Goal: Task Accomplishment & Management: Manage account settings

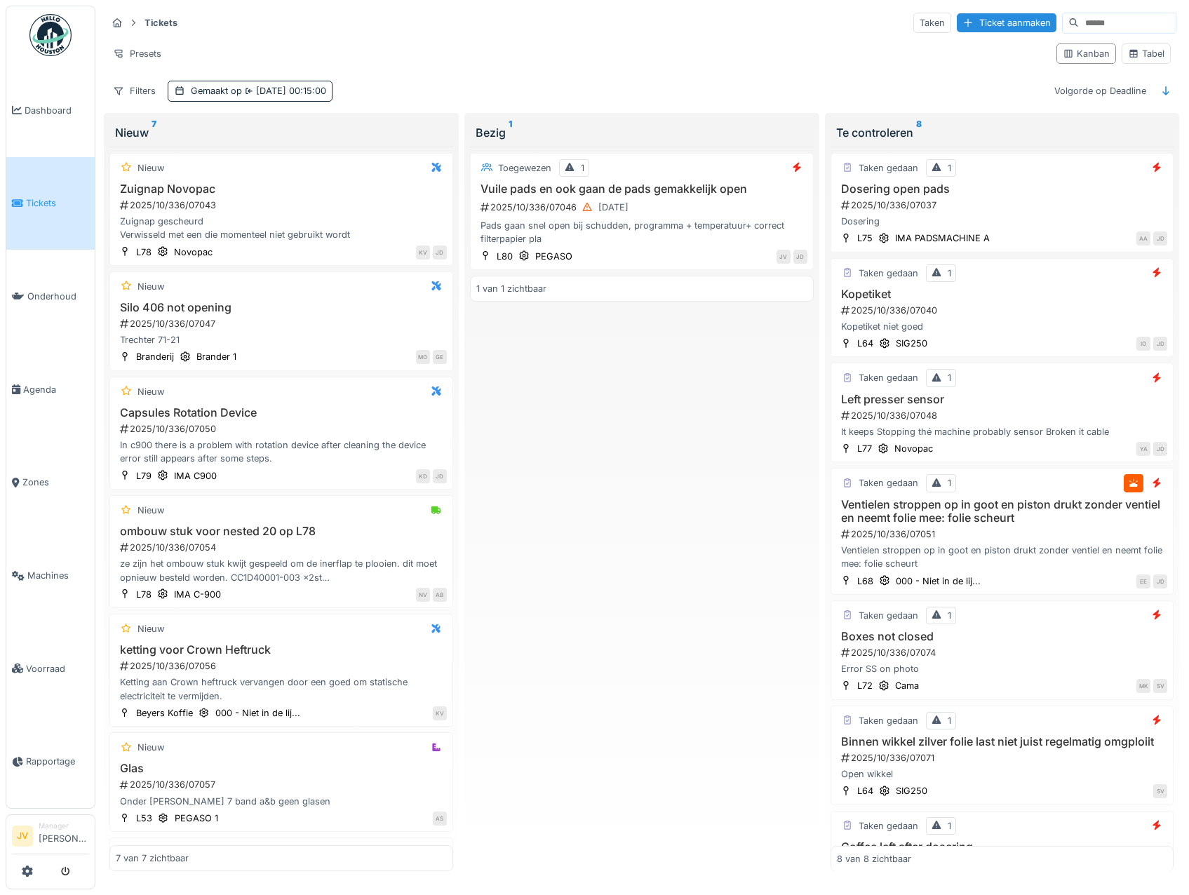
click at [1093, 25] on input at bounding box center [1127, 23] width 97 height 20
click at [1133, 60] on div "Tabel" at bounding box center [1146, 53] width 36 height 13
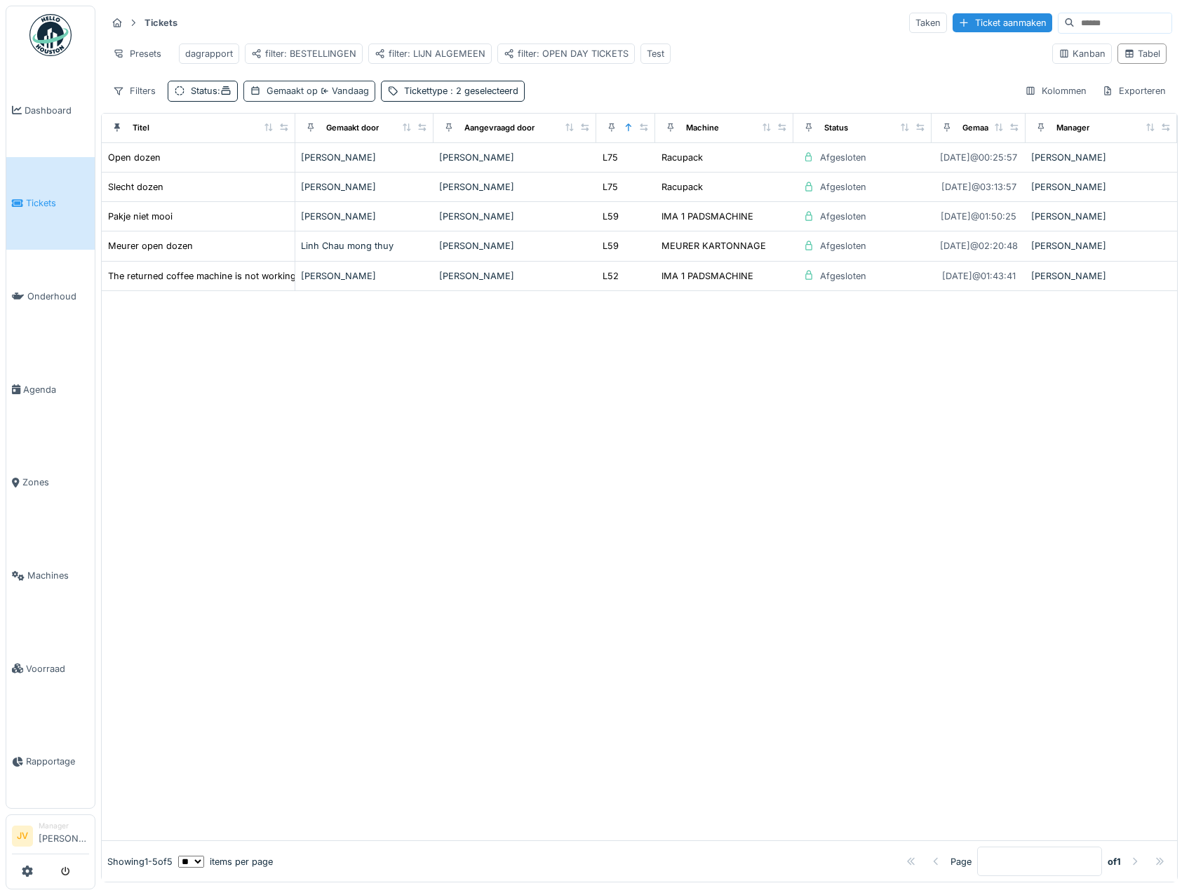
click at [261, 95] on icon at bounding box center [255, 90] width 11 height 9
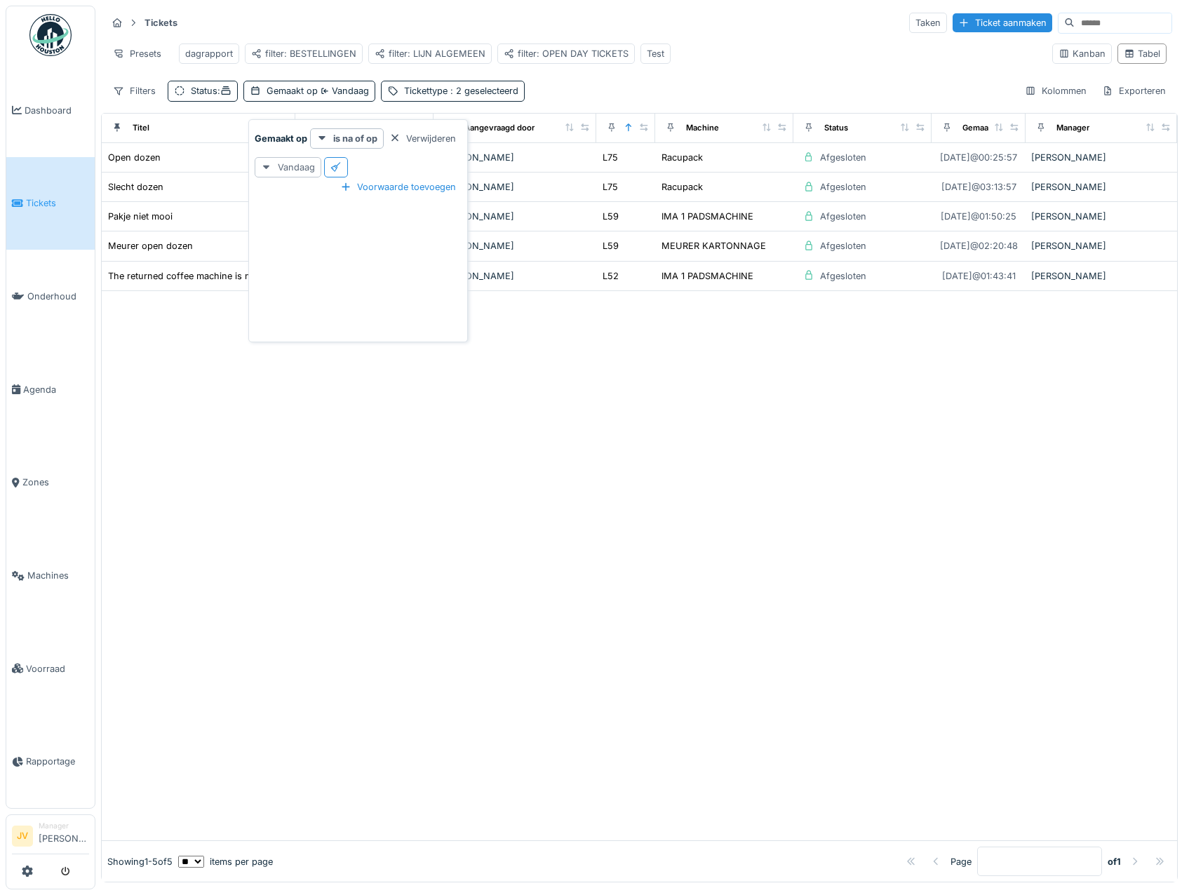
click at [277, 165] on div "Vandaag" at bounding box center [288, 167] width 67 height 20
click at [289, 283] on div "Deze week" at bounding box center [301, 281] width 86 height 21
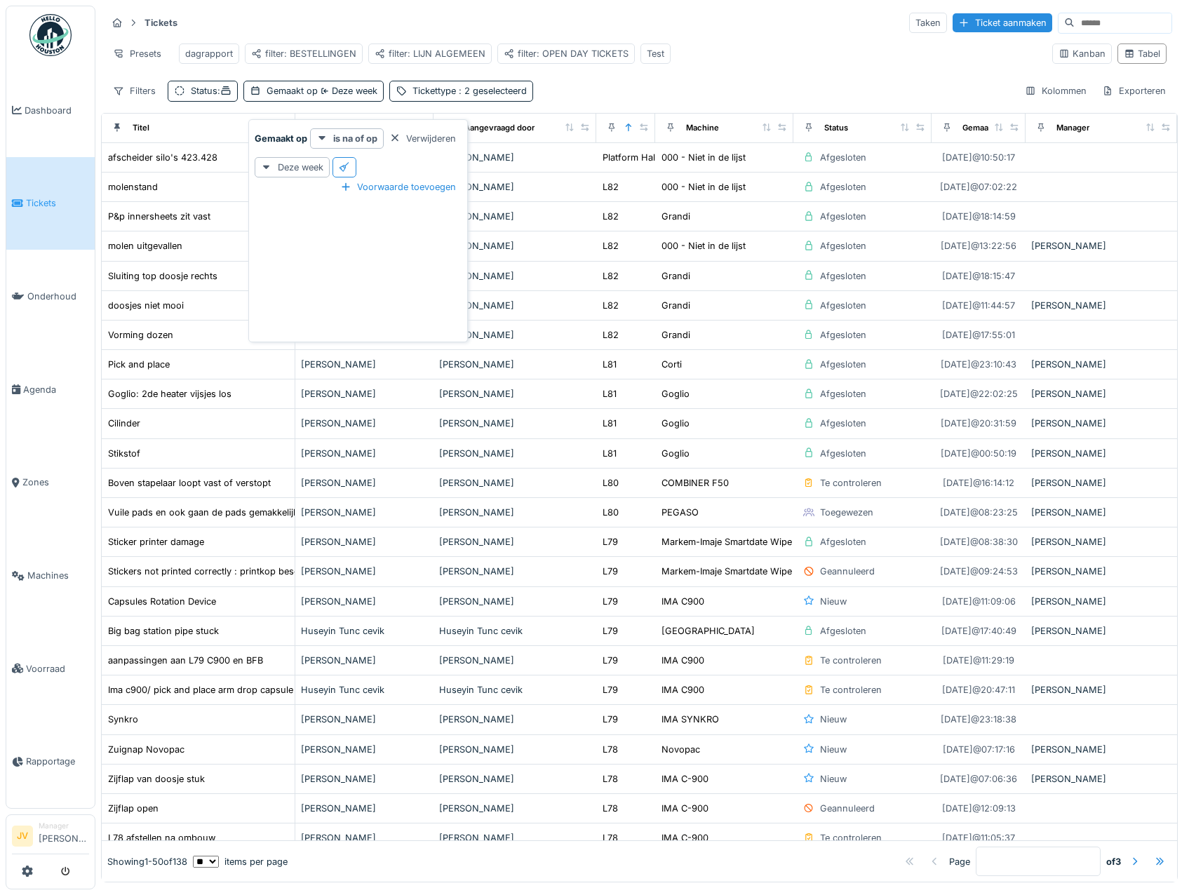
click at [1075, 23] on input at bounding box center [1123, 23] width 97 height 20
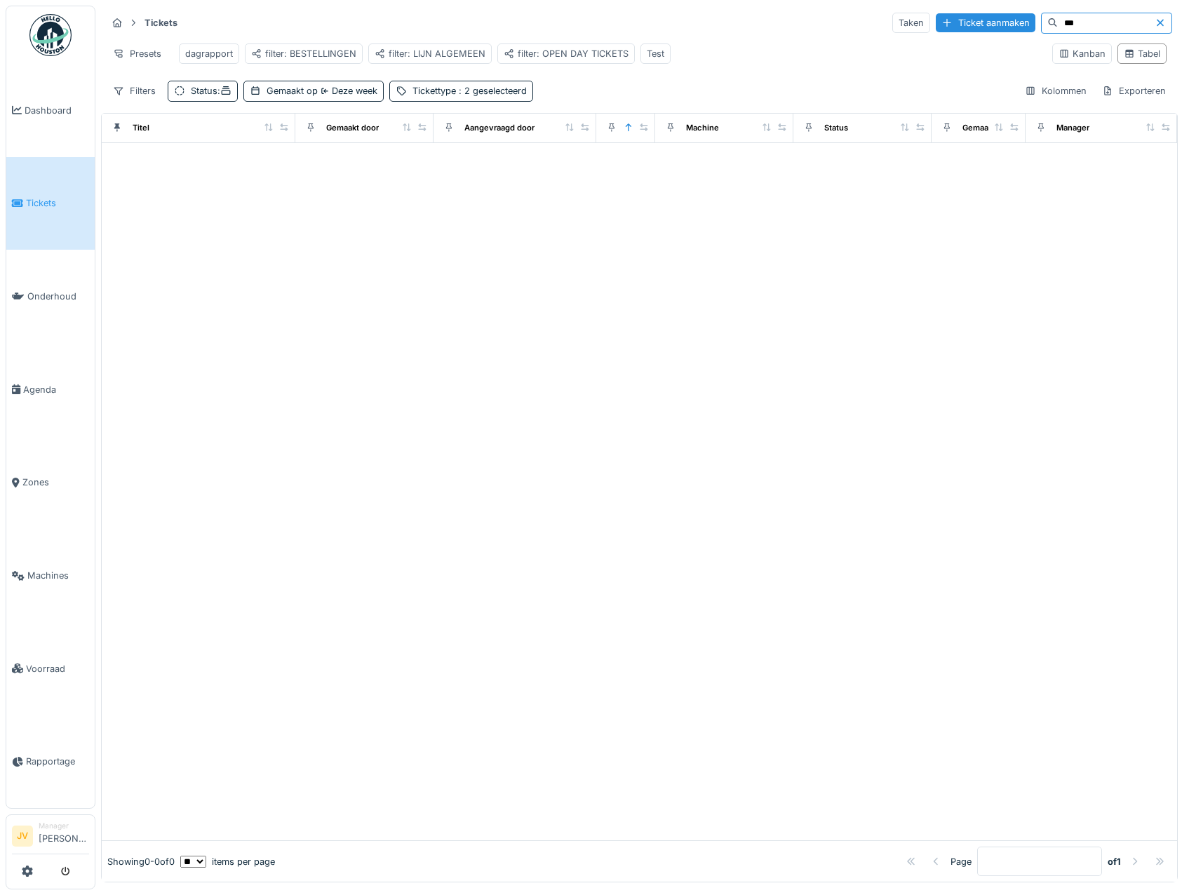
click at [1058, 22] on input "***" at bounding box center [1106, 23] width 97 height 20
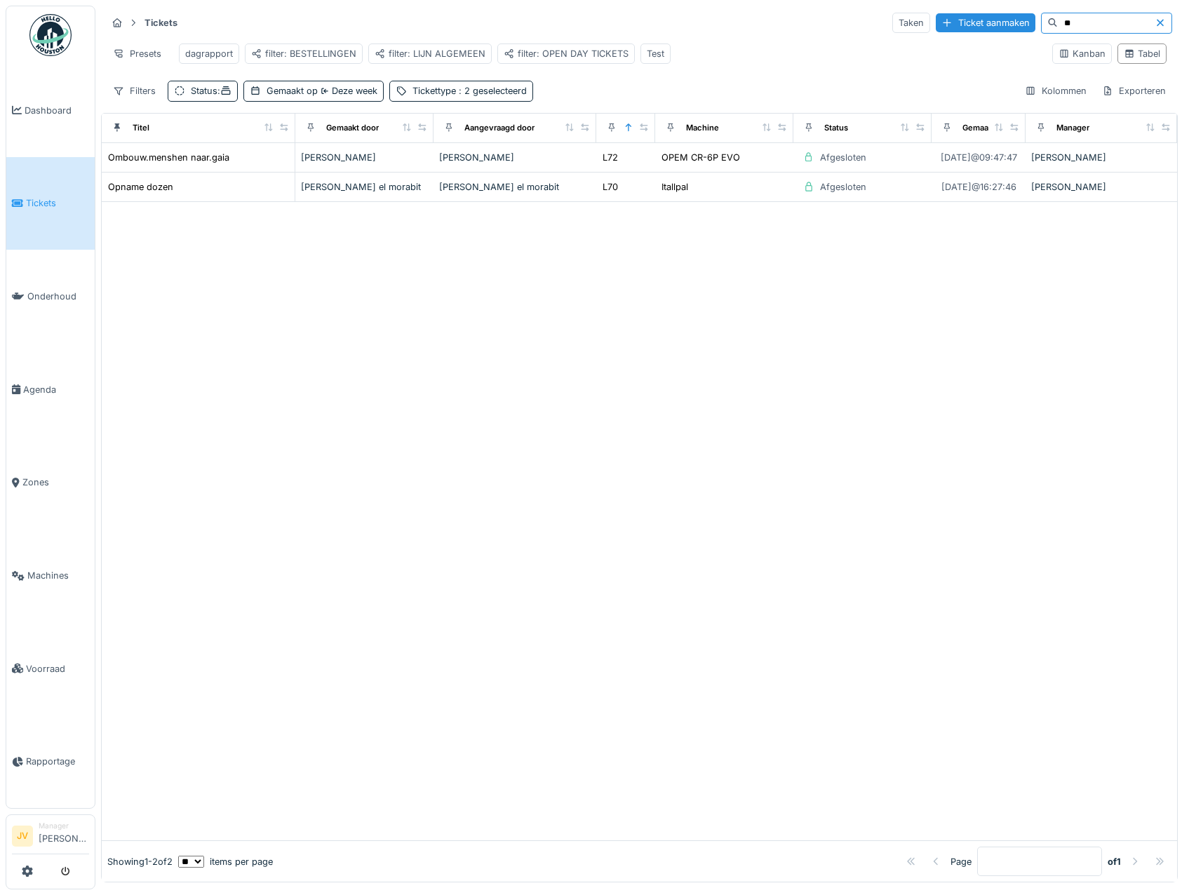
click at [1058, 22] on input "**" at bounding box center [1106, 23] width 97 height 20
type input "*"
click at [1067, 28] on input "******" at bounding box center [1106, 23] width 97 height 20
type input "*"
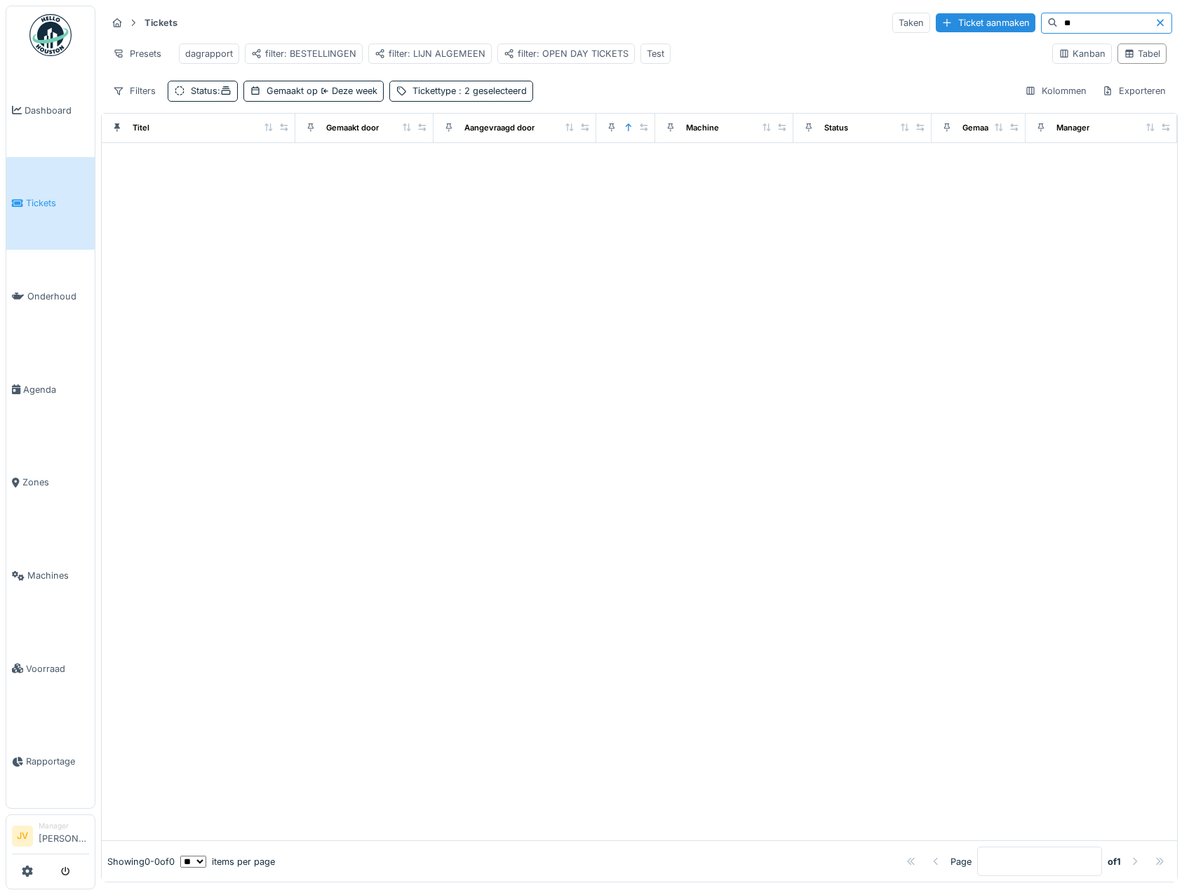
type input "*"
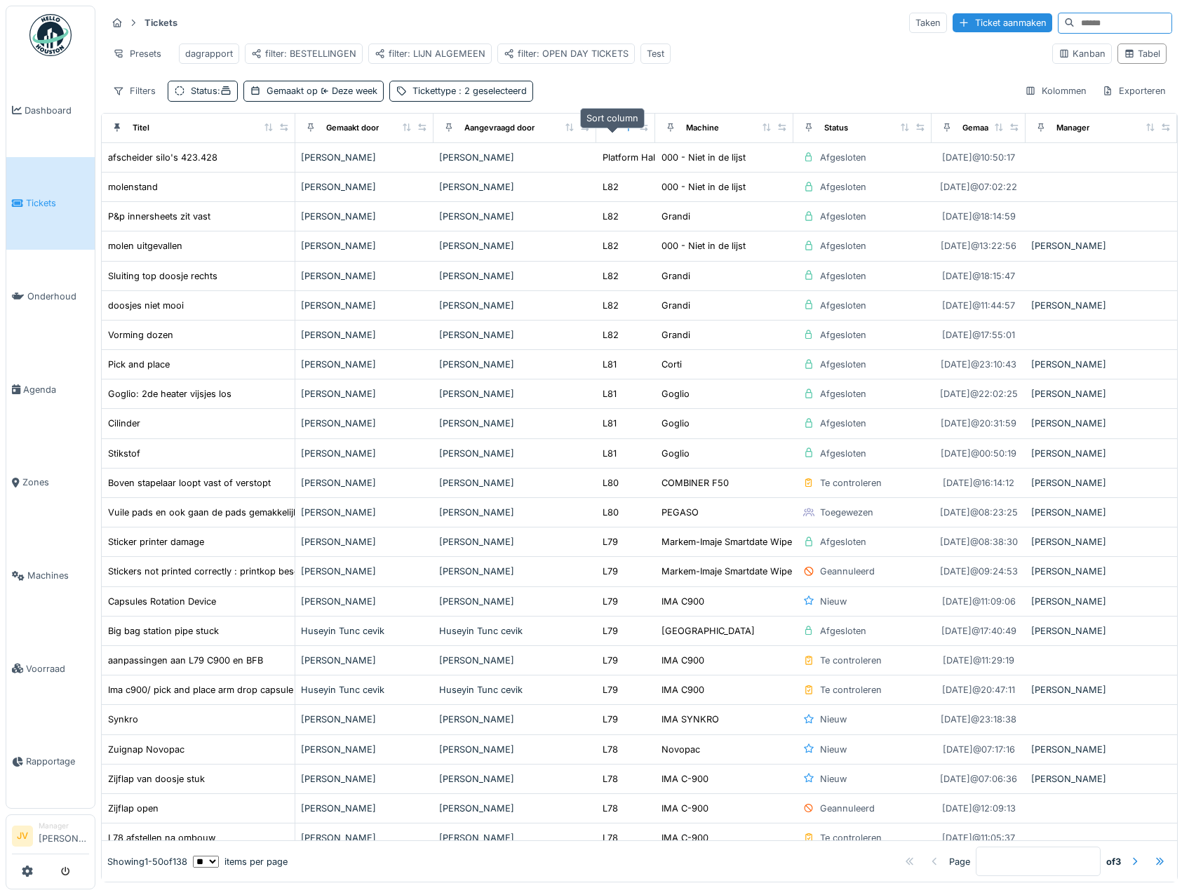
click at [624, 131] on icon at bounding box center [629, 127] width 10 height 8
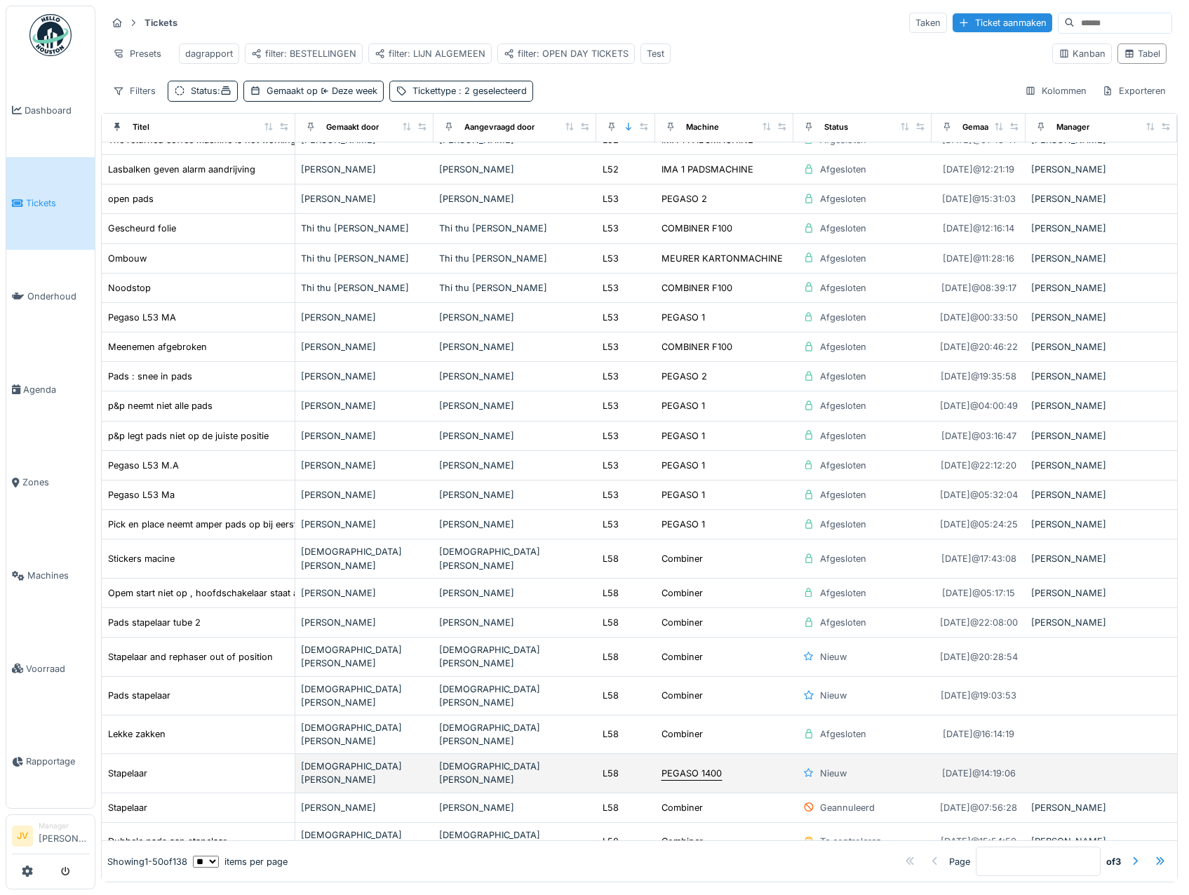
scroll to position [772, 0]
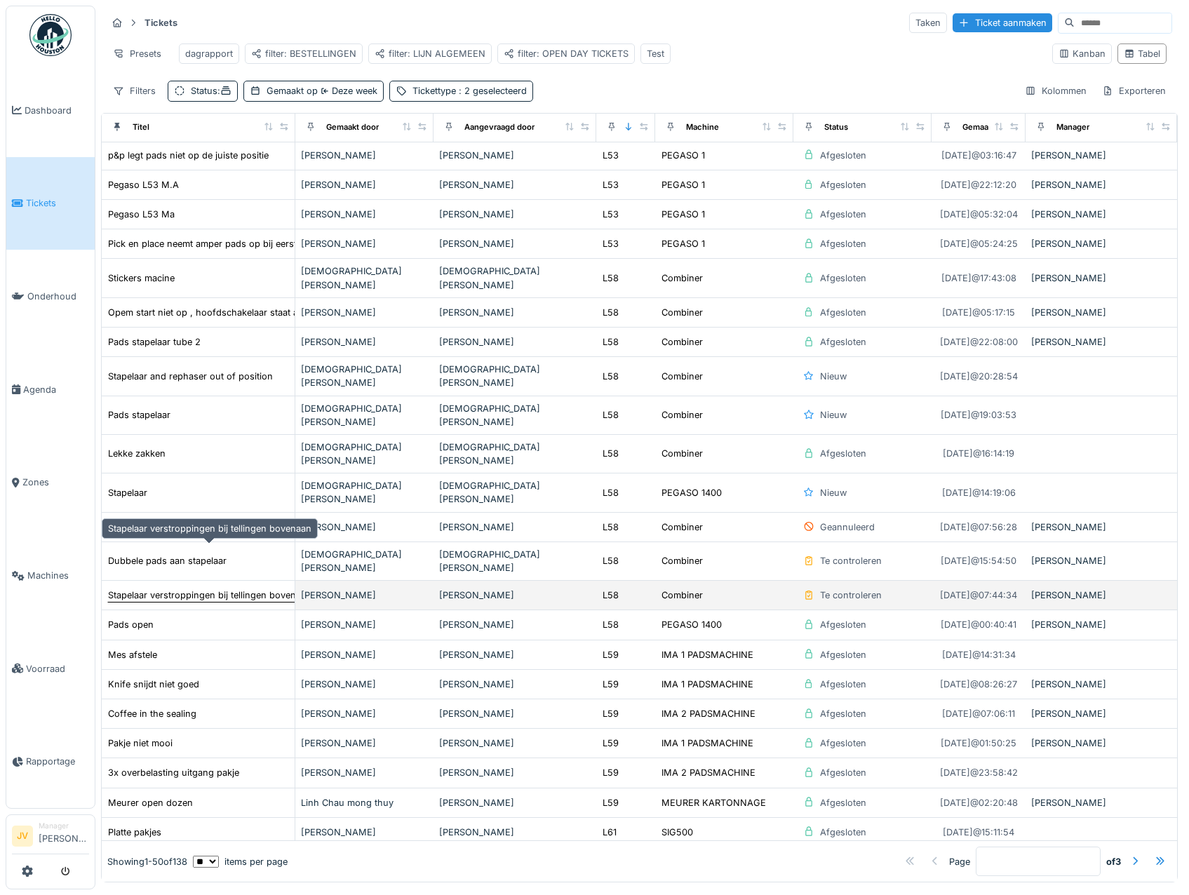
click at [208, 588] on div "Stapelaar verstroppingen bij tellingen bovenaan" at bounding box center [209, 594] width 203 height 13
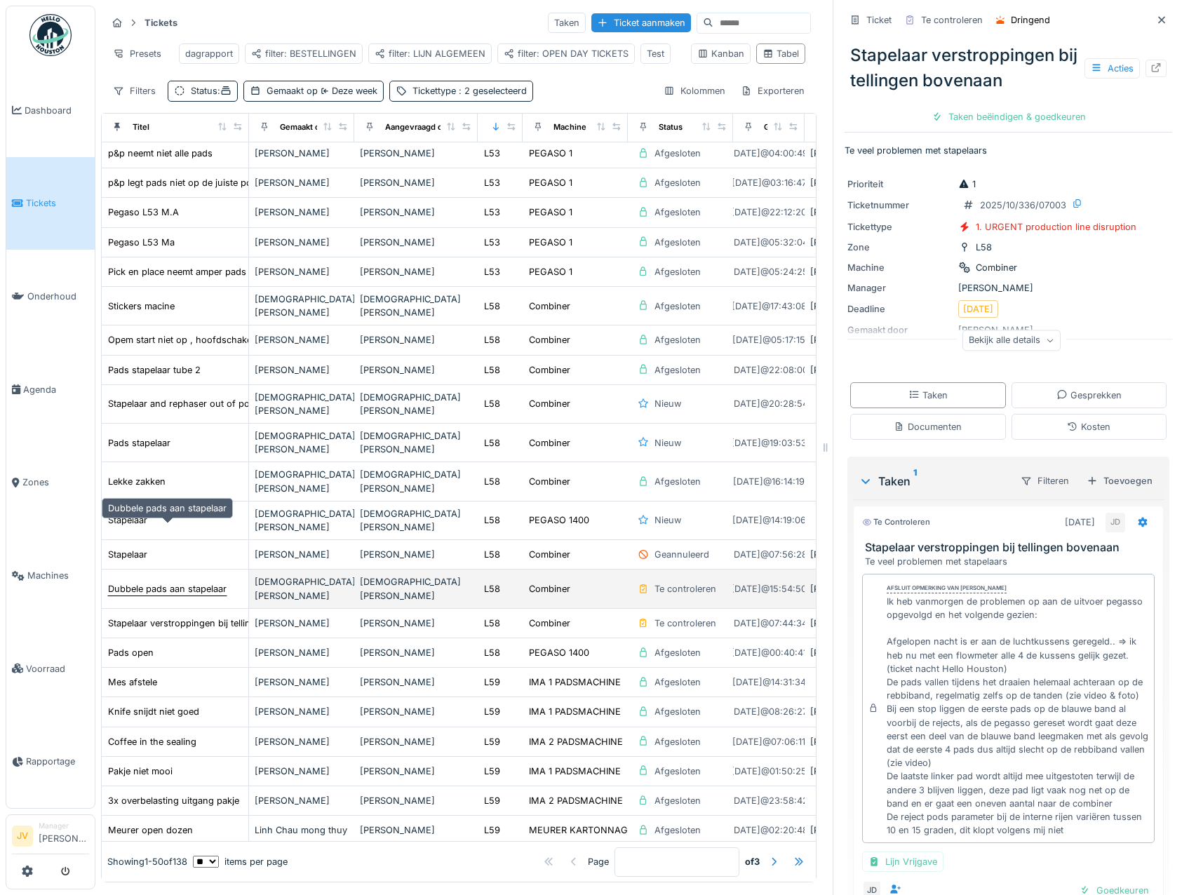
click at [124, 582] on div "Dubbele pads aan stapelaar" at bounding box center [167, 588] width 119 height 13
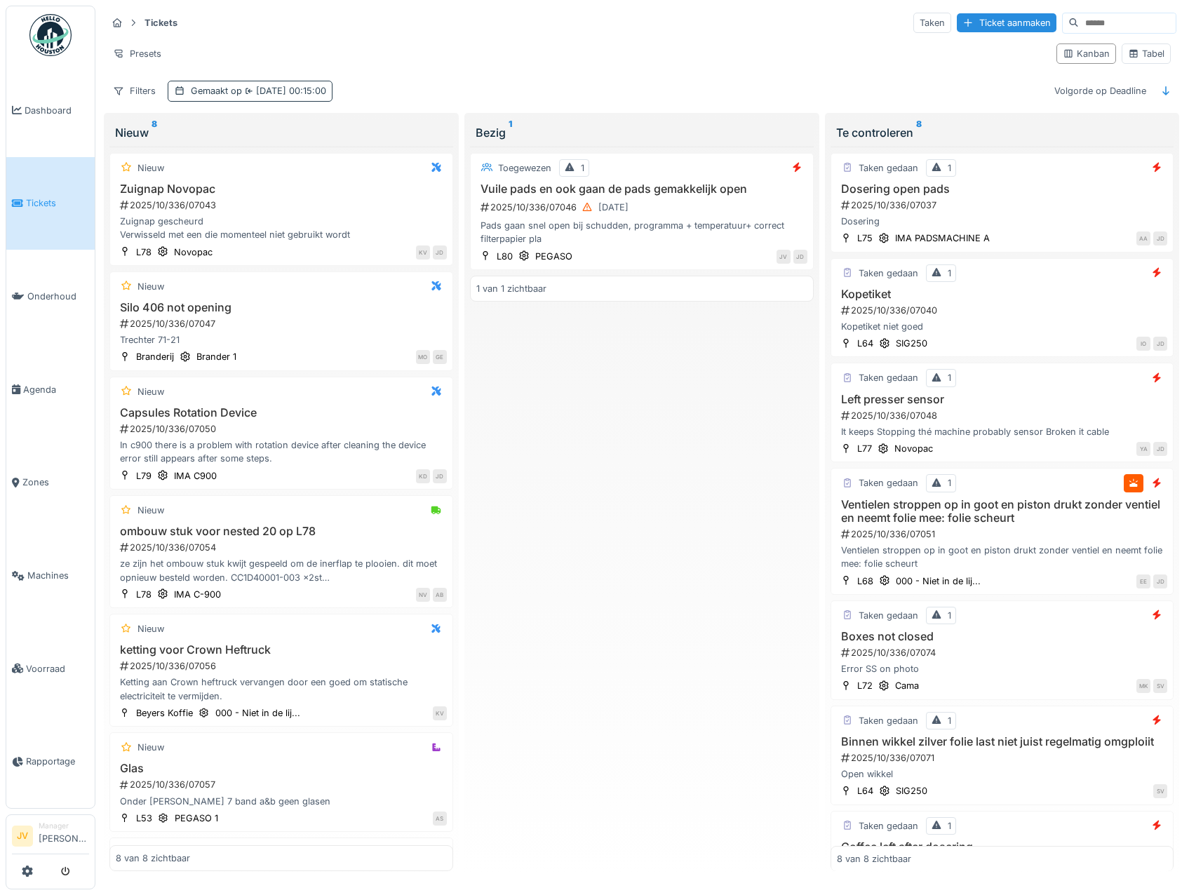
click at [232, 95] on div "Gemaakt op 8-10-2025 00:15:00" at bounding box center [258, 90] width 135 height 13
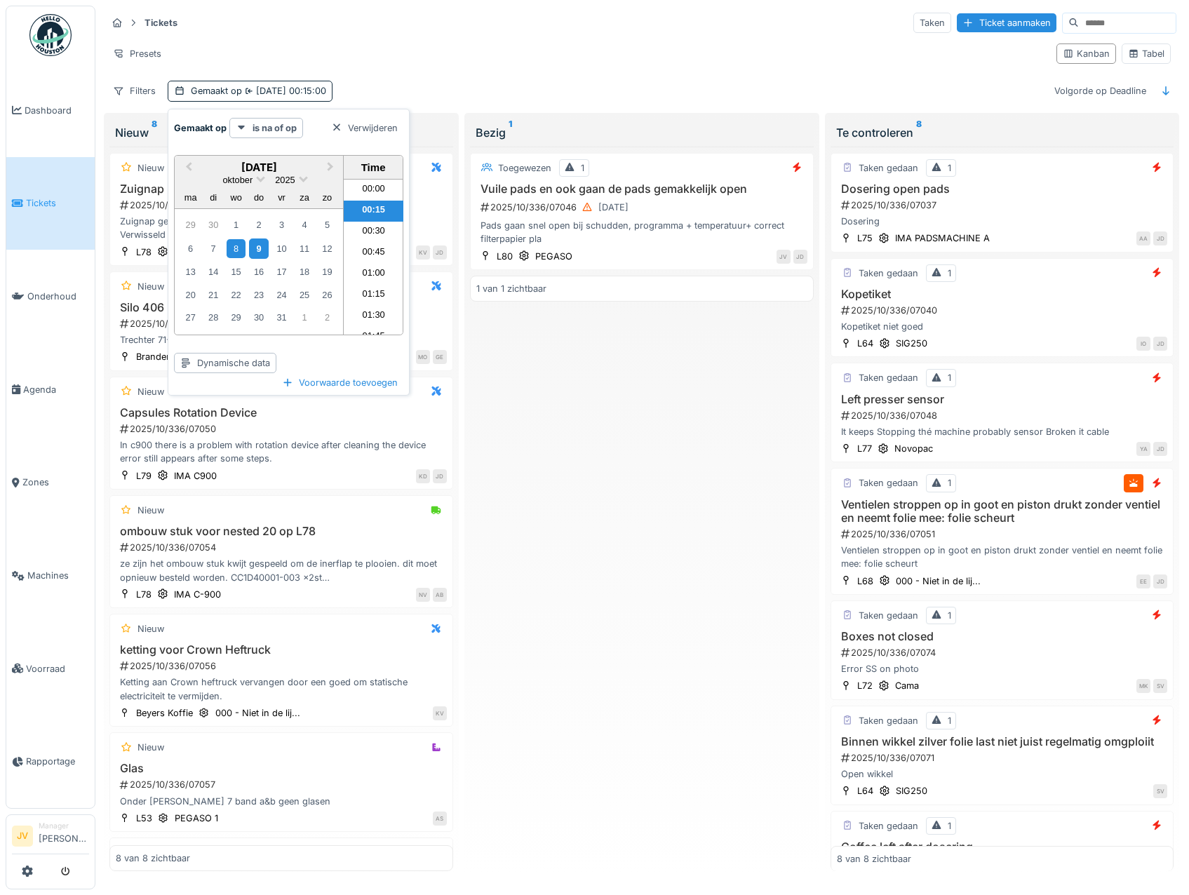
click at [262, 248] on div "9" at bounding box center [258, 248] width 19 height 20
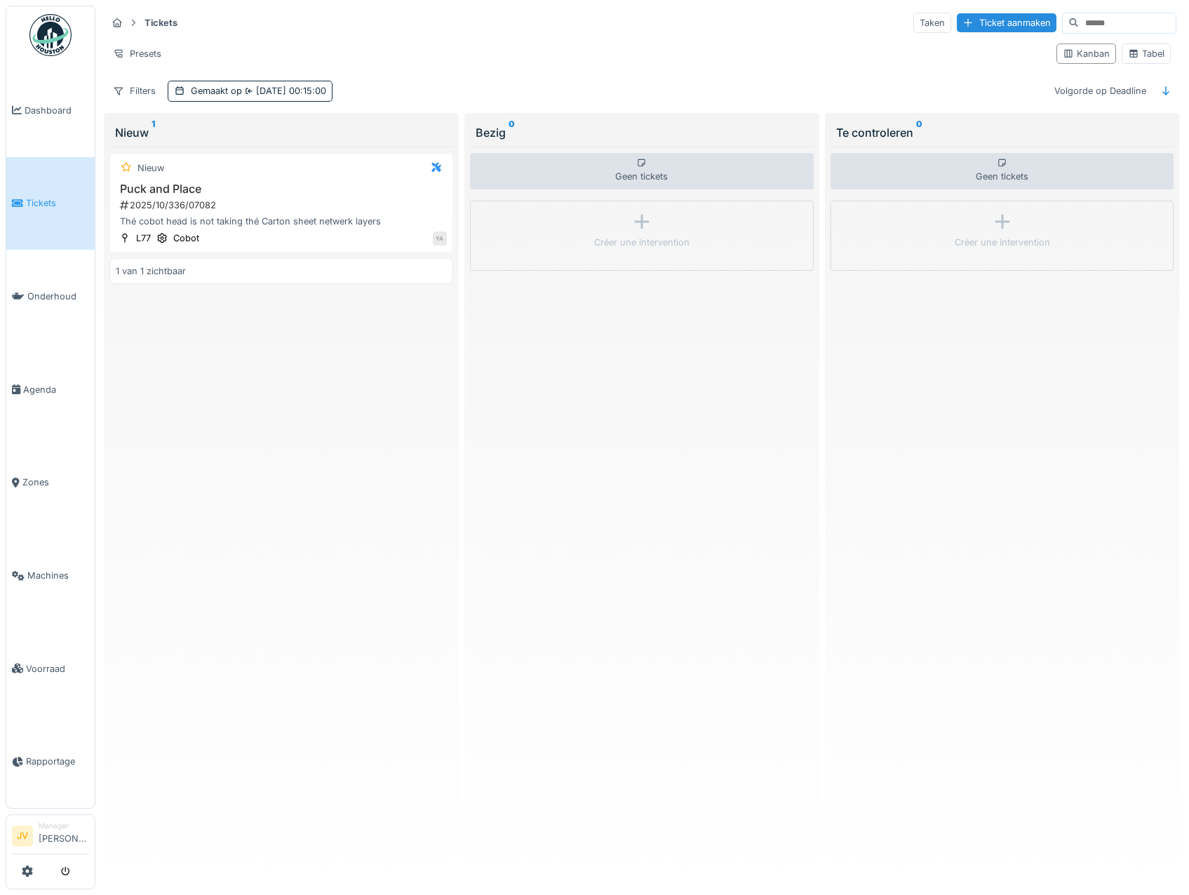
click at [424, 552] on div "Nieuw Puck and Place 2025/10/336/07082 Thé cobot head is not taking thé Carton …" at bounding box center [281, 509] width 344 height 725
click at [349, 183] on h3 "Puck and Place" at bounding box center [281, 188] width 331 height 13
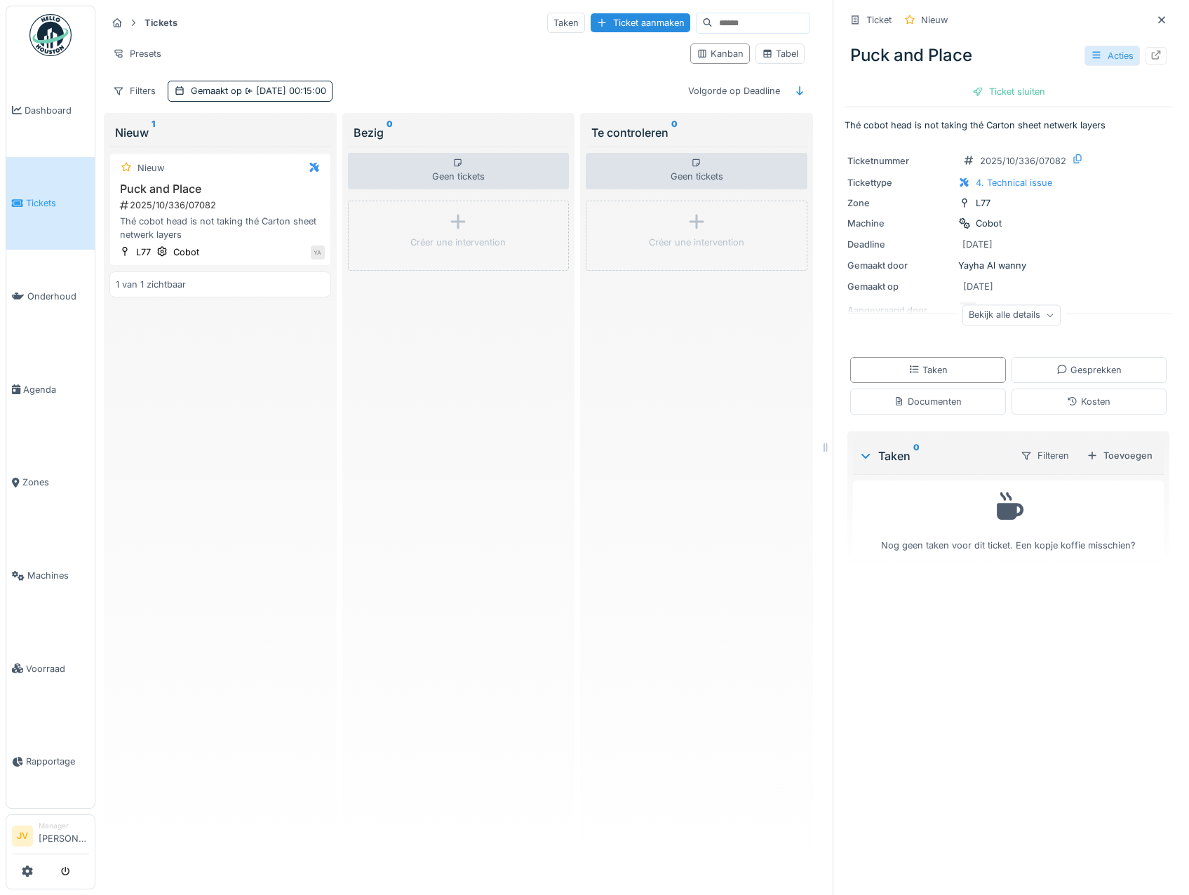
click at [1086, 63] on div "Acties" at bounding box center [1111, 56] width 55 height 20
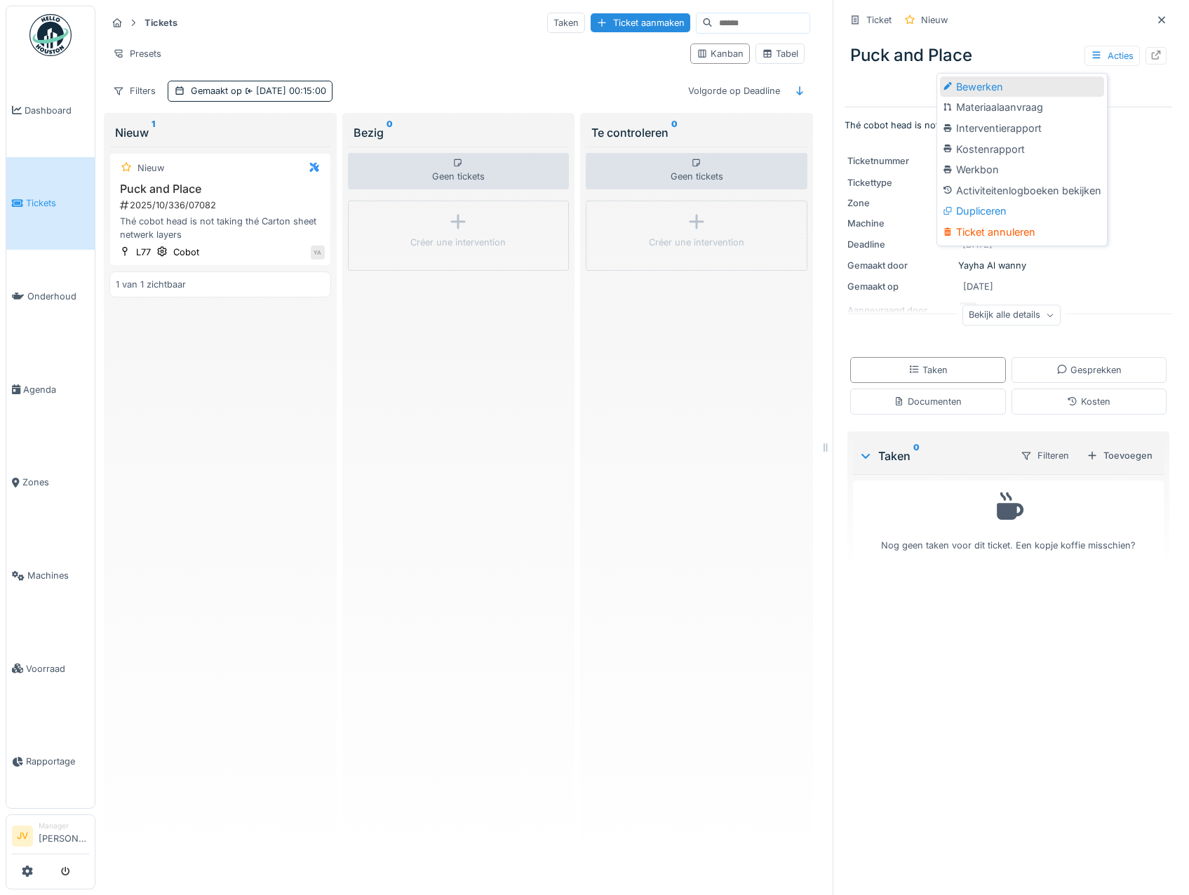
click at [1025, 90] on div "Bewerken" at bounding box center [1022, 86] width 164 height 21
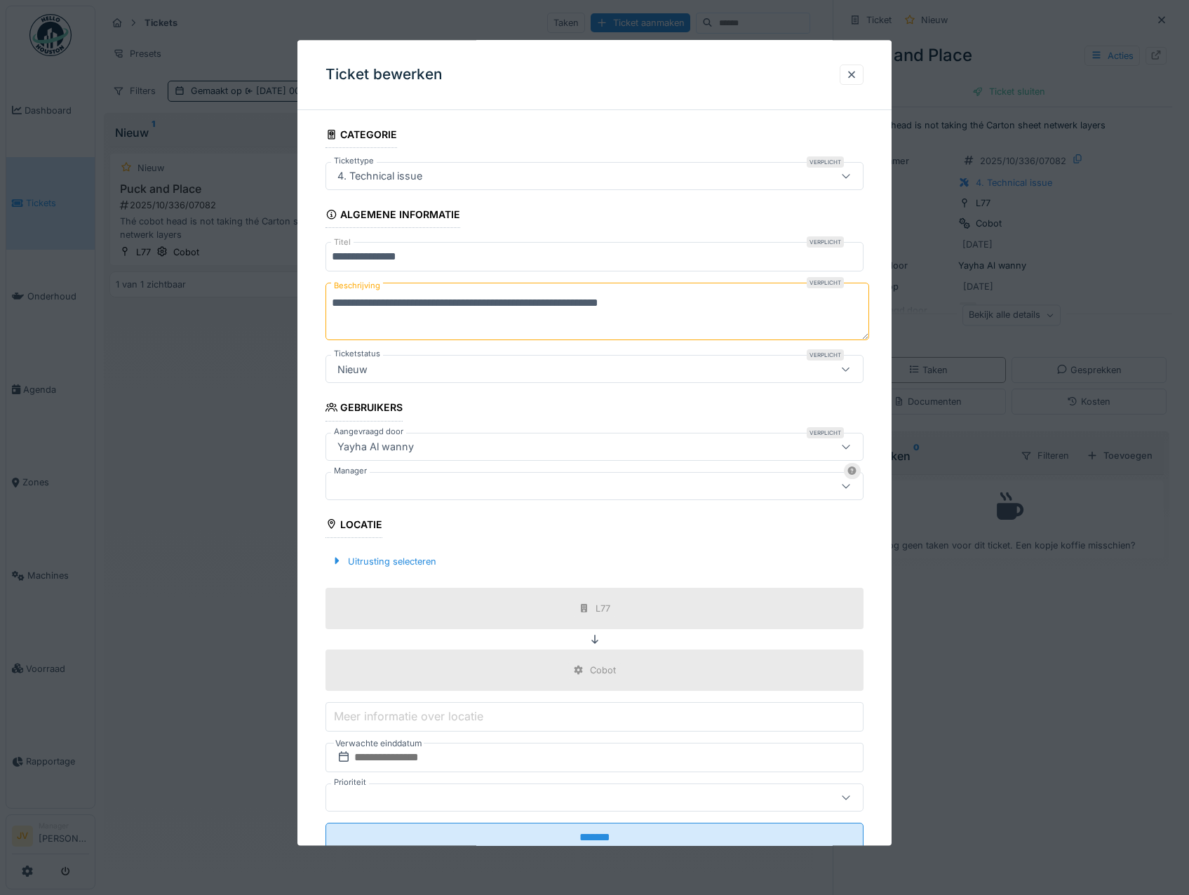
click at [448, 267] on input "**********" at bounding box center [594, 257] width 539 height 29
drag, startPoint x: 434, startPoint y: 261, endPoint x: 323, endPoint y: 259, distance: 110.8
click at [323, 259] on div "**********" at bounding box center [594, 506] width 595 height 770
type input "**********"
click at [443, 485] on div at bounding box center [563, 485] width 462 height 15
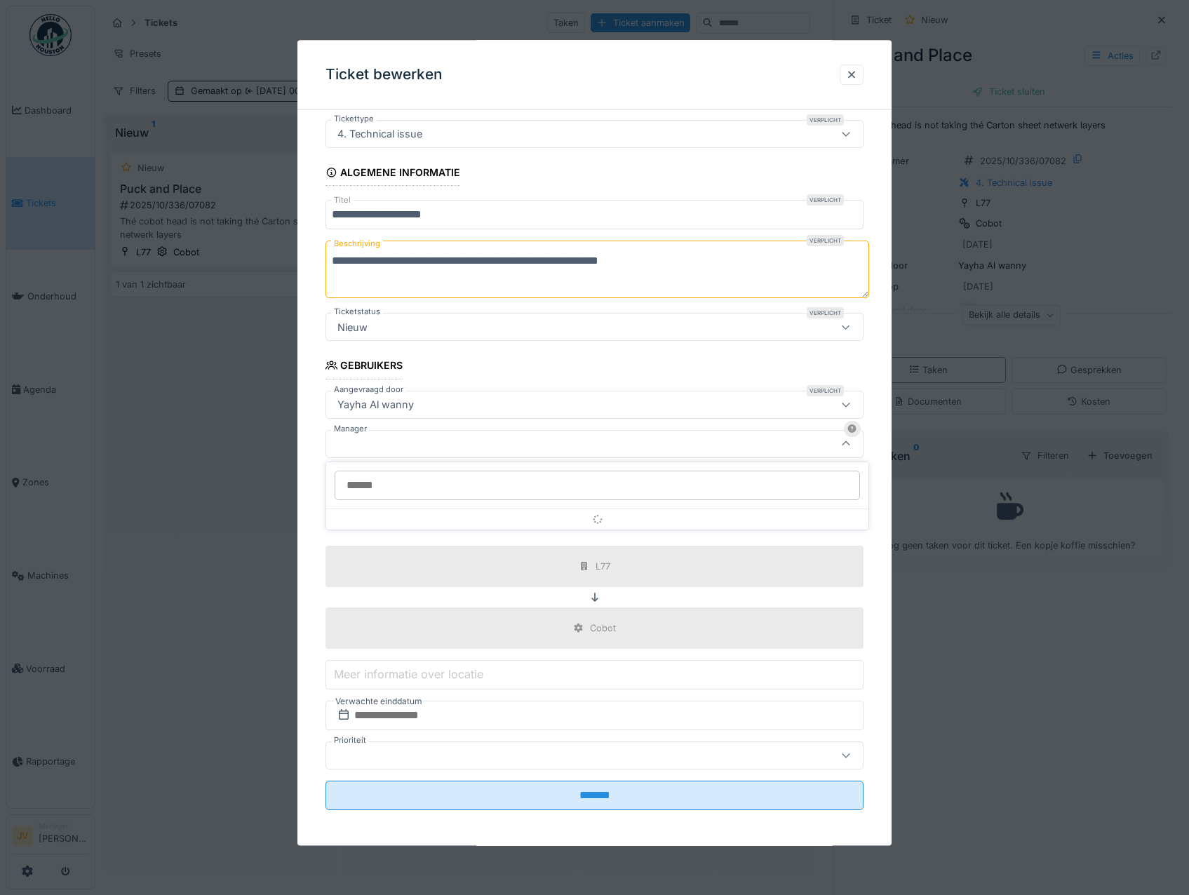
scroll to position [43, 0]
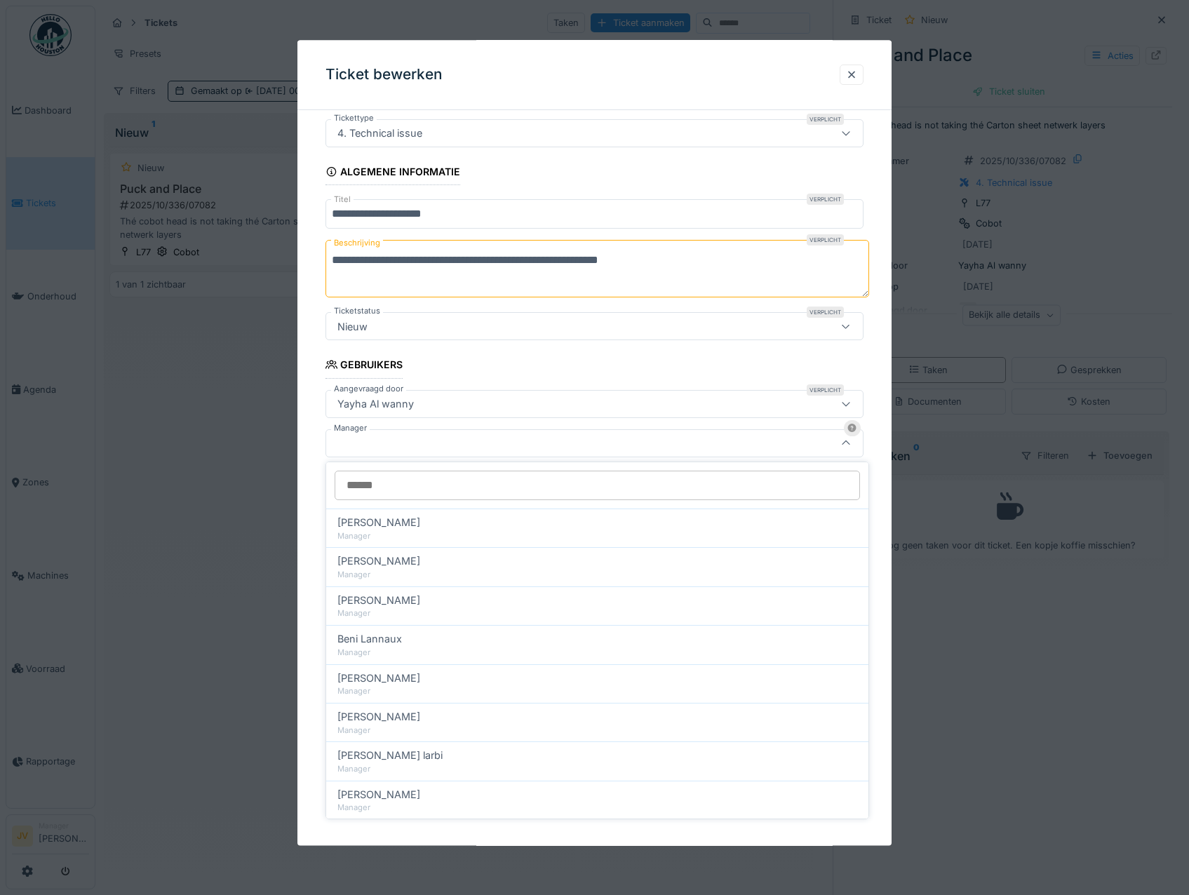
click at [442, 496] on input "Manager" at bounding box center [597, 485] width 525 height 29
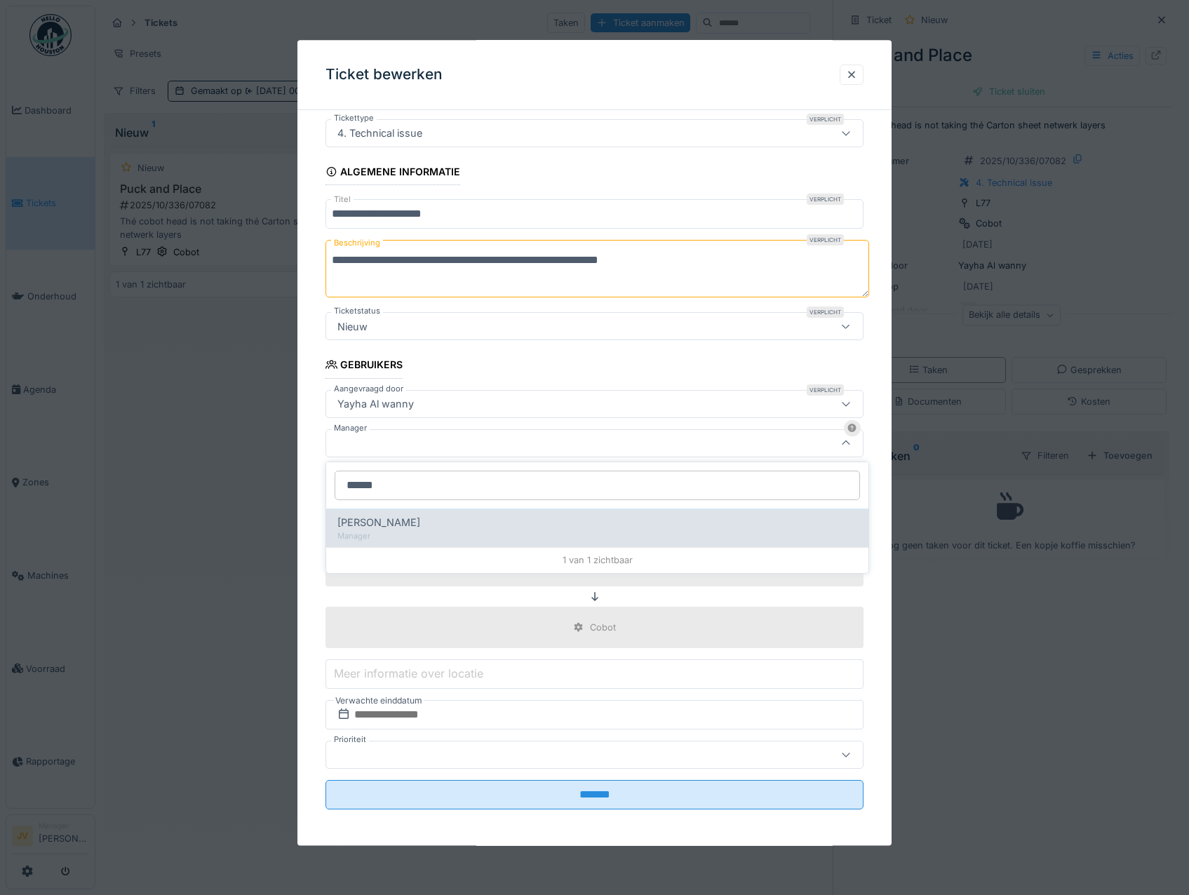
type input "******"
click at [454, 518] on div "[PERSON_NAME]" at bounding box center [597, 522] width 520 height 15
type input "****"
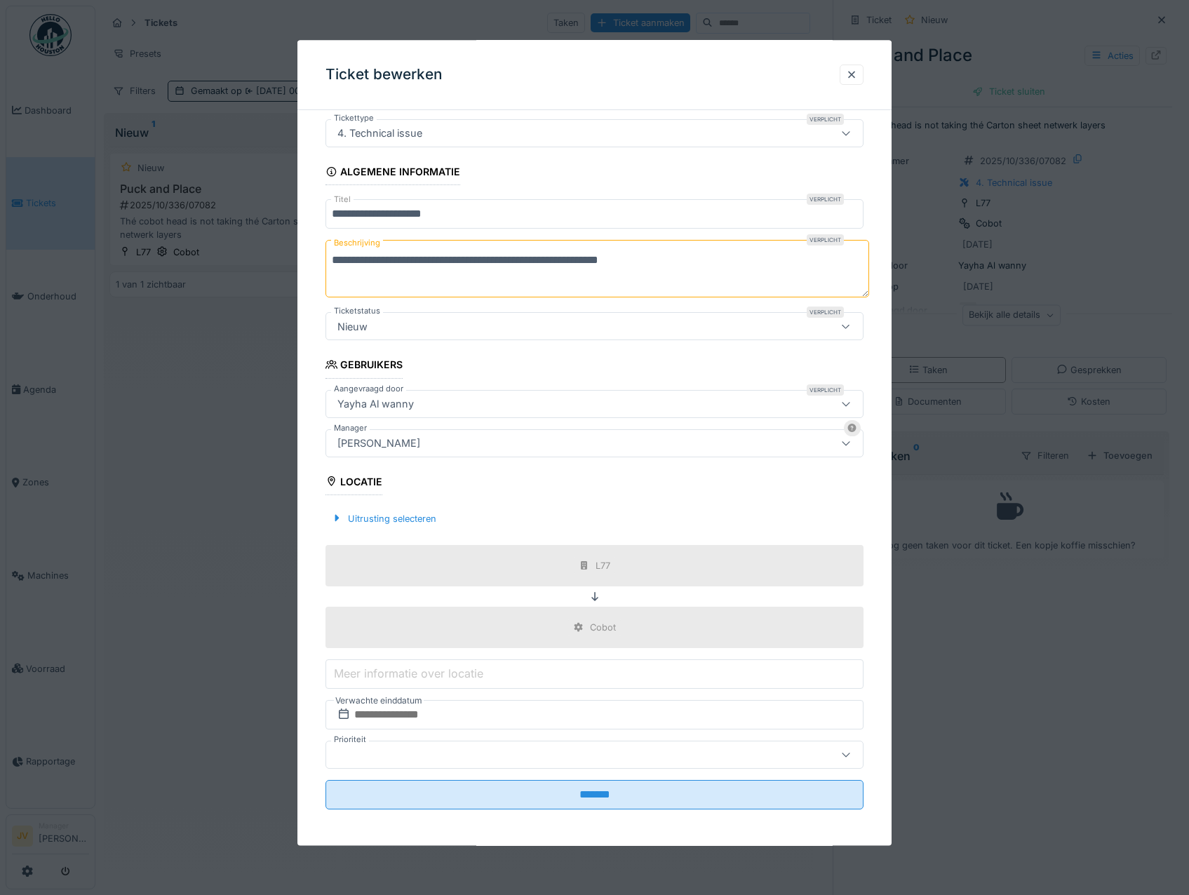
scroll to position [46, 0]
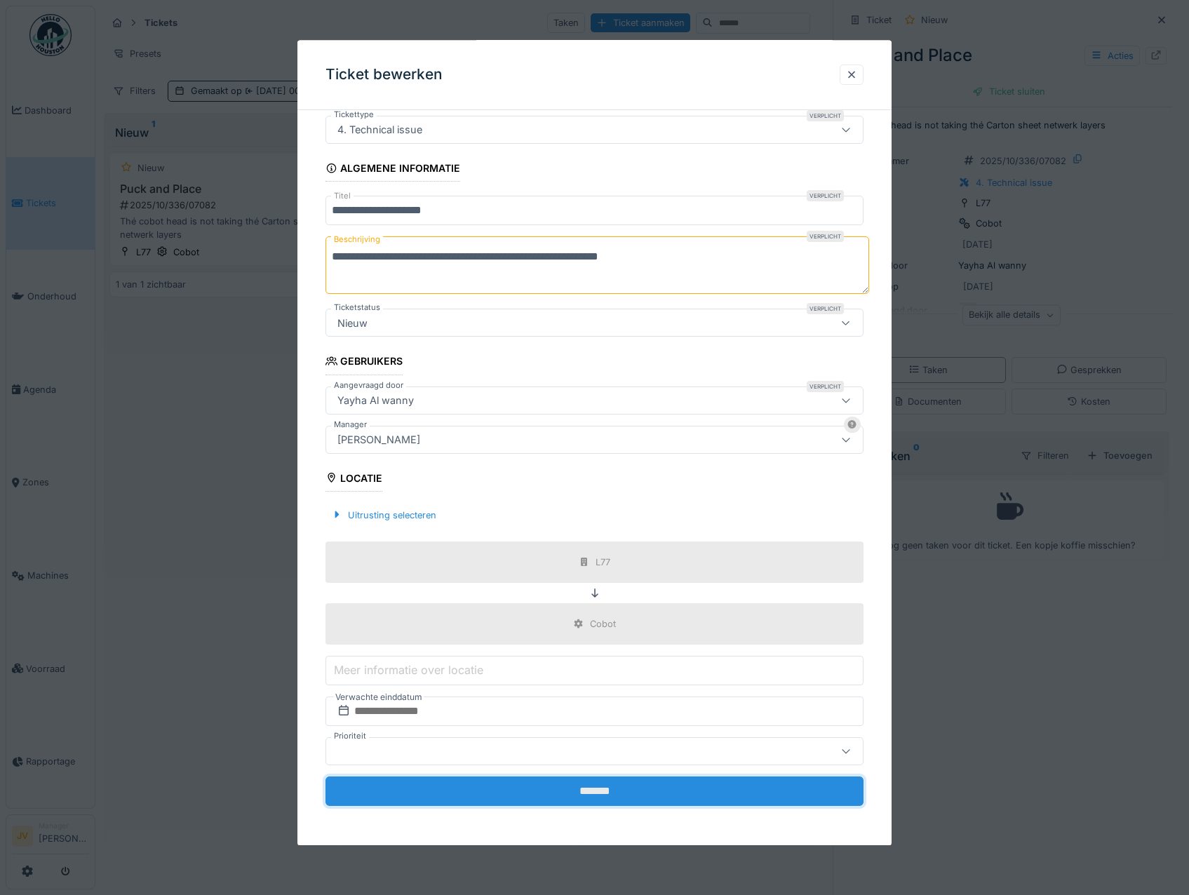
click at [596, 787] on input "*******" at bounding box center [594, 790] width 539 height 29
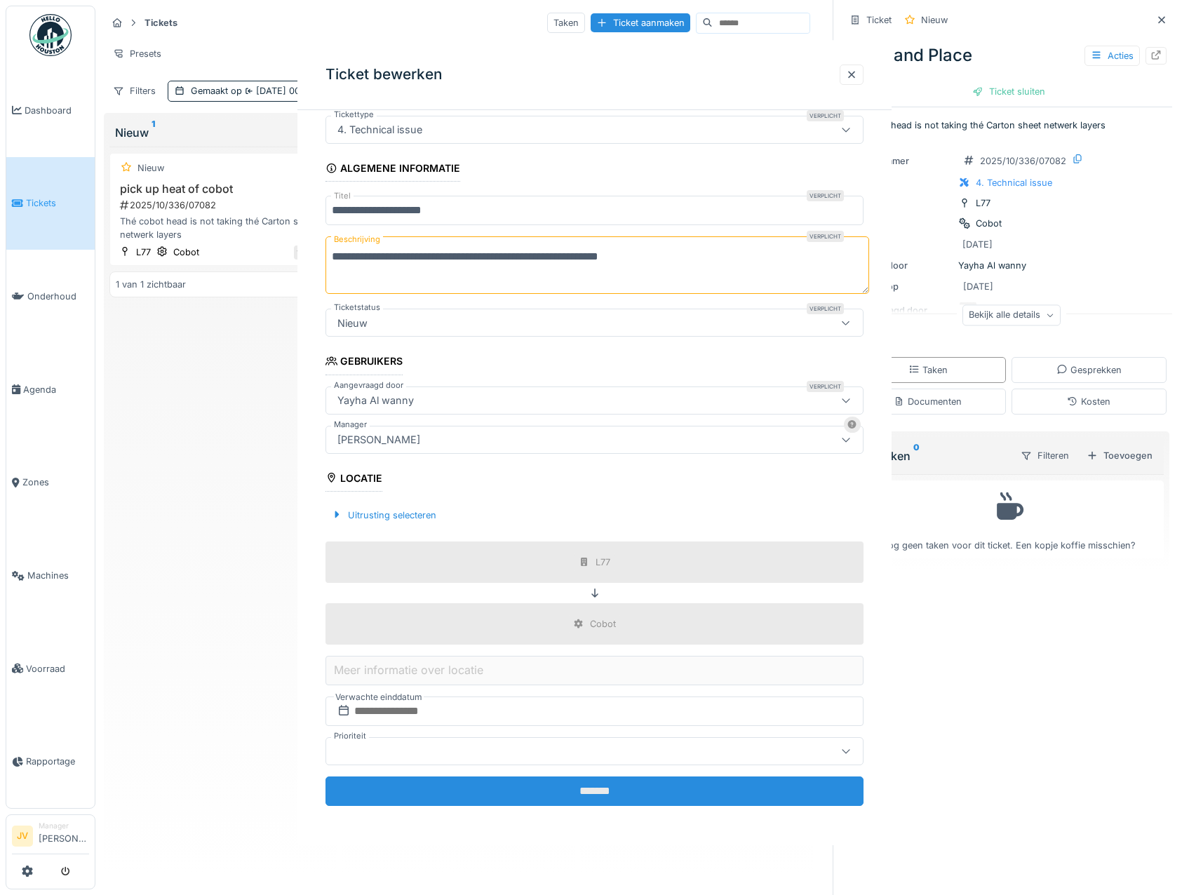
scroll to position [0, 0]
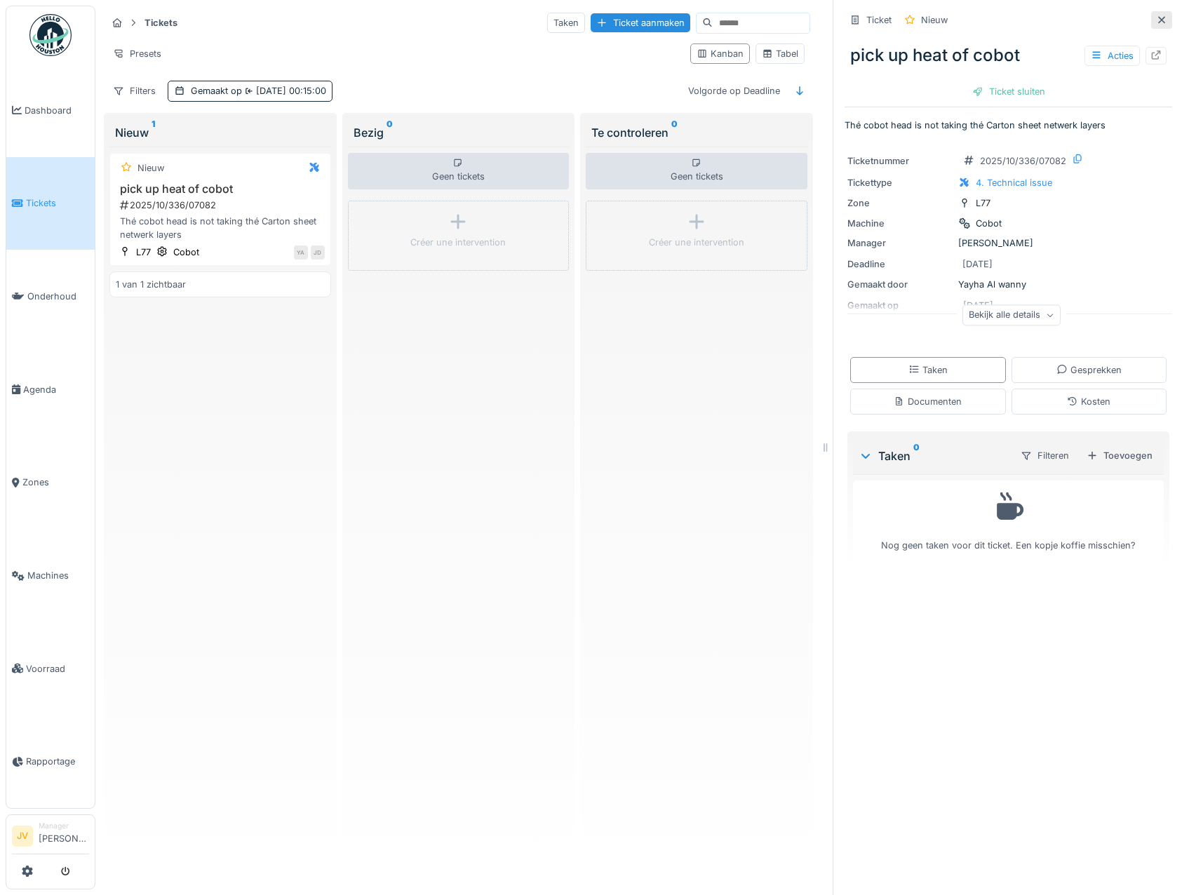
click at [1158, 21] on icon at bounding box center [1161, 19] width 7 height 7
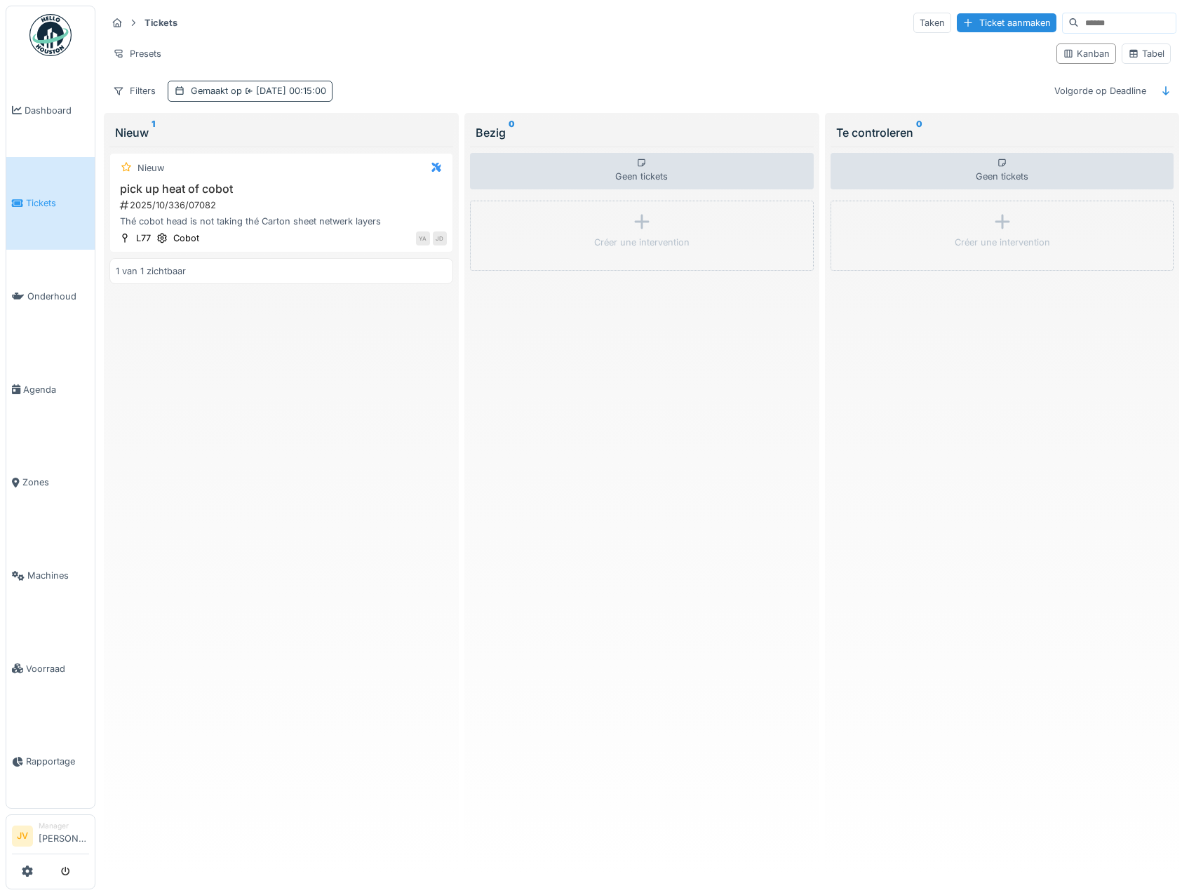
click at [187, 88] on div "Gemaakt op 9-10-2025 00:15:00" at bounding box center [250, 91] width 165 height 20
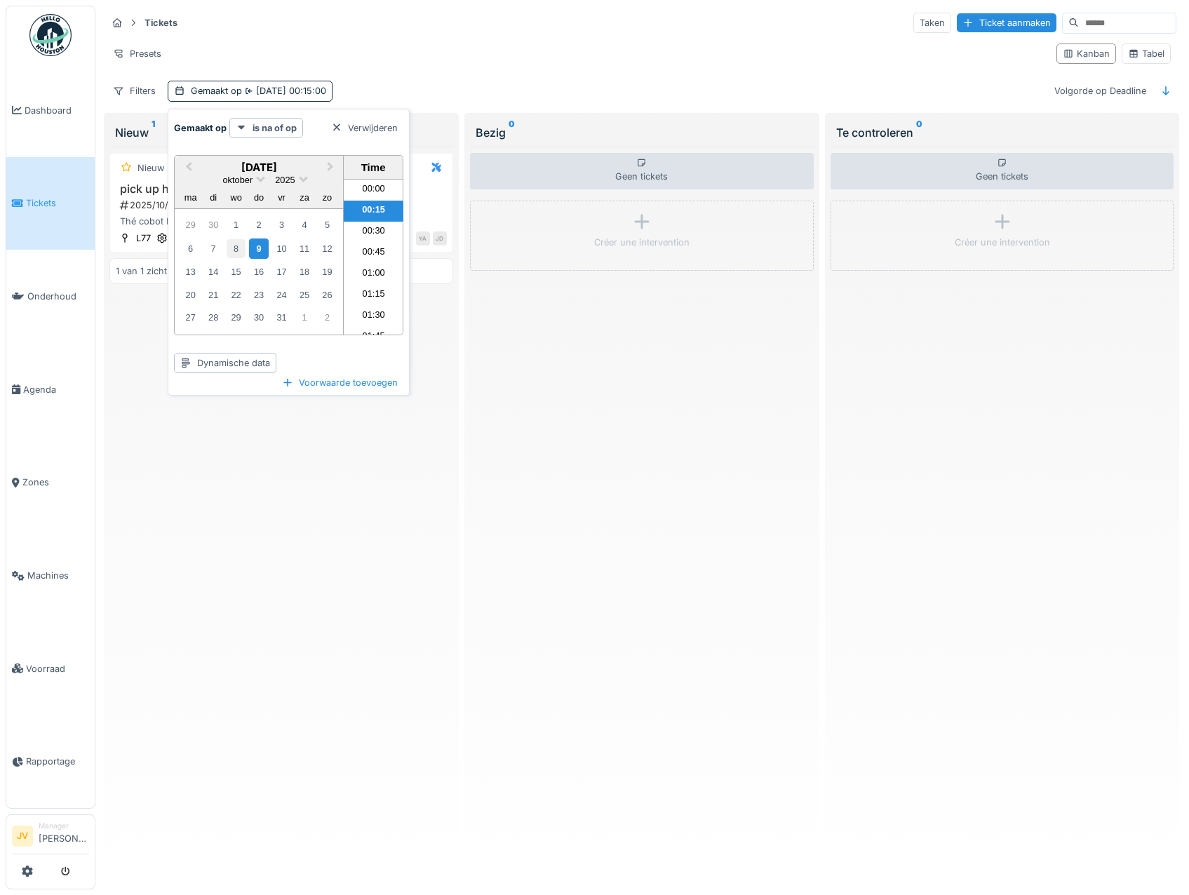
click at [237, 250] on div "8" at bounding box center [236, 248] width 19 height 19
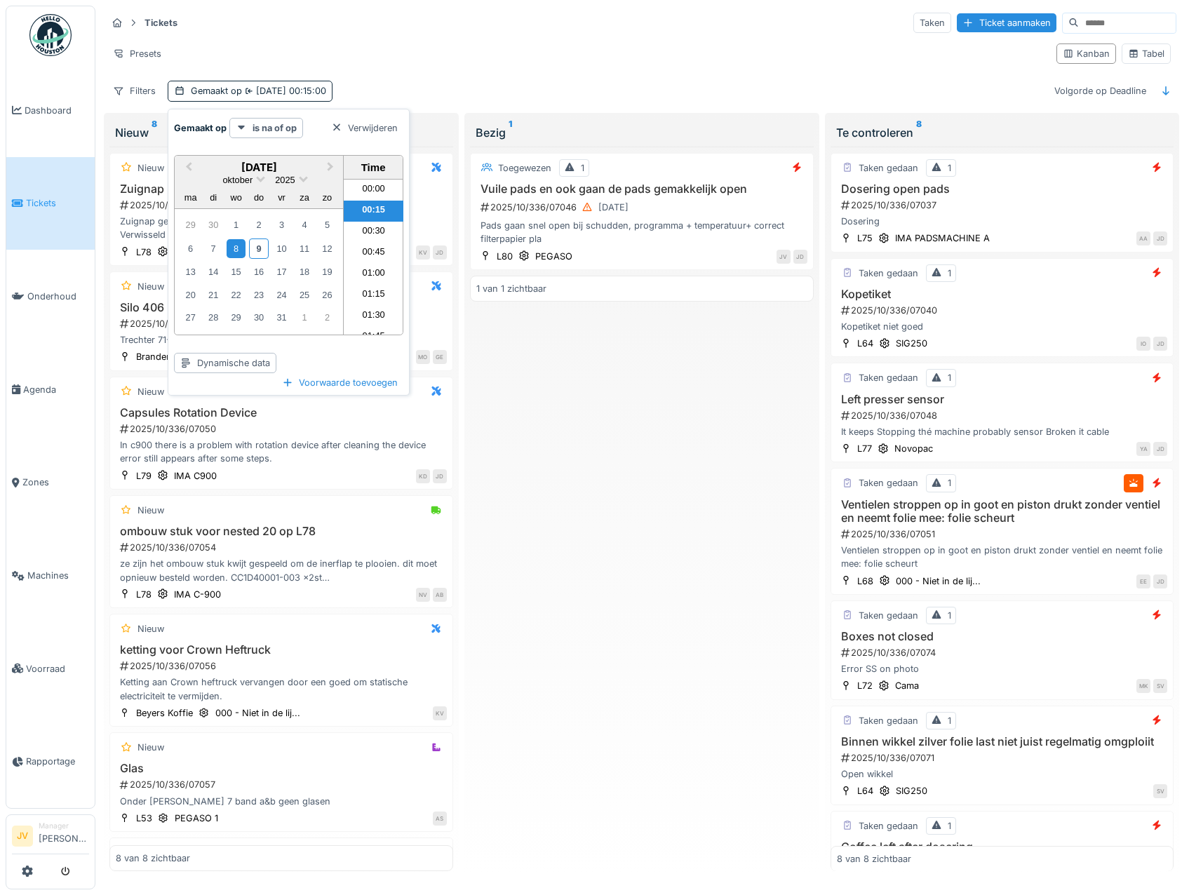
click at [541, 393] on div "Toegewezen 1 Vuile pads en ook gaan de pads gemakkelijk open 2025/10/336/07046 …" at bounding box center [642, 509] width 344 height 725
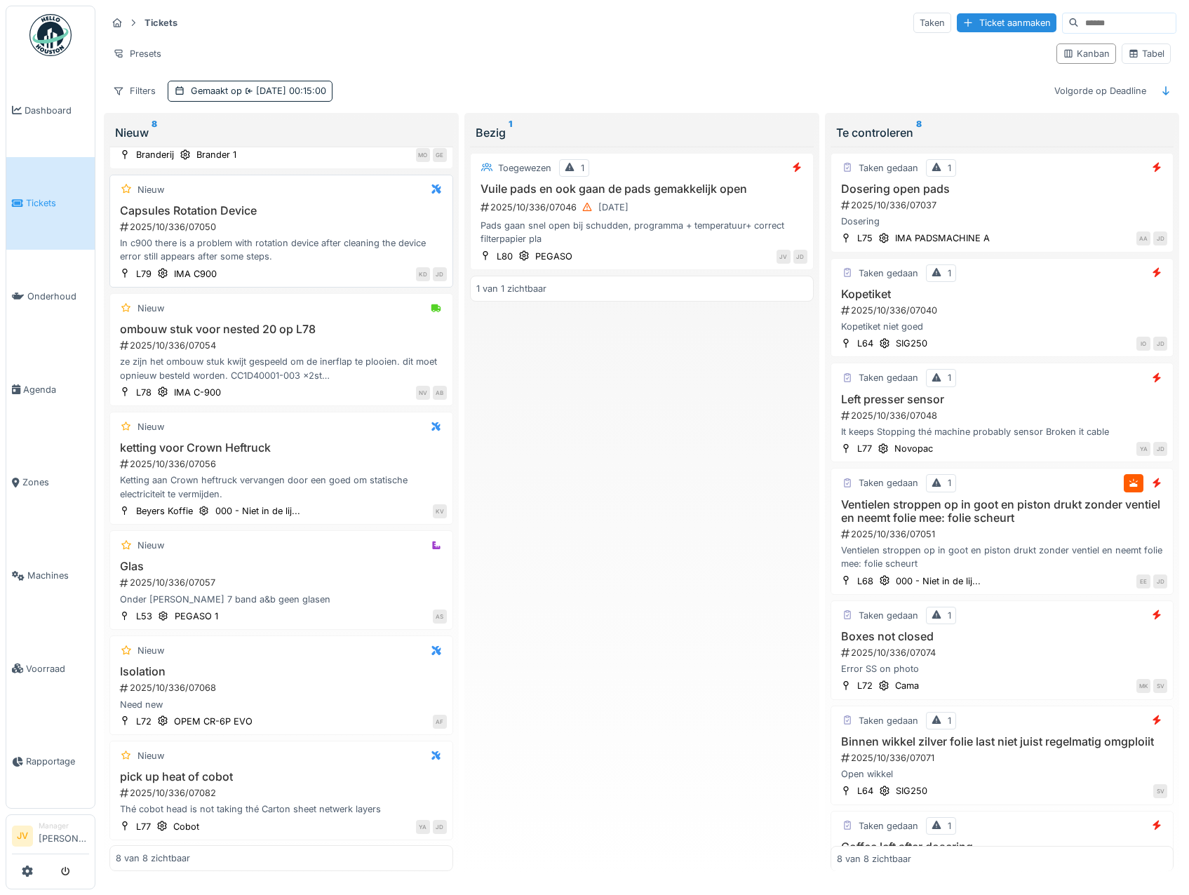
scroll to position [216, 0]
click at [375, 441] on h3 "ketting voor Crown Heftruck" at bounding box center [281, 447] width 331 height 13
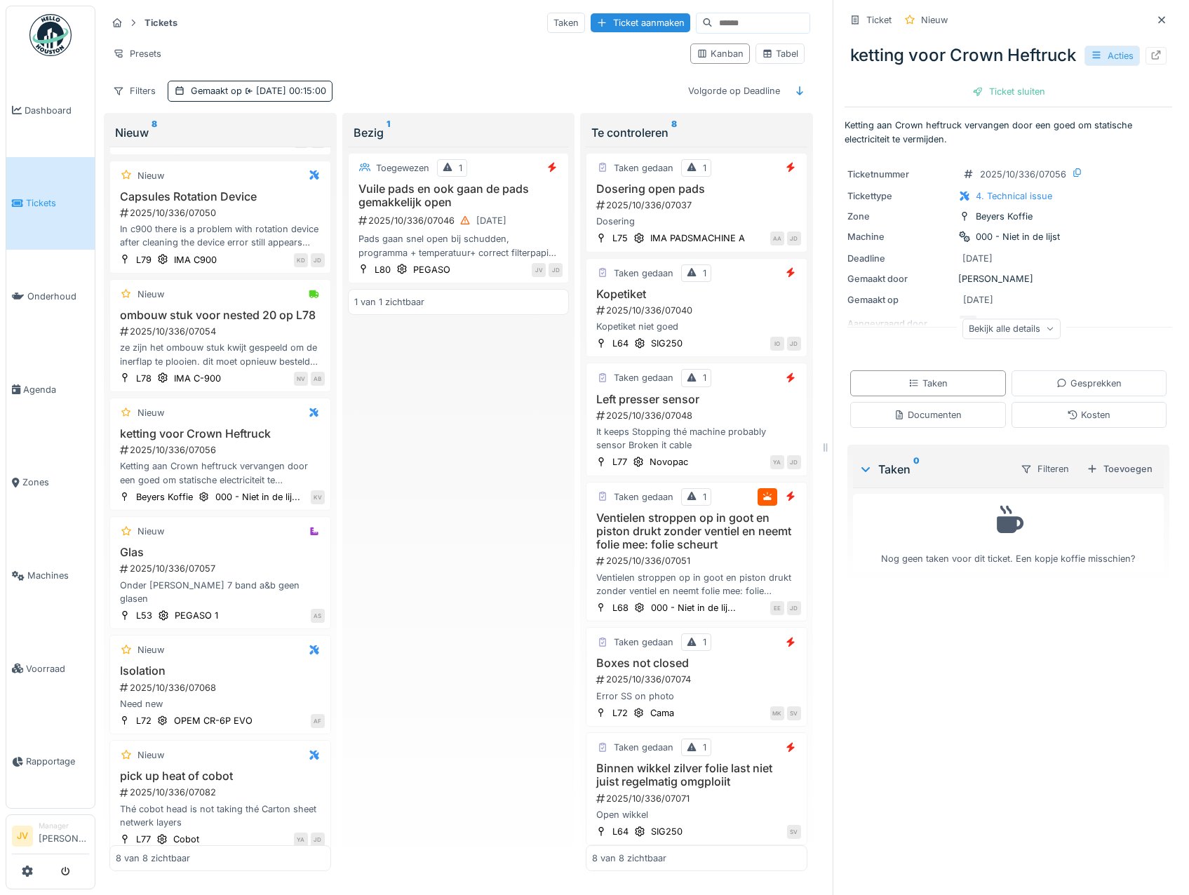
click at [1092, 59] on icon at bounding box center [1096, 55] width 8 height 7
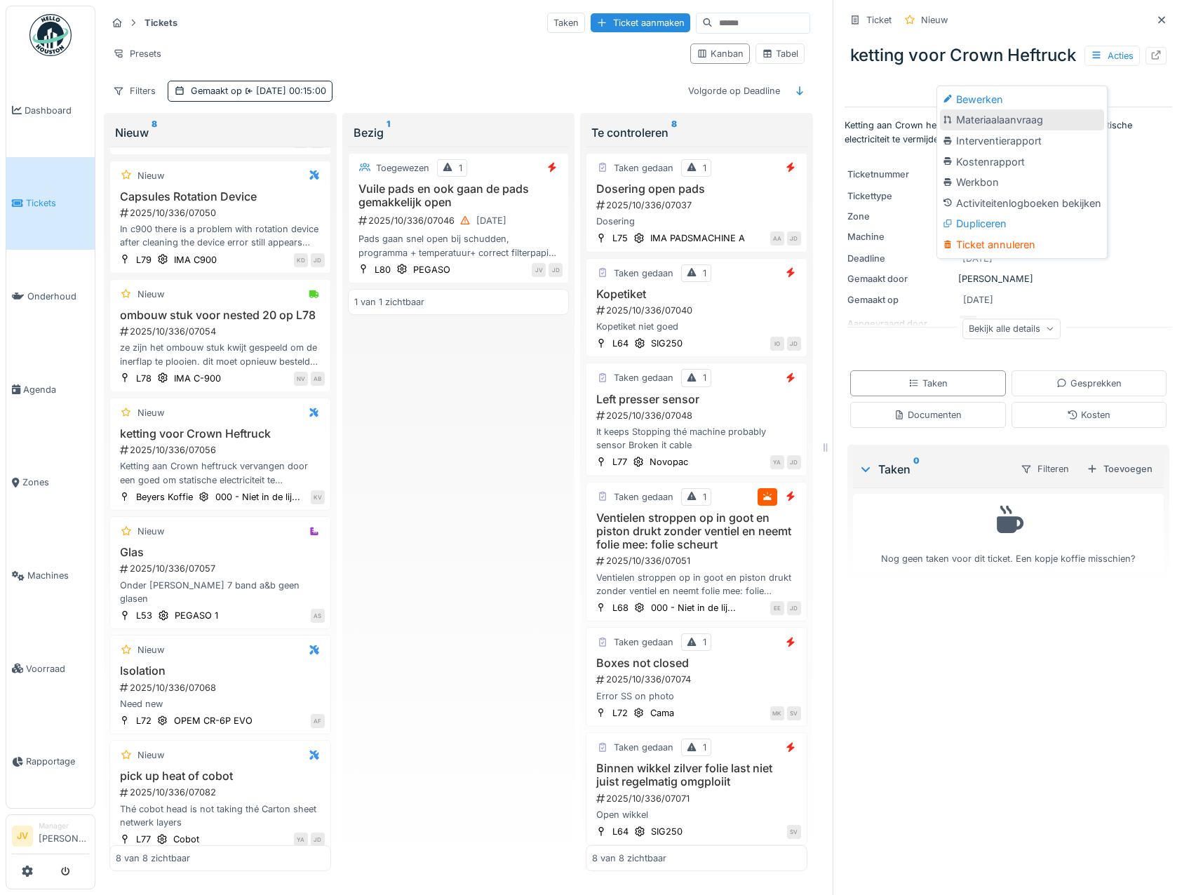
click at [1032, 109] on div "Materiaalaanvraag" at bounding box center [1022, 119] width 164 height 21
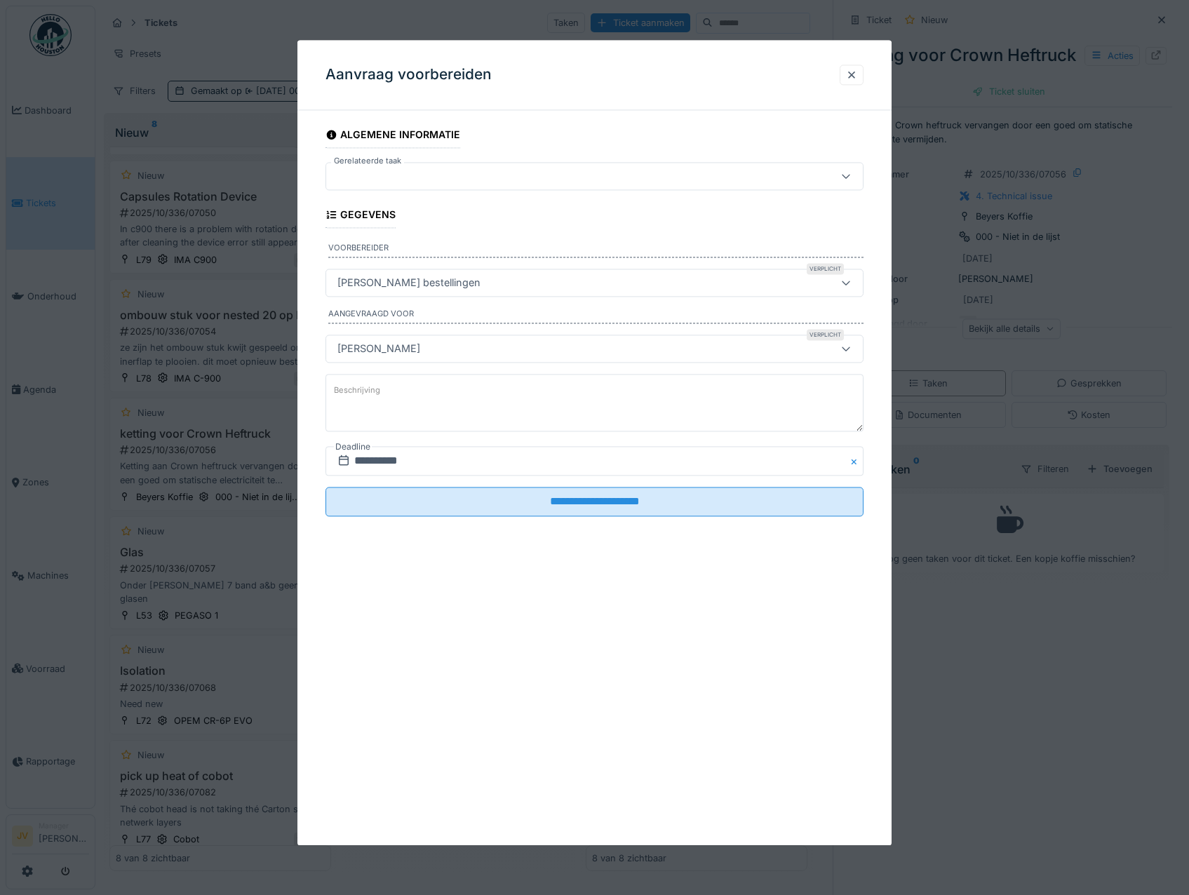
click at [588, 565] on div "**********" at bounding box center [594, 442] width 595 height 805
click at [857, 75] on div at bounding box center [851, 74] width 11 height 13
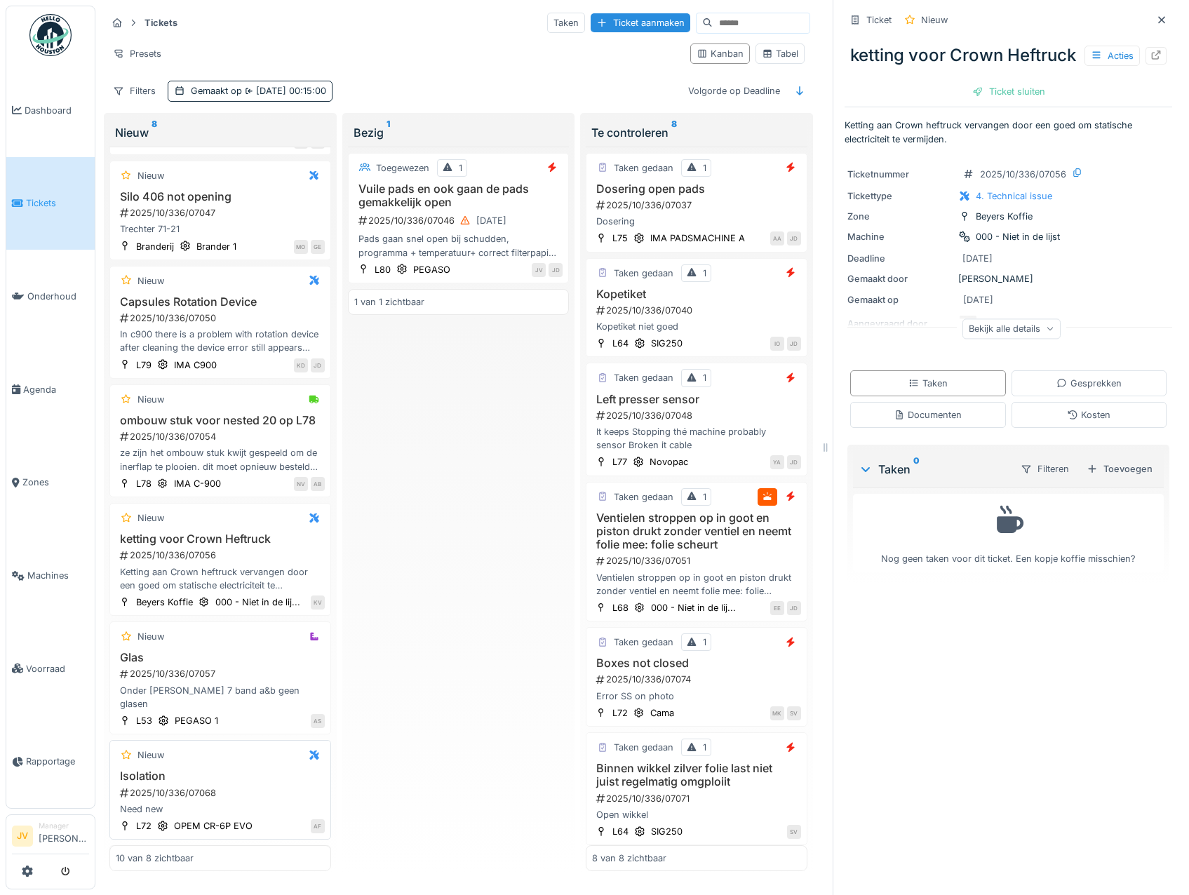
scroll to position [453, 0]
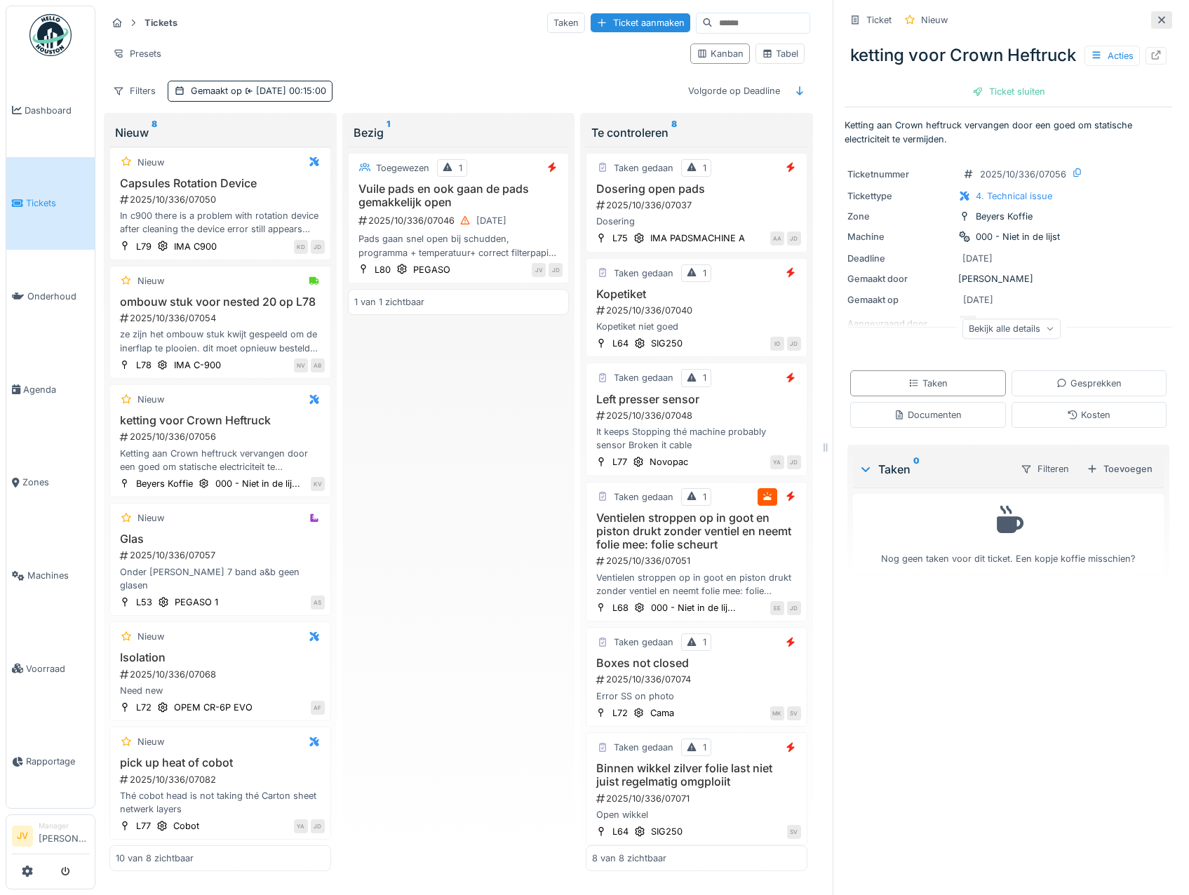
click at [1156, 15] on icon at bounding box center [1161, 19] width 11 height 9
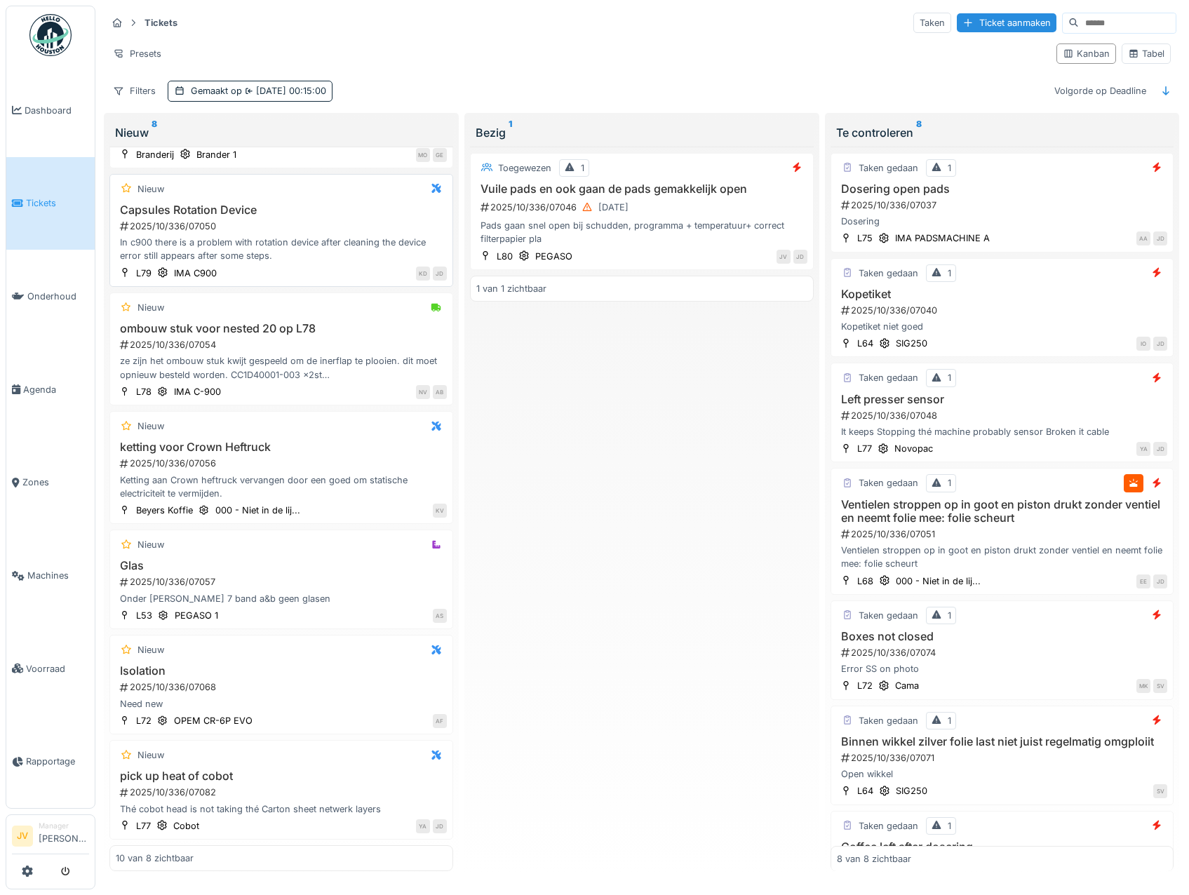
scroll to position [4, 0]
click at [217, 97] on div "Gemaakt op 8-10-2025 00:15:00" at bounding box center [250, 91] width 165 height 20
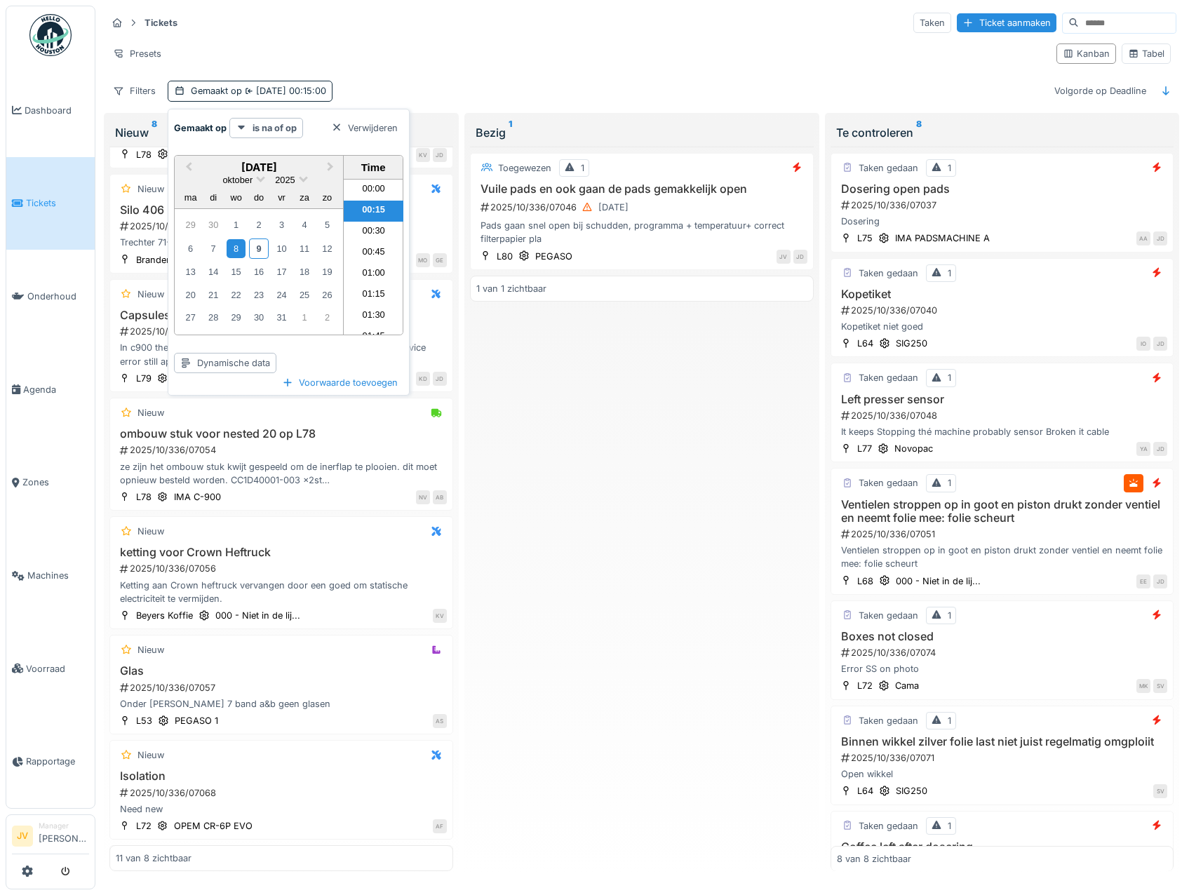
scroll to position [558, 0]
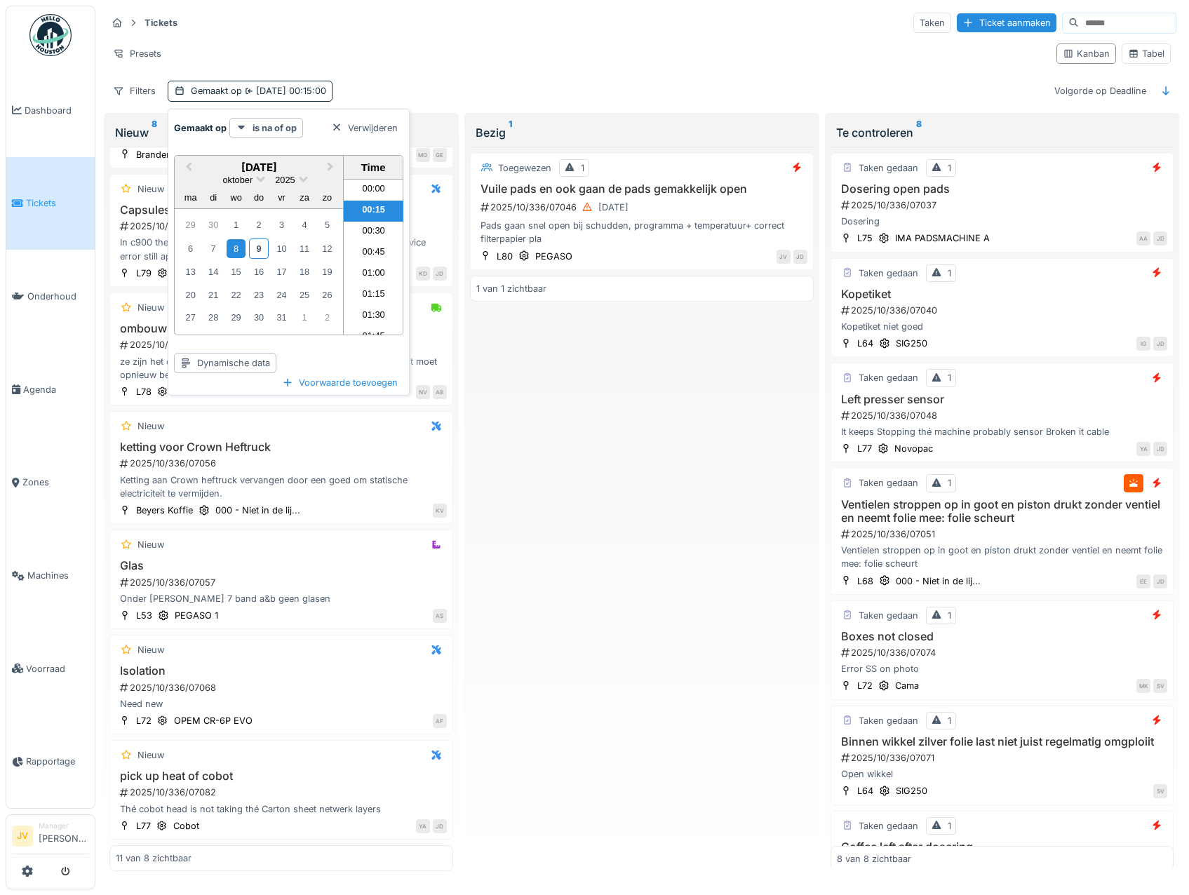
click at [415, 45] on div "Presets" at bounding box center [576, 53] width 938 height 20
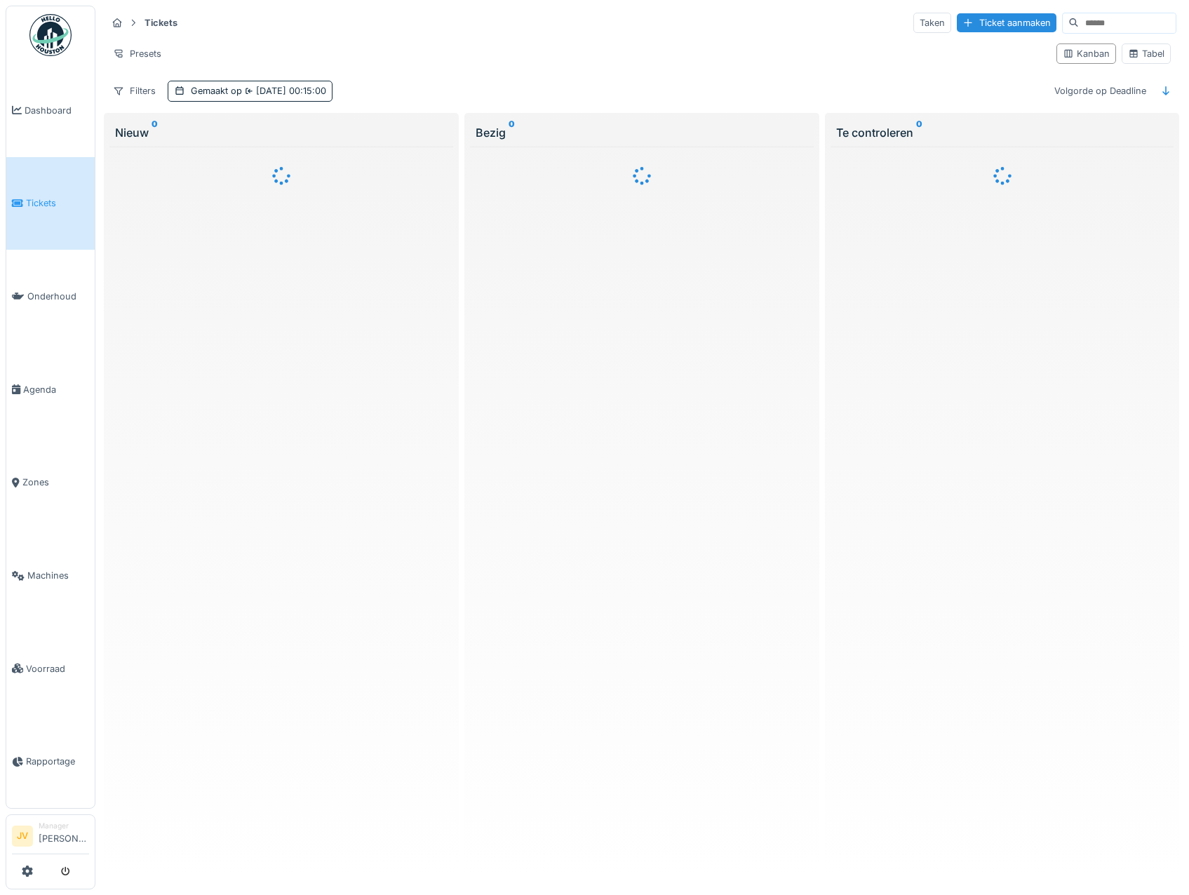
scroll to position [4, 0]
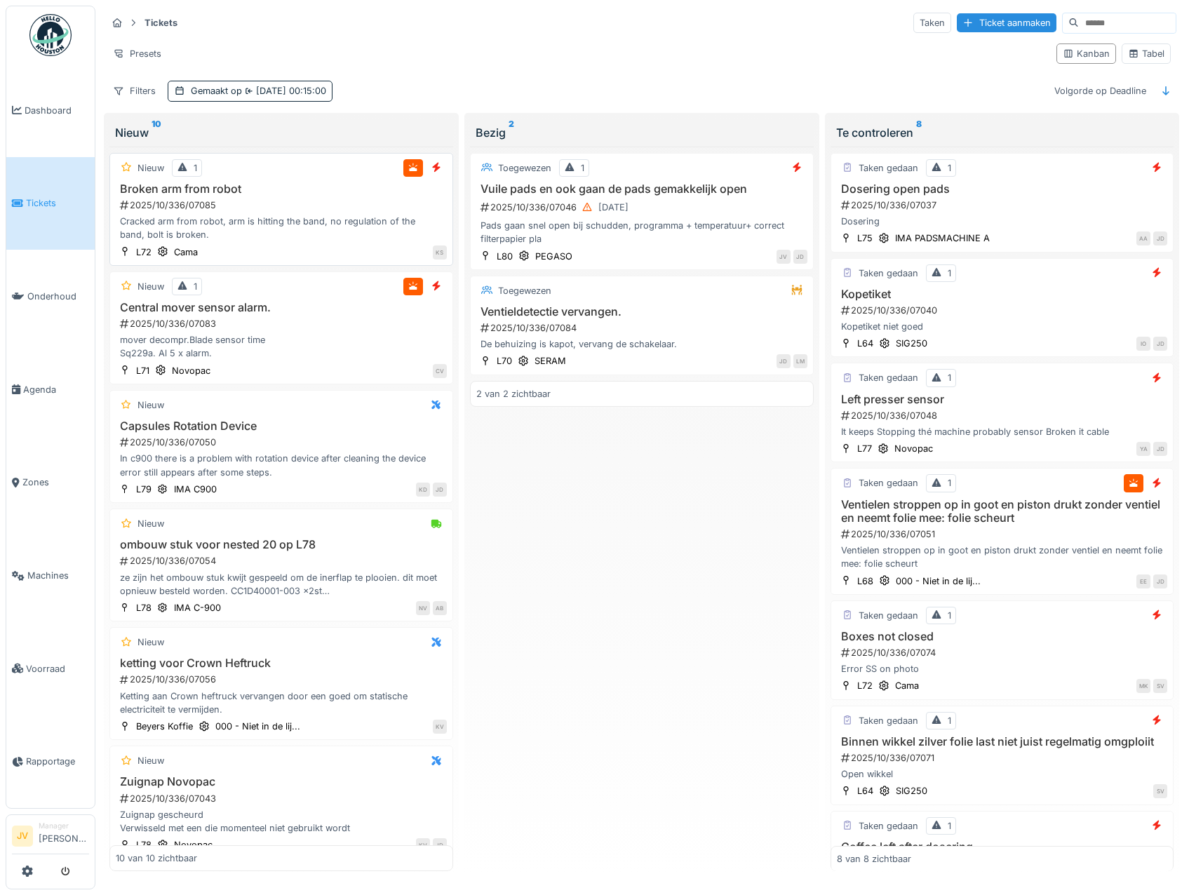
click at [354, 191] on h3 "Broken arm from robot" at bounding box center [281, 188] width 331 height 13
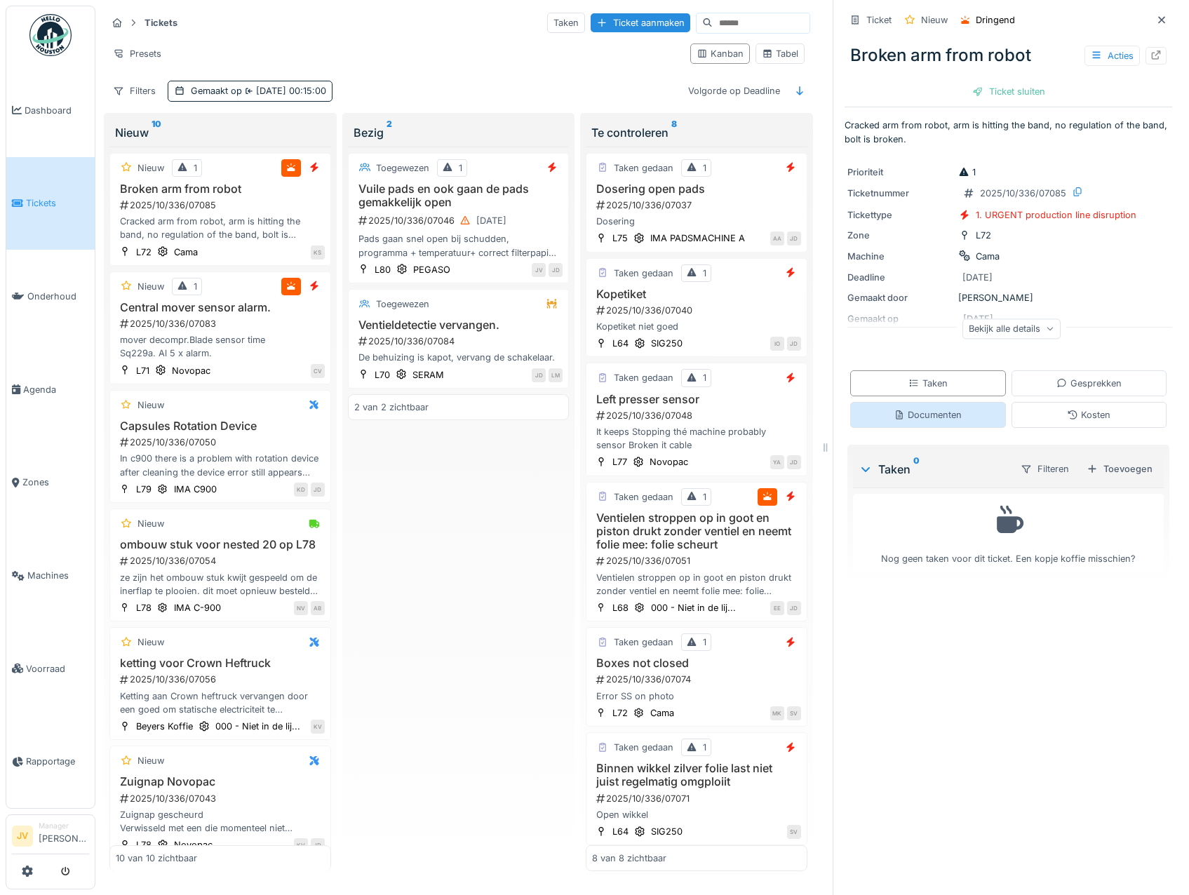
click at [916, 418] on div "Documenten" at bounding box center [928, 414] width 68 height 13
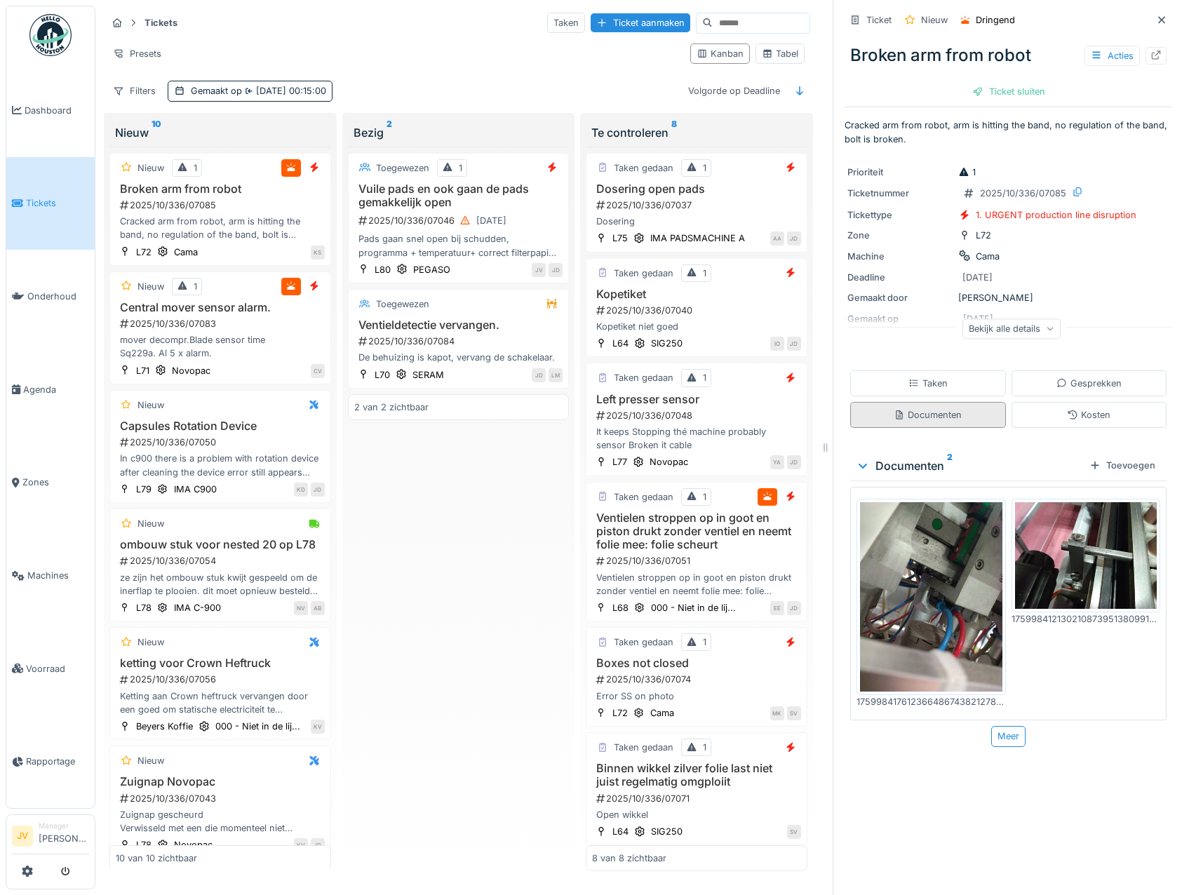
scroll to position [11, 0]
click at [951, 567] on img at bounding box center [931, 596] width 142 height 189
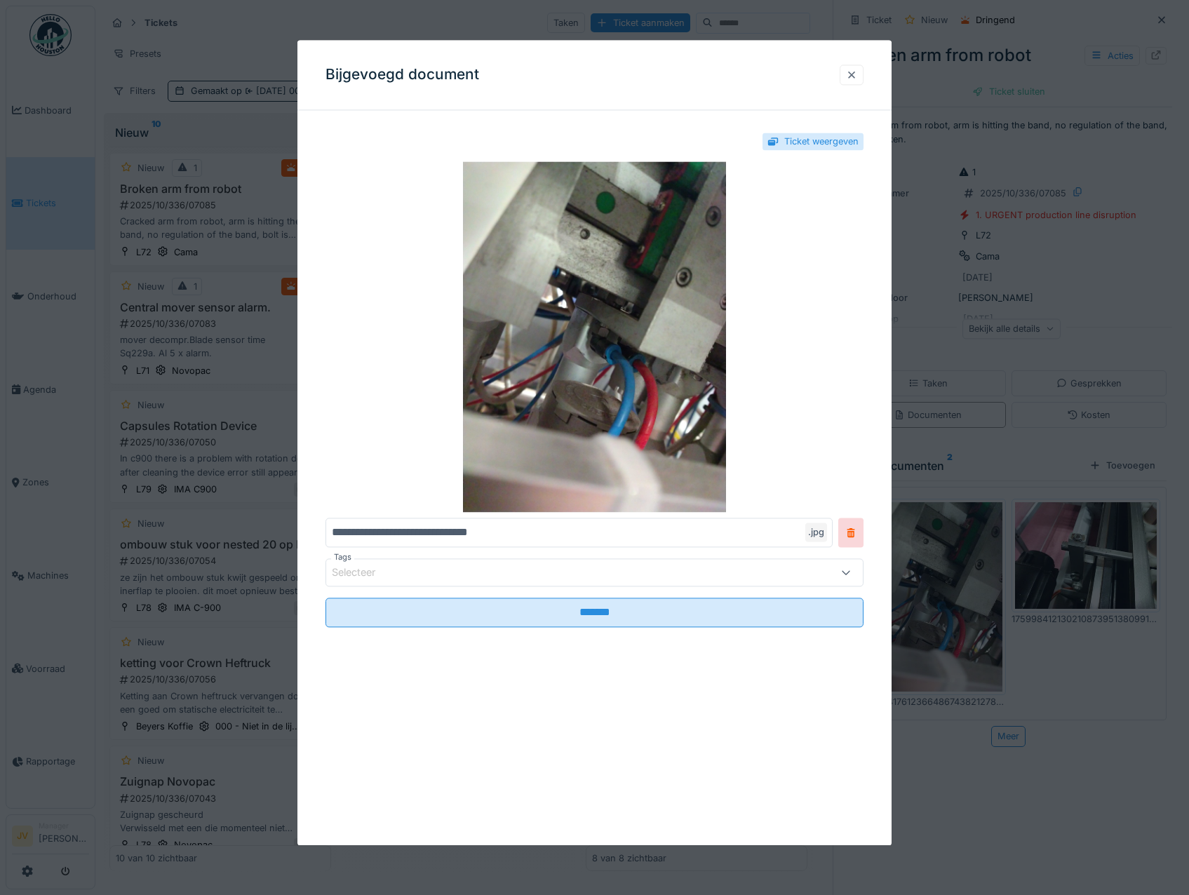
click at [854, 79] on div at bounding box center [851, 74] width 11 height 13
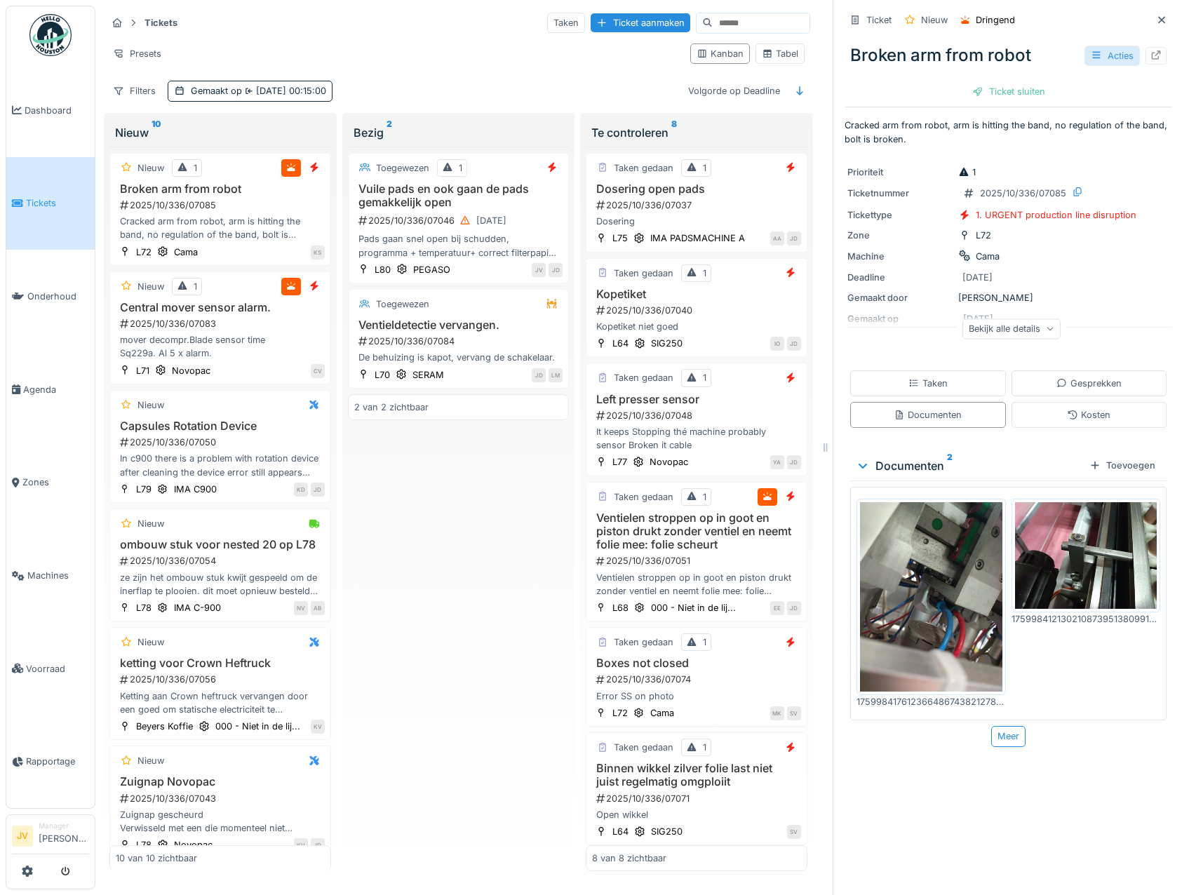
click at [1091, 50] on div at bounding box center [1096, 55] width 11 height 13
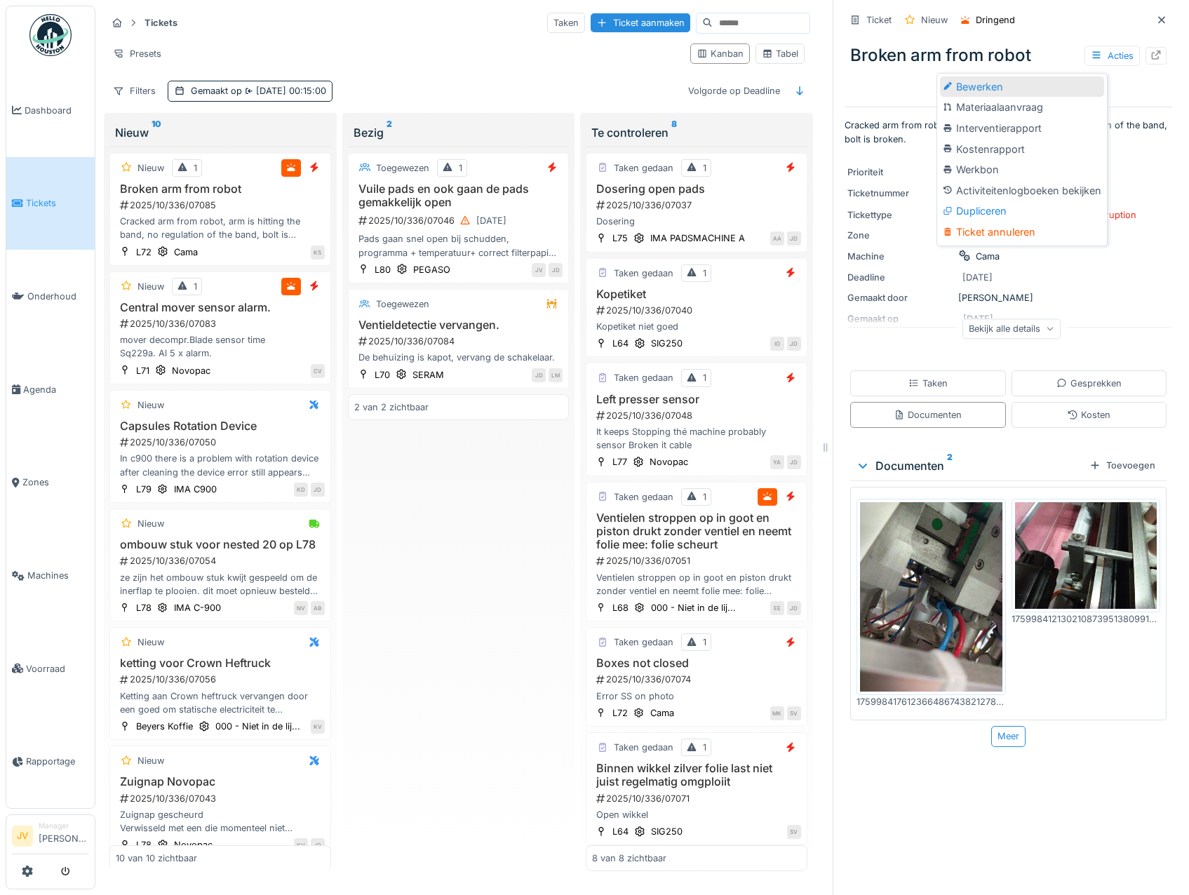
click at [1038, 76] on div "Bewerken" at bounding box center [1022, 86] width 164 height 21
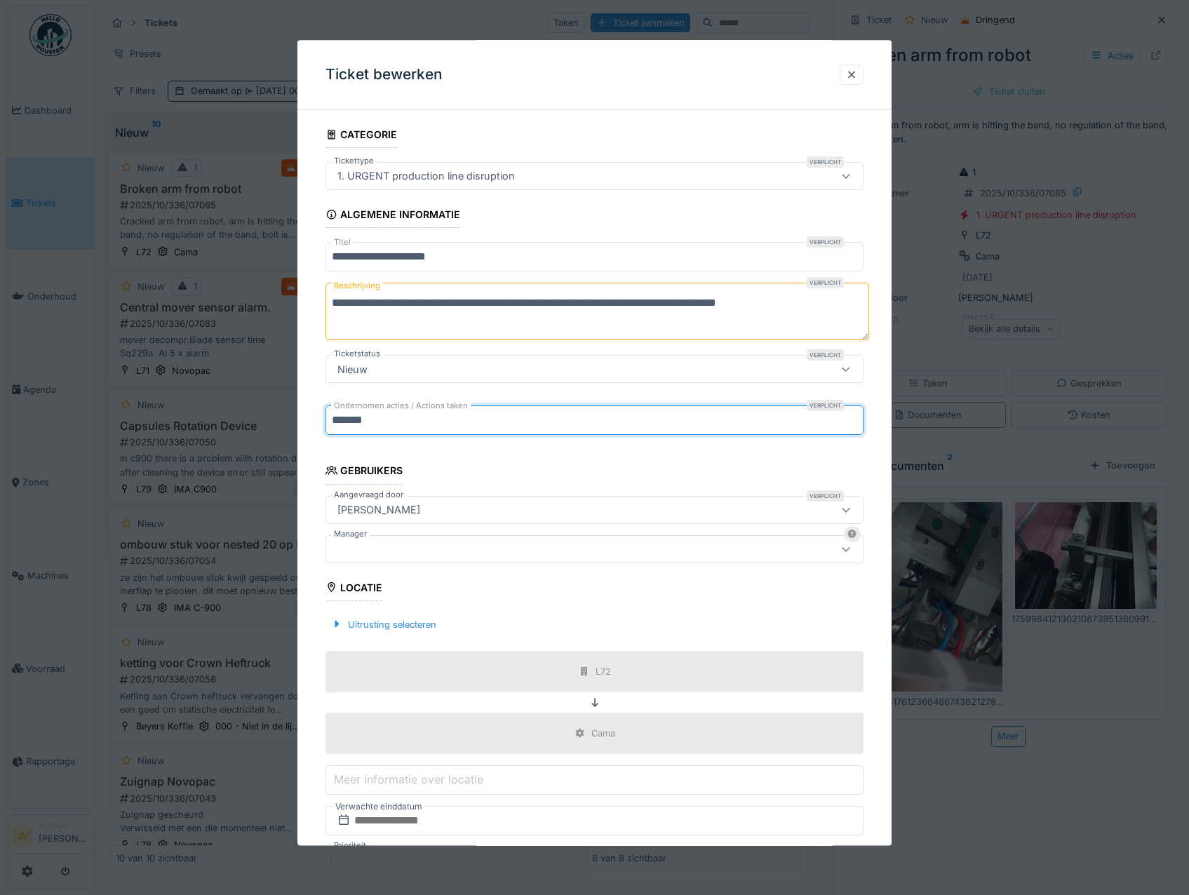
drag, startPoint x: 388, startPoint y: 423, endPoint x: 295, endPoint y: 426, distance: 92.6
click at [295, 426] on div "**********" at bounding box center [641, 447] width 1093 height 895
type input "**********"
click at [393, 546] on div at bounding box center [563, 548] width 462 height 15
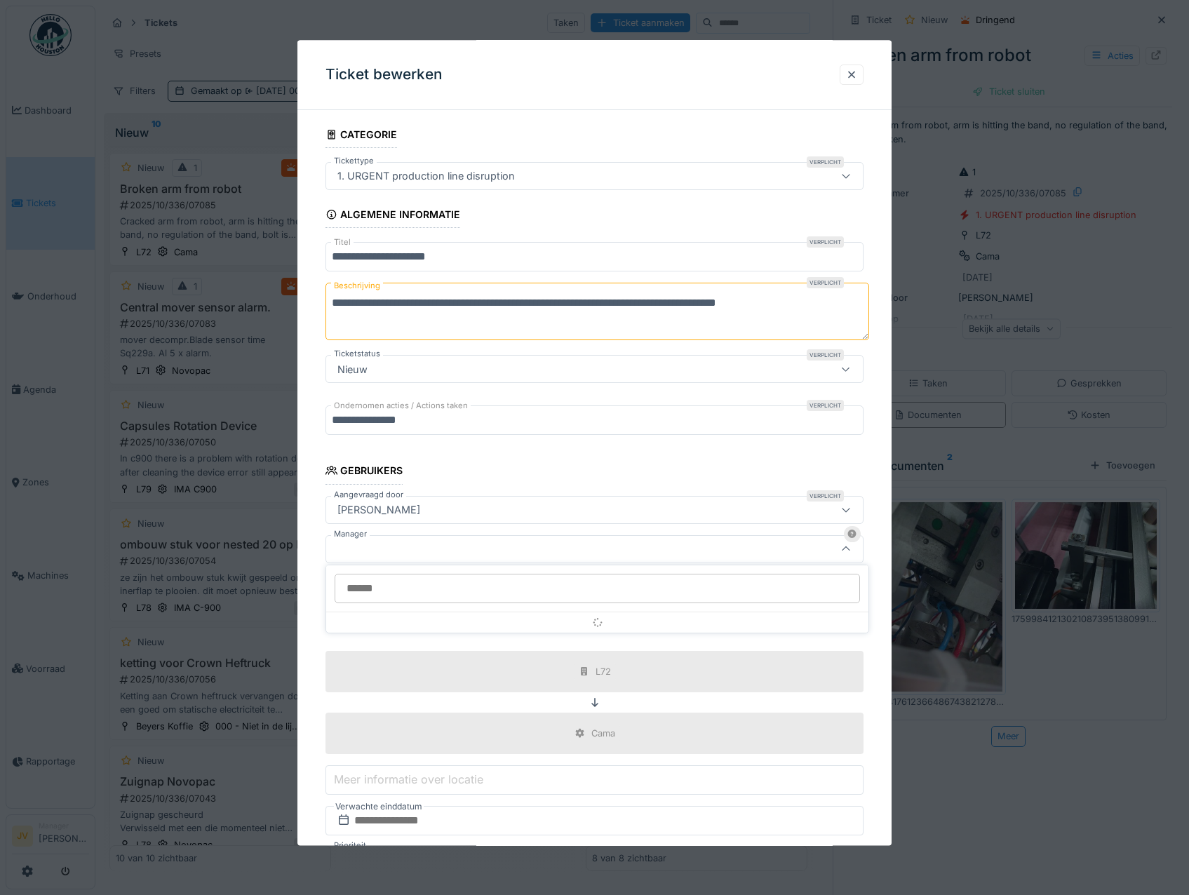
scroll to position [106, 0]
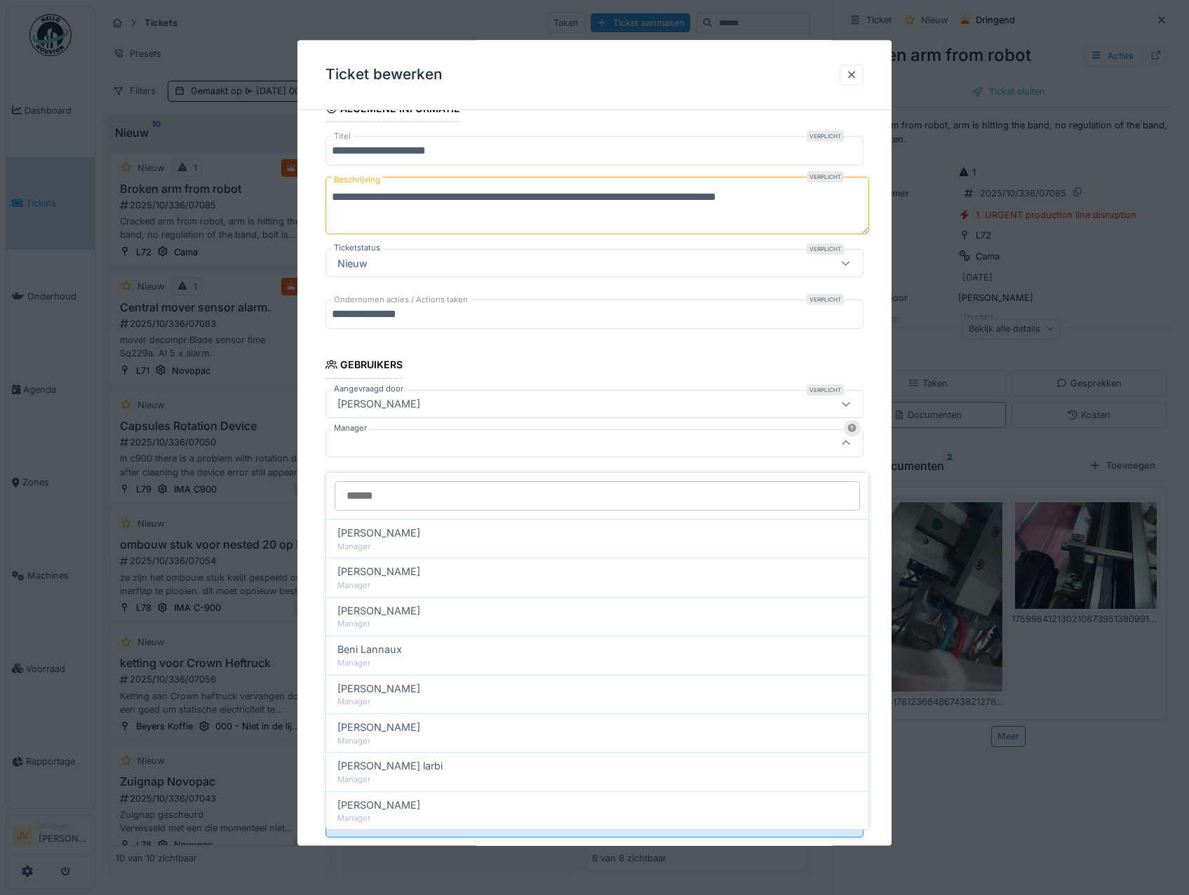
click at [394, 493] on input "Manager" at bounding box center [597, 495] width 525 height 29
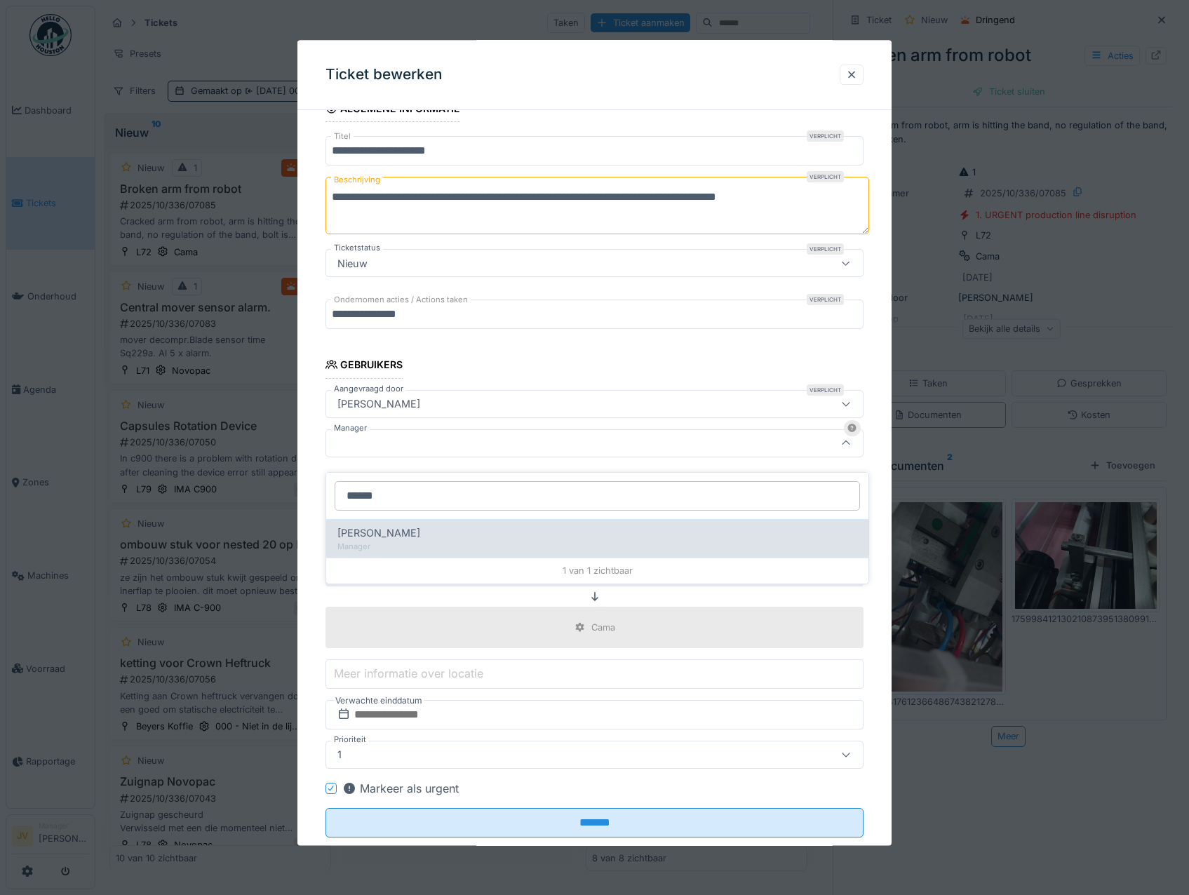
type input "******"
click at [398, 525] on span "[PERSON_NAME]" at bounding box center [378, 532] width 83 height 15
type input "****"
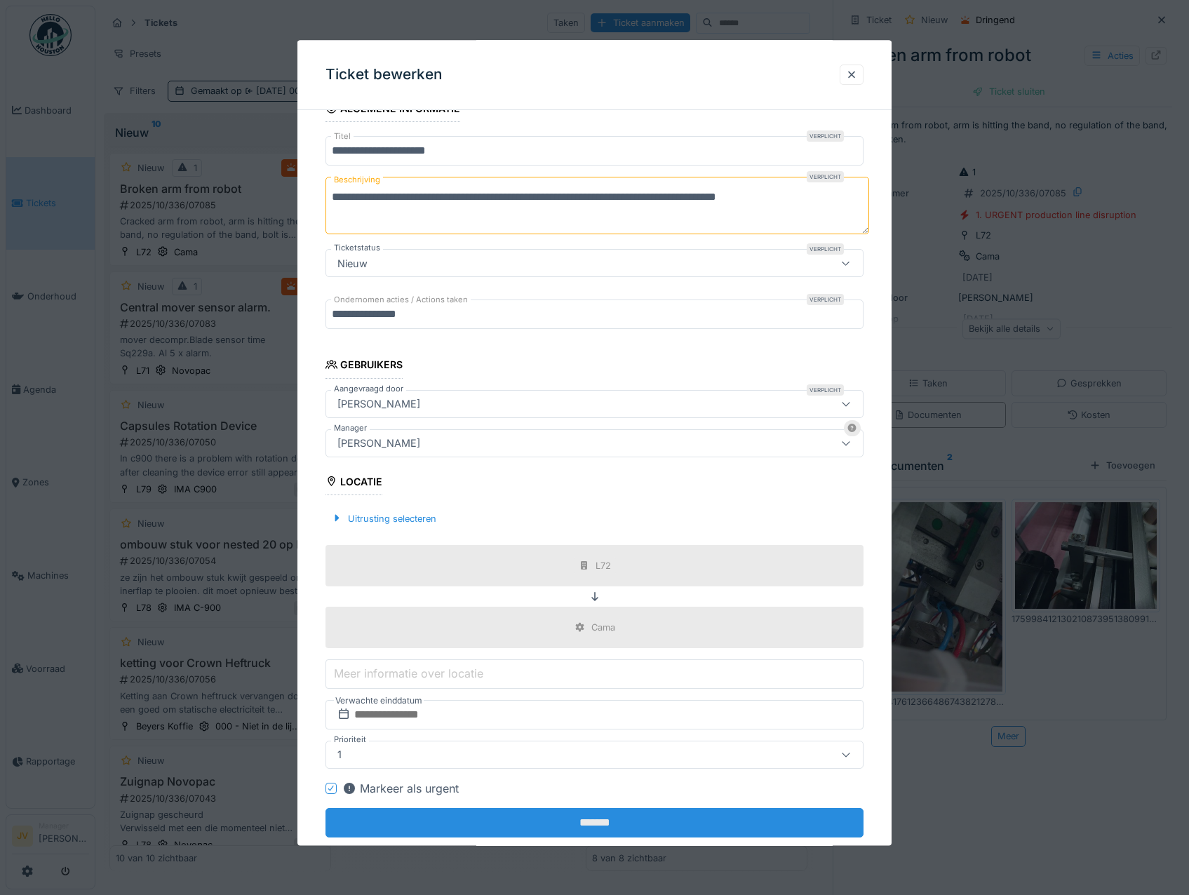
click at [617, 827] on input "*******" at bounding box center [594, 822] width 539 height 29
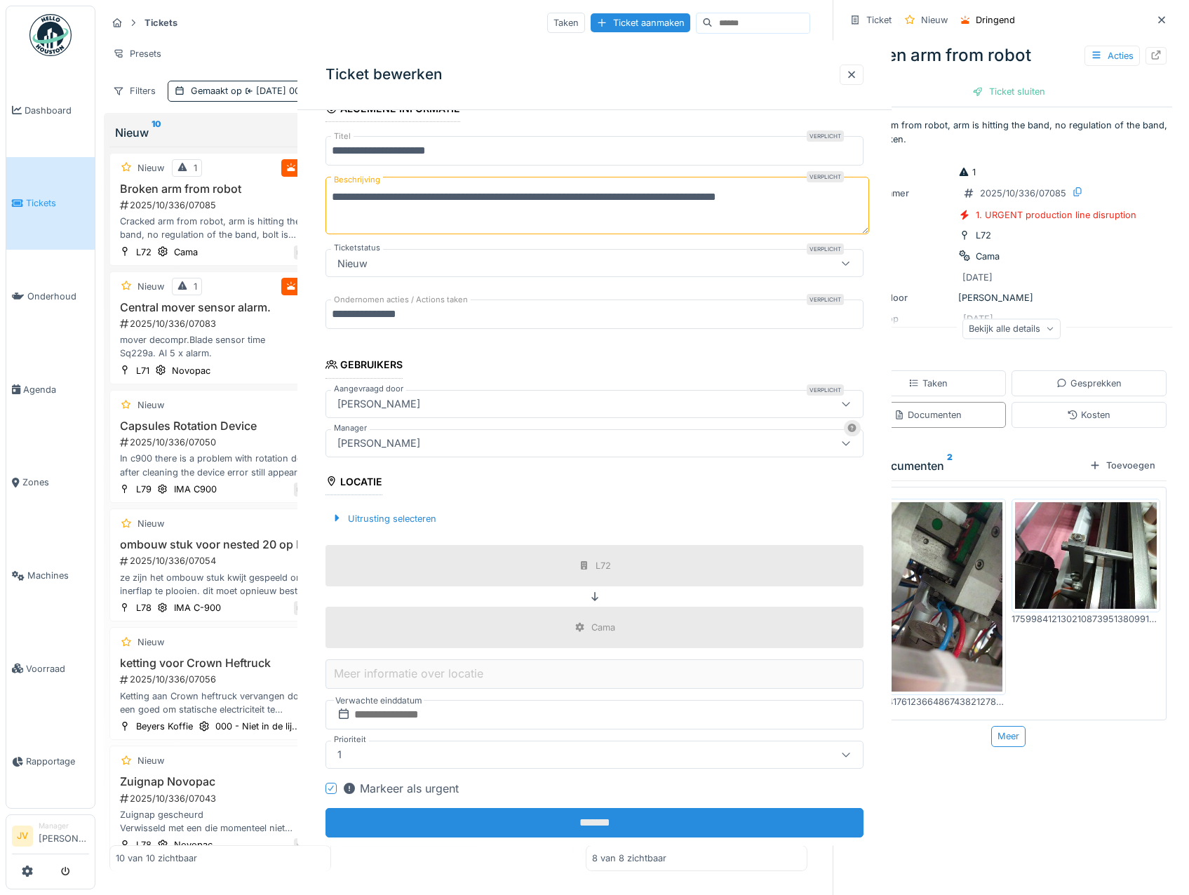
scroll to position [0, 0]
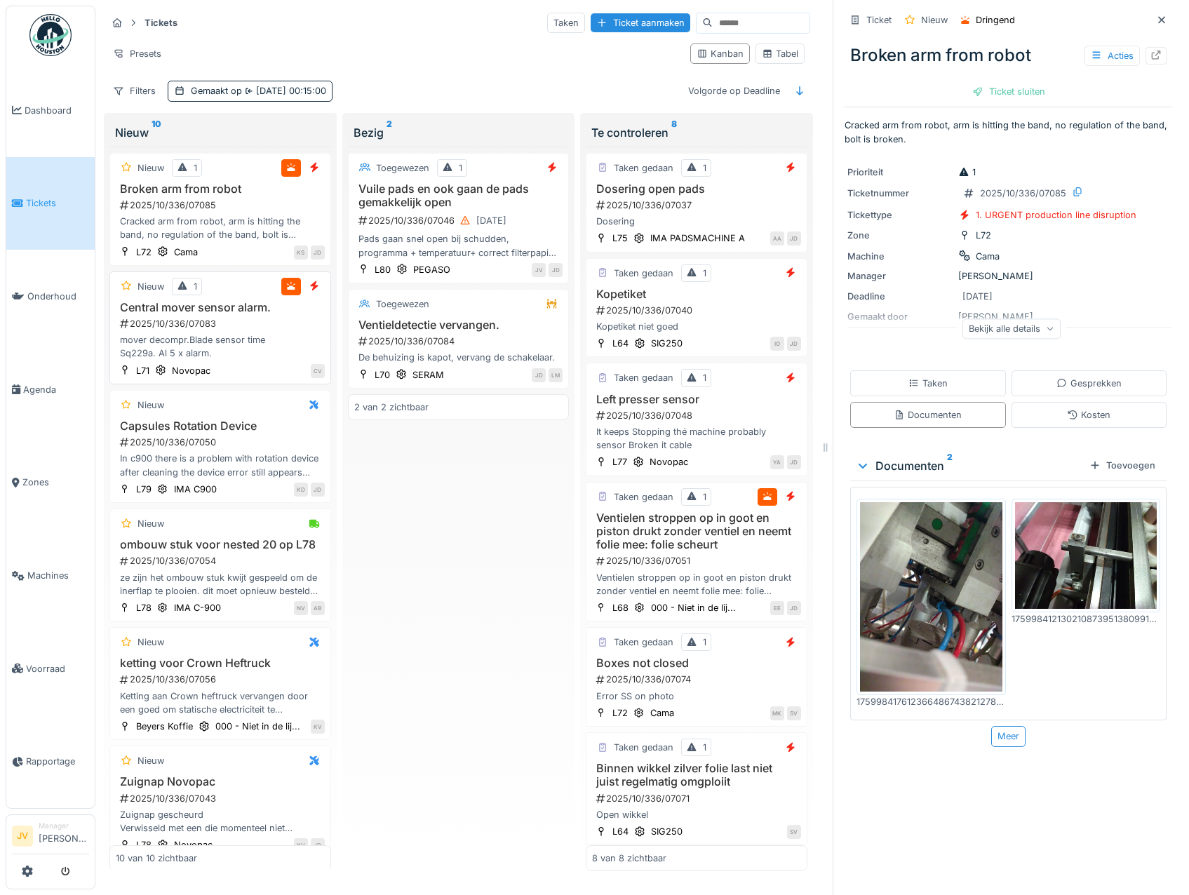
click at [271, 349] on div "mover decompr.Blade sensor time Sq229a. Al 5 x alarm." at bounding box center [220, 346] width 209 height 27
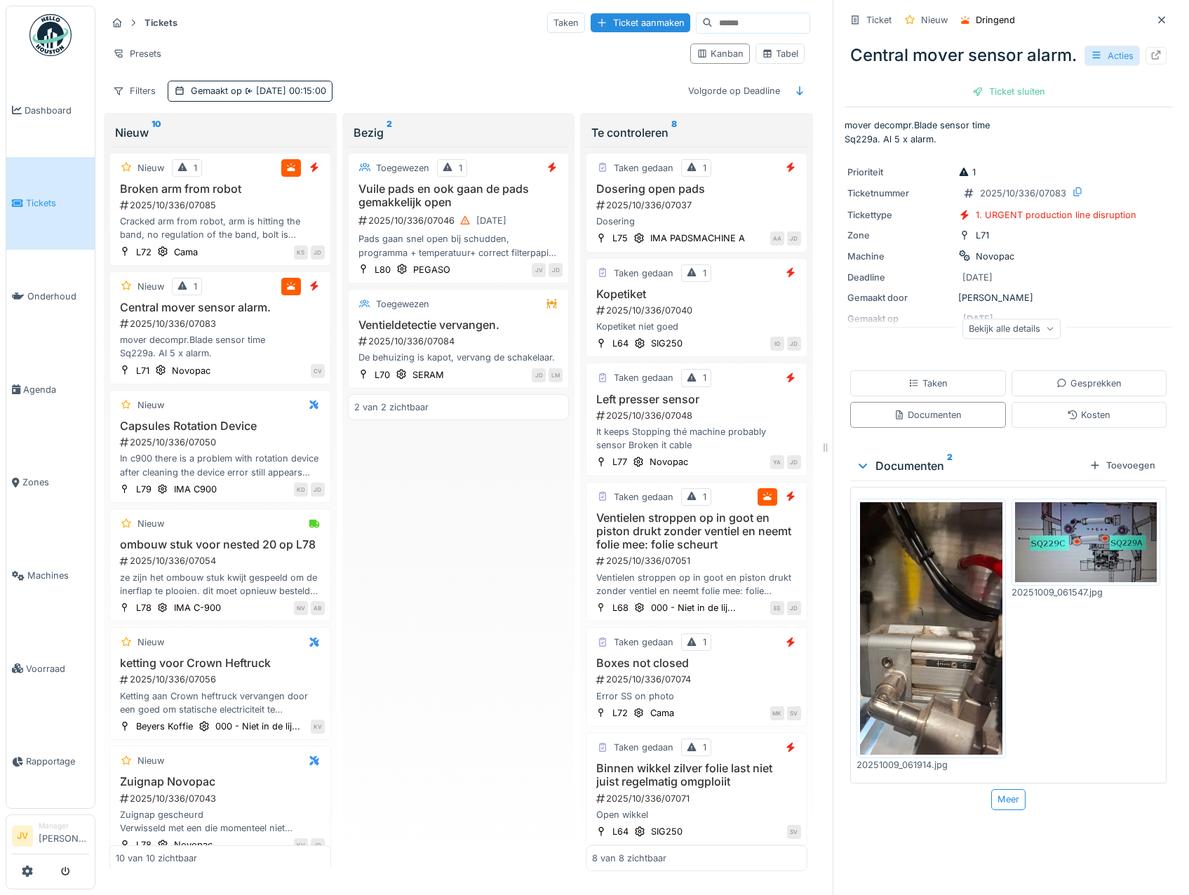
click at [1099, 49] on div "Acties" at bounding box center [1111, 56] width 55 height 20
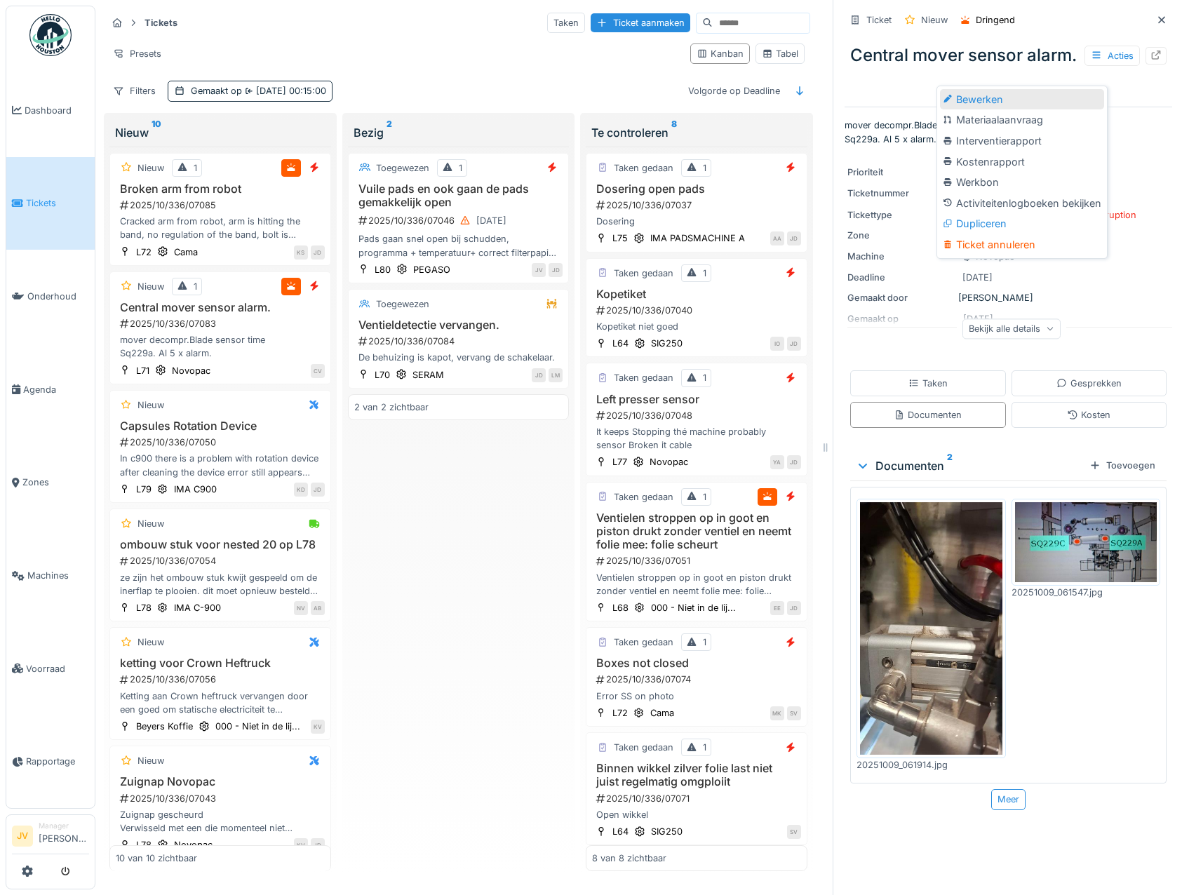
click at [1045, 89] on div "Bewerken" at bounding box center [1022, 99] width 164 height 21
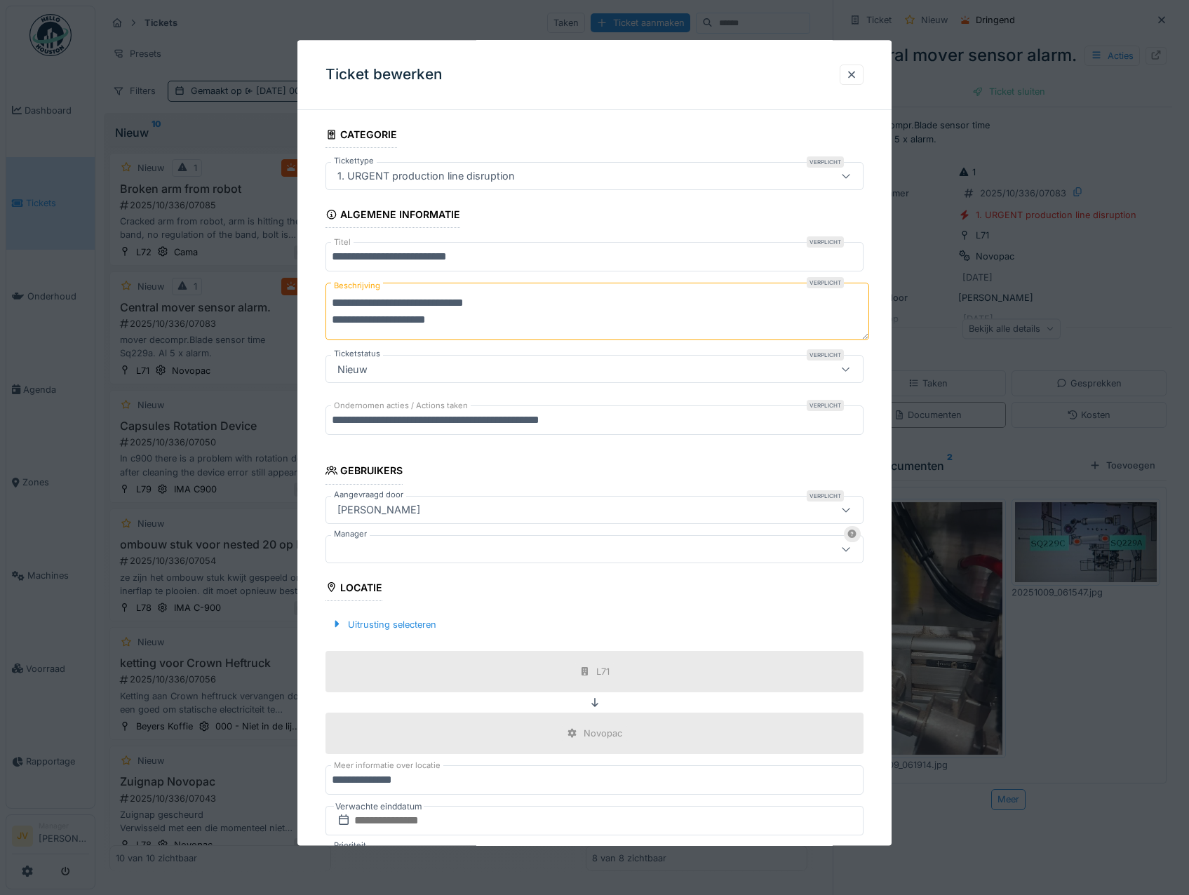
click at [388, 547] on div at bounding box center [563, 548] width 462 height 15
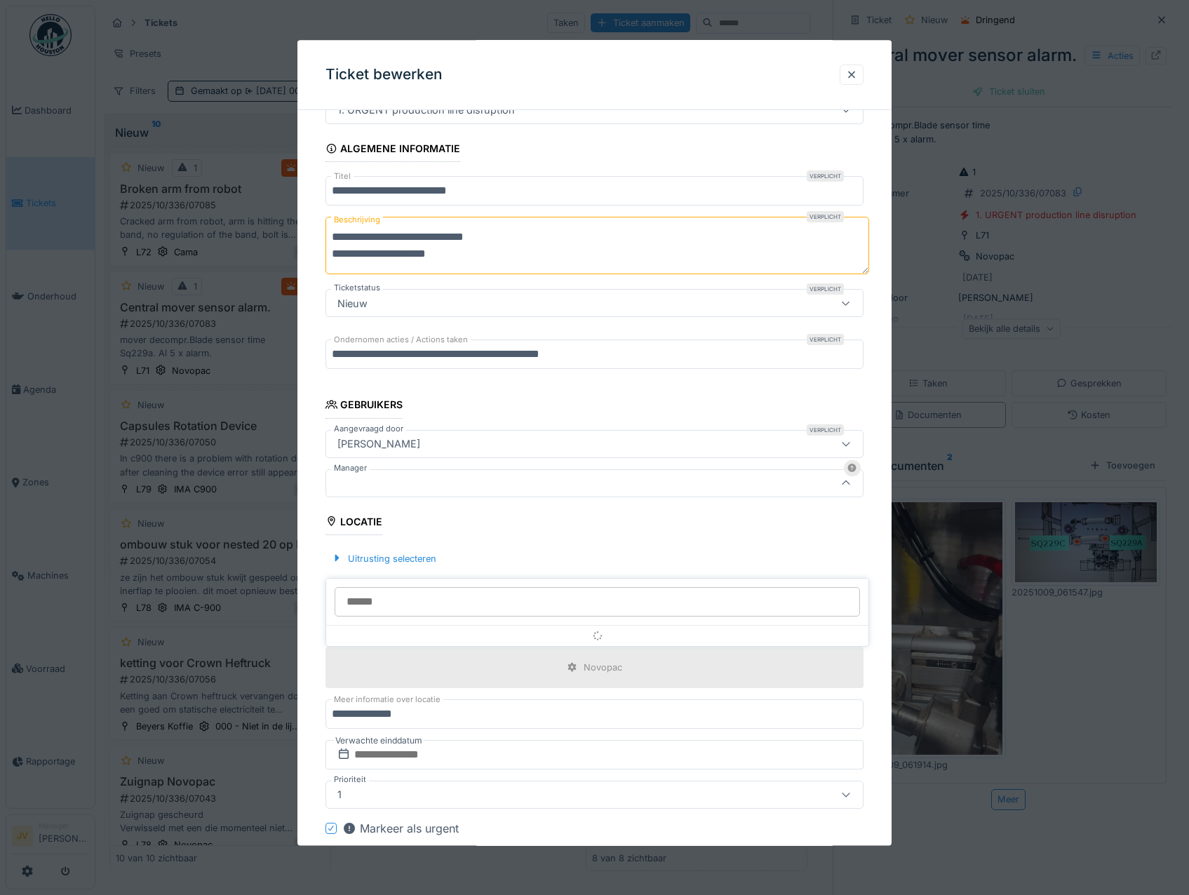
scroll to position [106, 0]
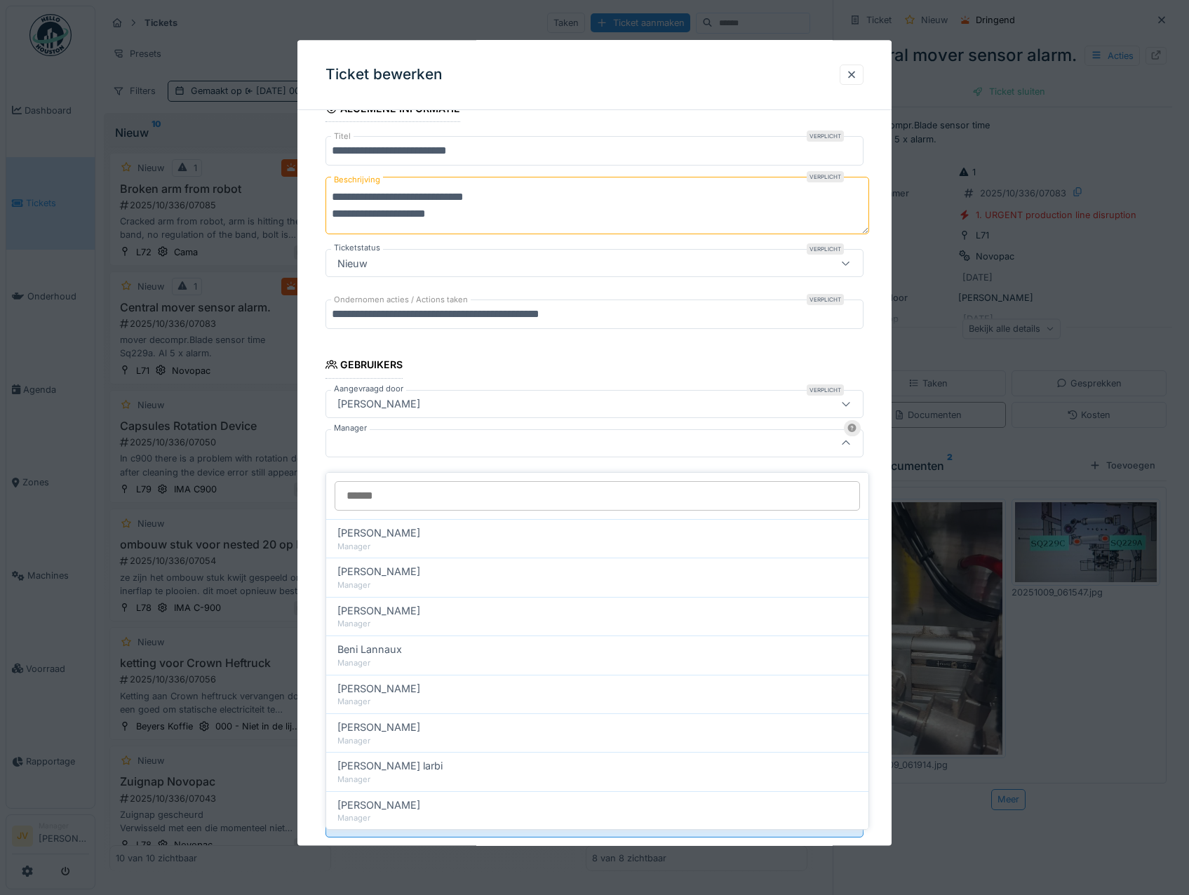
click at [415, 481] on input "Manager" at bounding box center [597, 495] width 525 height 29
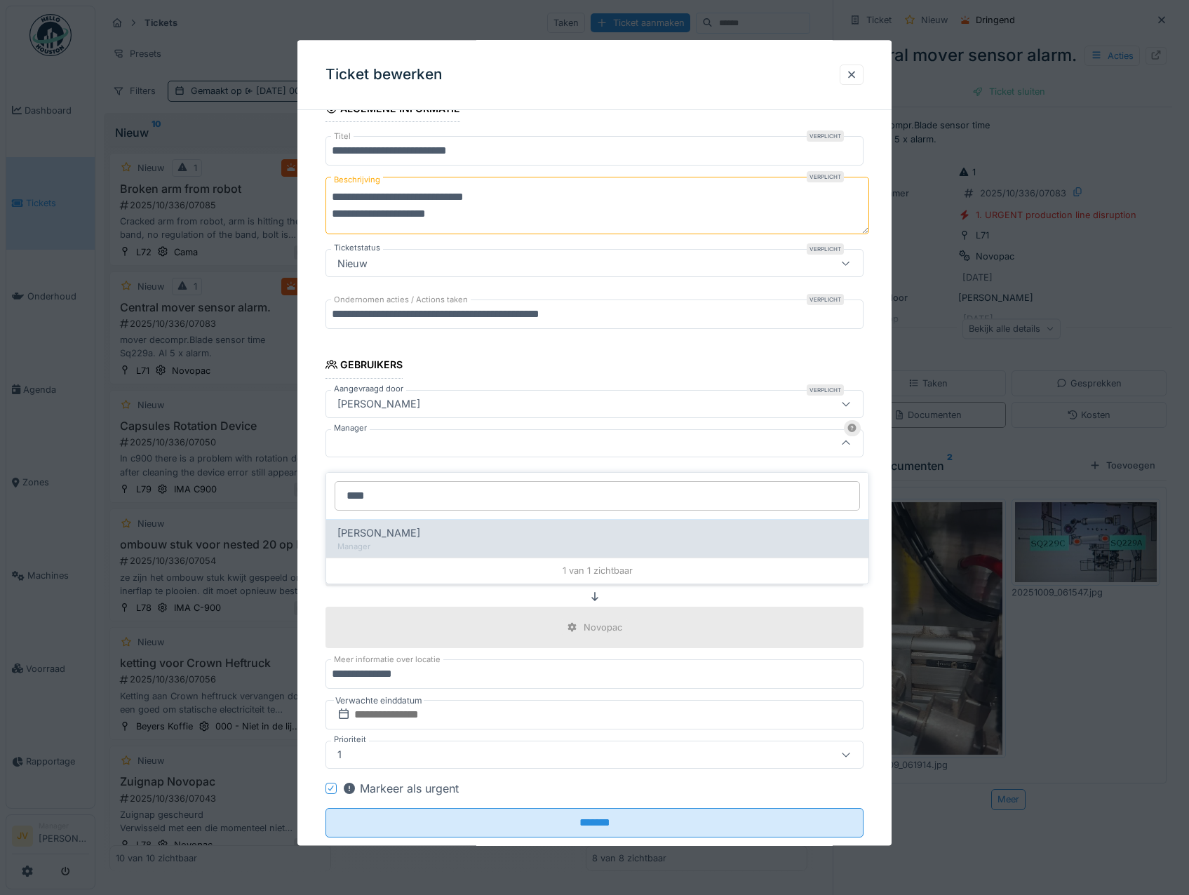
type input "****"
click at [398, 525] on span "[PERSON_NAME]" at bounding box center [378, 532] width 83 height 15
type input "****"
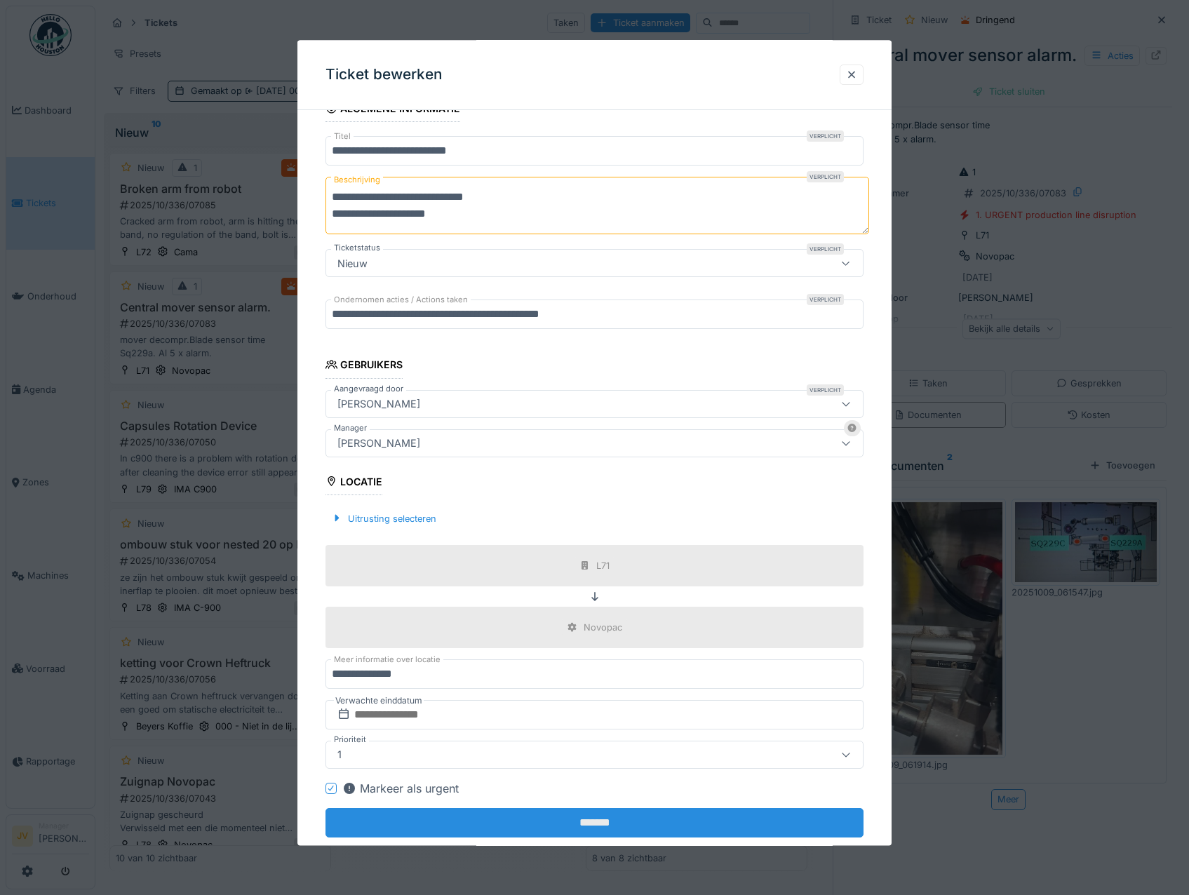
click at [590, 822] on input "*******" at bounding box center [594, 822] width 539 height 29
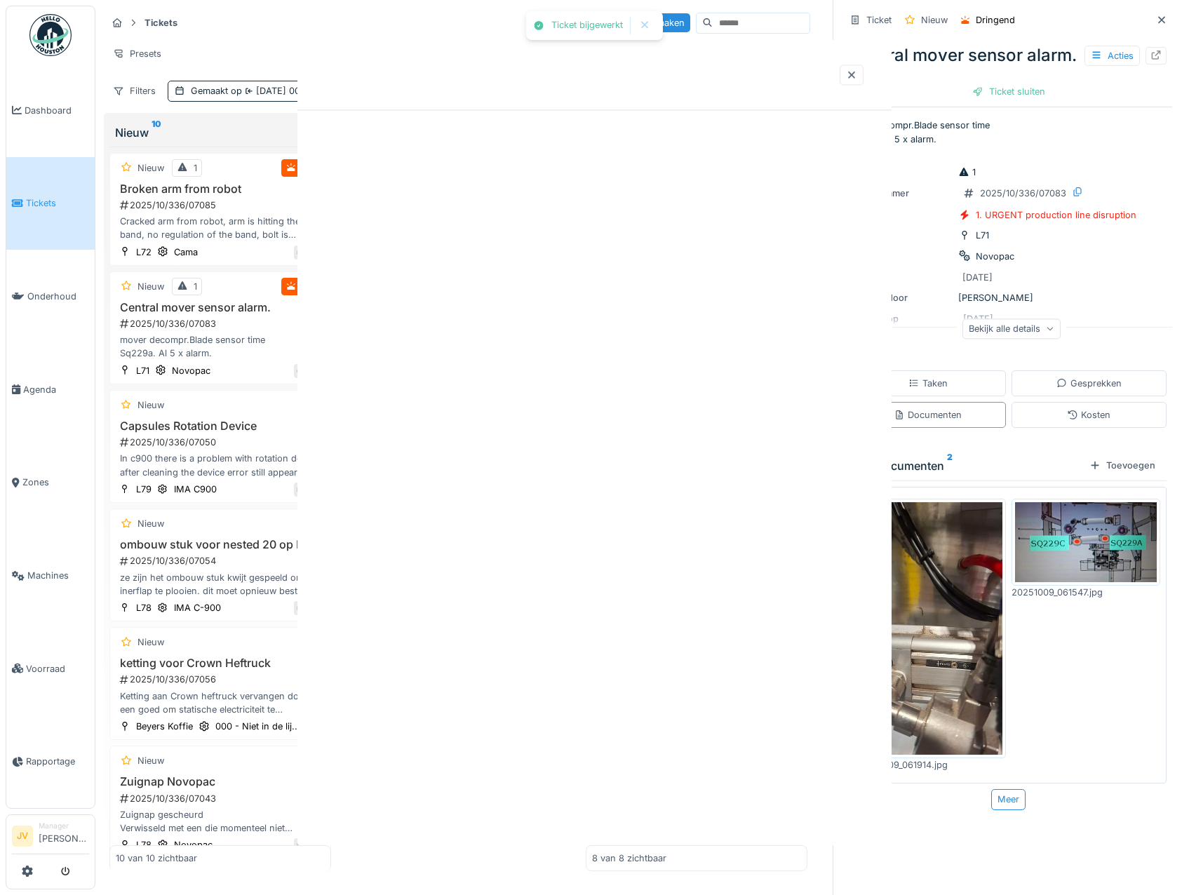
scroll to position [0, 0]
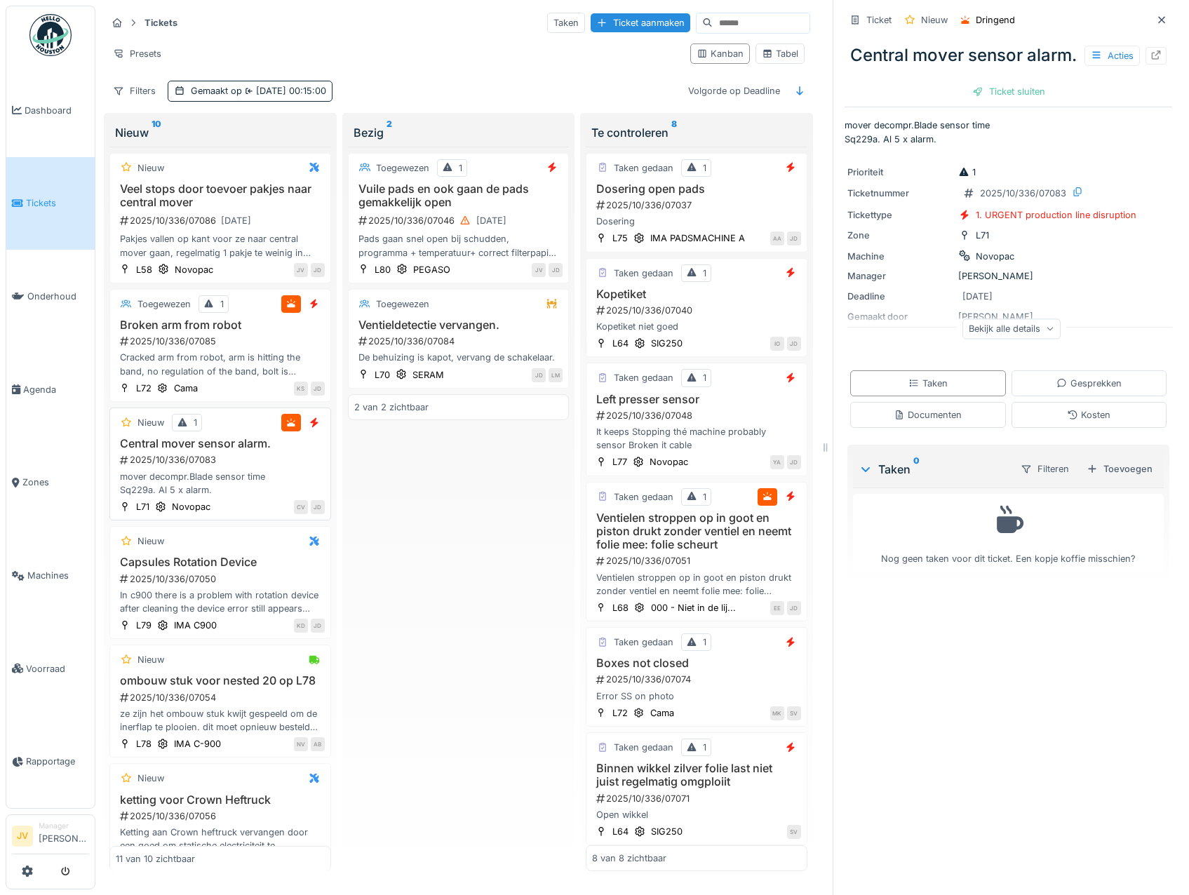
click at [250, 483] on div "mover decompr.Blade sensor time Sq229a. Al 5 x alarm." at bounding box center [220, 483] width 209 height 27
click at [264, 478] on div "mover decompr.Blade sensor time Sq229a. Al 5 x alarm." at bounding box center [220, 483] width 209 height 27
click at [233, 464] on div "2025/10/336/07083" at bounding box center [222, 459] width 206 height 13
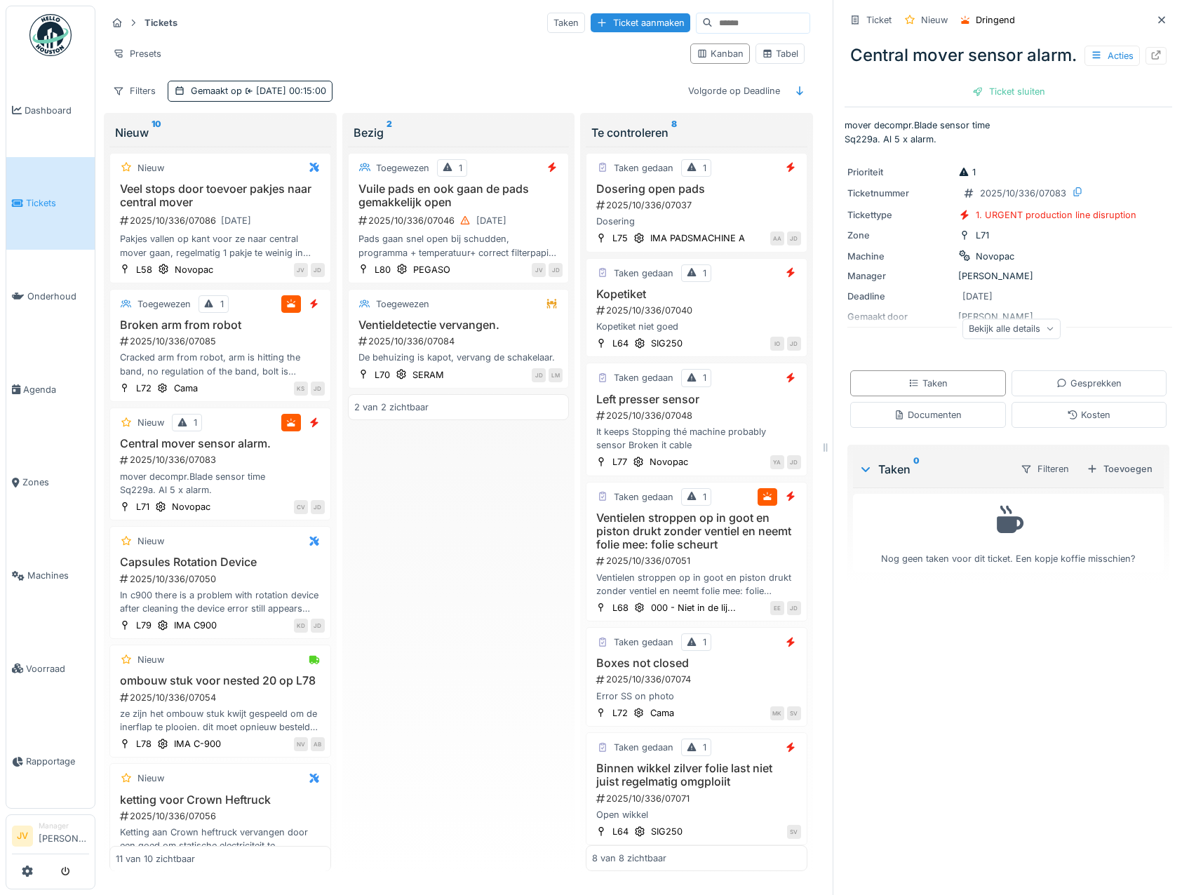
click at [847, 145] on p "mover decompr.Blade sensor time Sq229a. Al 5 x alarm." at bounding box center [1008, 132] width 328 height 27
drag, startPoint x: 847, startPoint y: 161, endPoint x: 835, endPoint y: 152, distance: 15.0
click at [844, 145] on p "mover decompr.Blade sensor time Sq229a. Al 5 x alarm." at bounding box center [1008, 132] width 328 height 27
drag, startPoint x: 835, startPoint y: 152, endPoint x: 924, endPoint y: 163, distance: 90.5
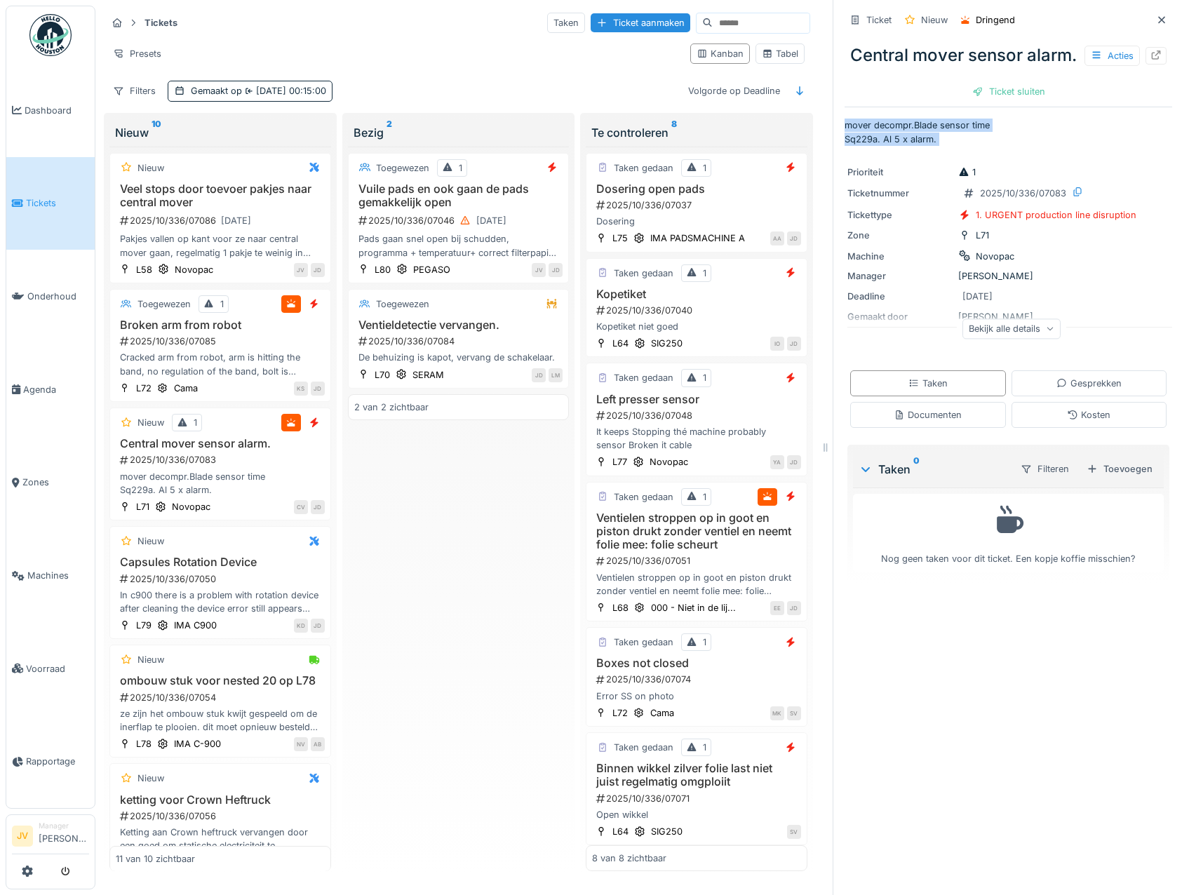
click at [924, 145] on p "mover decompr.Blade sensor time Sq229a. Al 5 x alarm." at bounding box center [1008, 132] width 328 height 27
copy p "mover decompr.Blade sensor time Sq229a. Al 5 x alarm."
click at [753, 412] on div "2025/10/336/07048" at bounding box center [698, 415] width 206 height 13
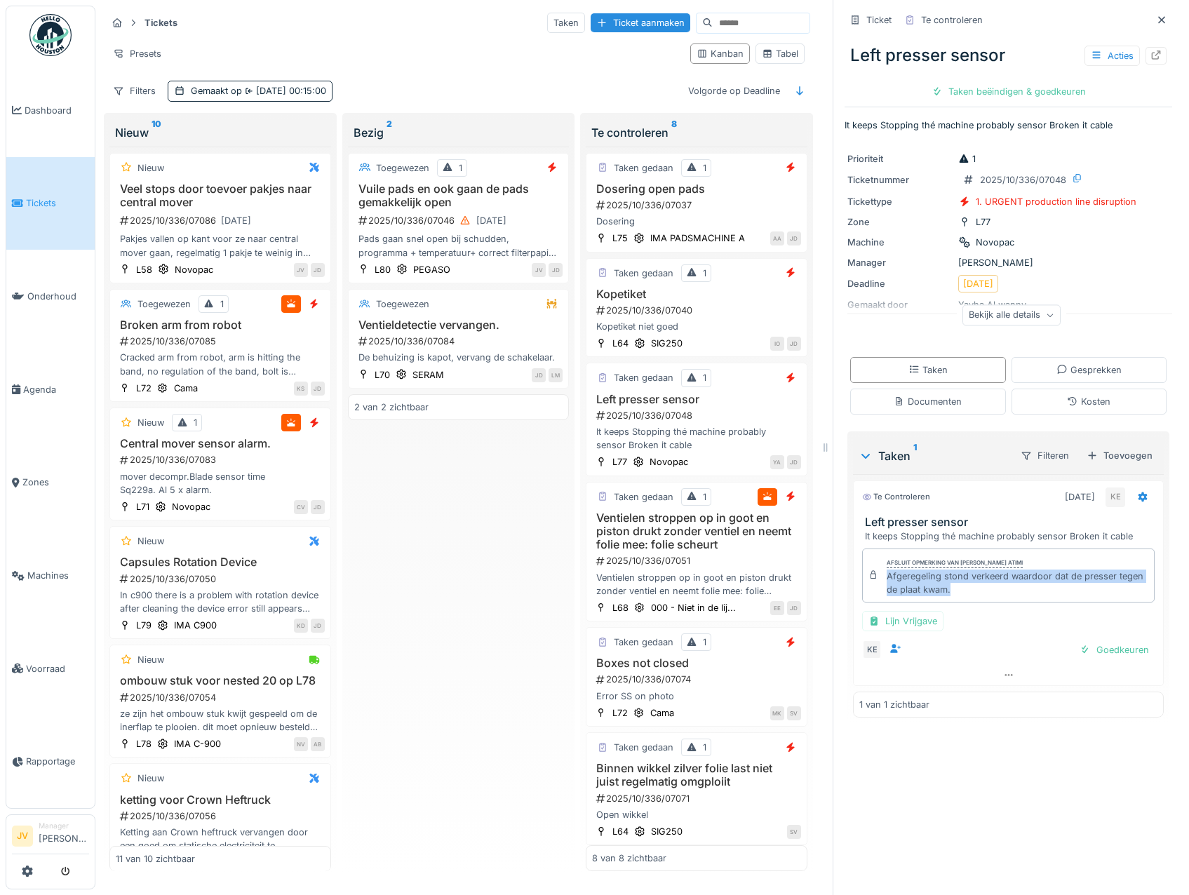
drag, startPoint x: 875, startPoint y: 578, endPoint x: 1018, endPoint y: 592, distance: 143.1
click at [1018, 592] on div "Afsluit opmerking van Karim El atimi Afgeregeling stond verkeerd waardoor dat d…" at bounding box center [1008, 575] width 292 height 55
drag, startPoint x: 1018, startPoint y: 592, endPoint x: 931, endPoint y: 593, distance: 86.3
copy div "Afgeregeling stond verkeerd waardoor dat de presser tegen de plaat kwam."
click at [1096, 653] on div "Goedkeuren" at bounding box center [1114, 649] width 81 height 19
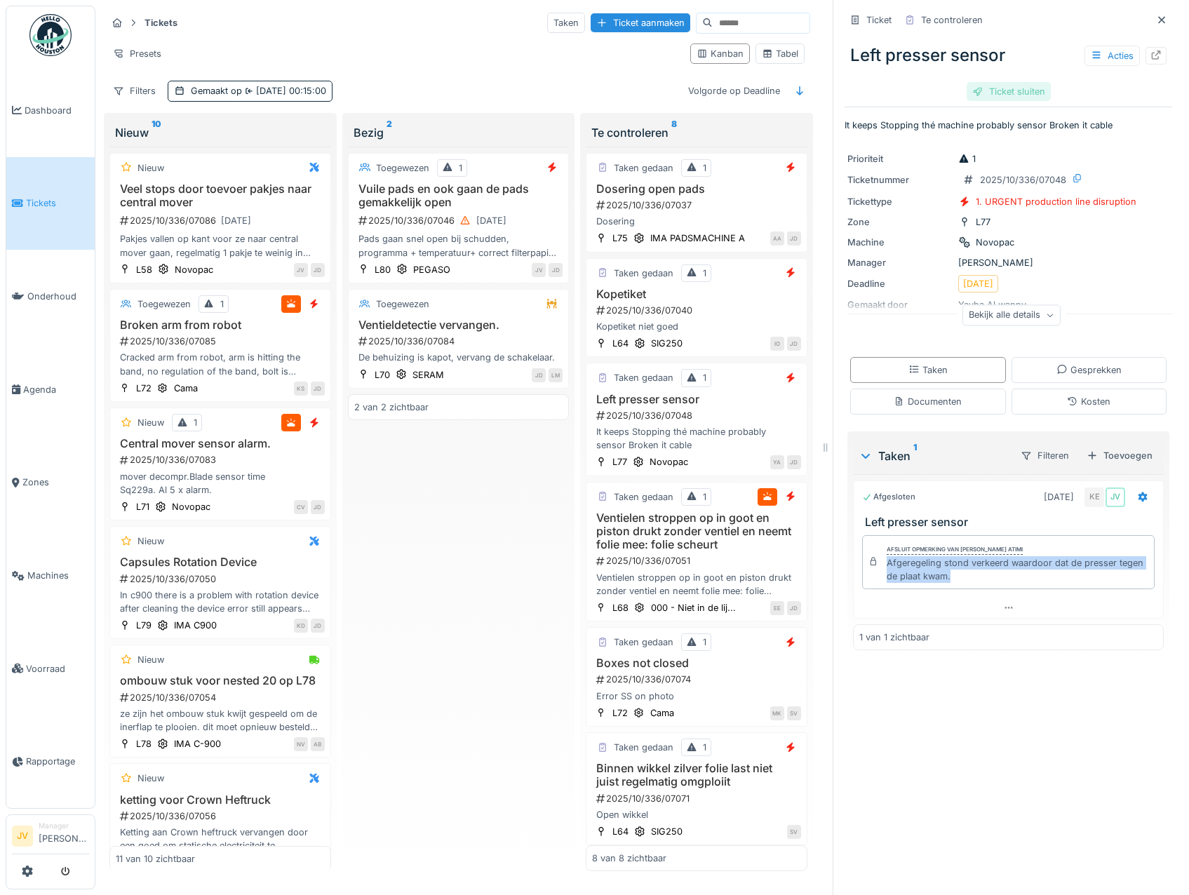
click at [997, 93] on div "Ticket sluiten" at bounding box center [1008, 91] width 84 height 19
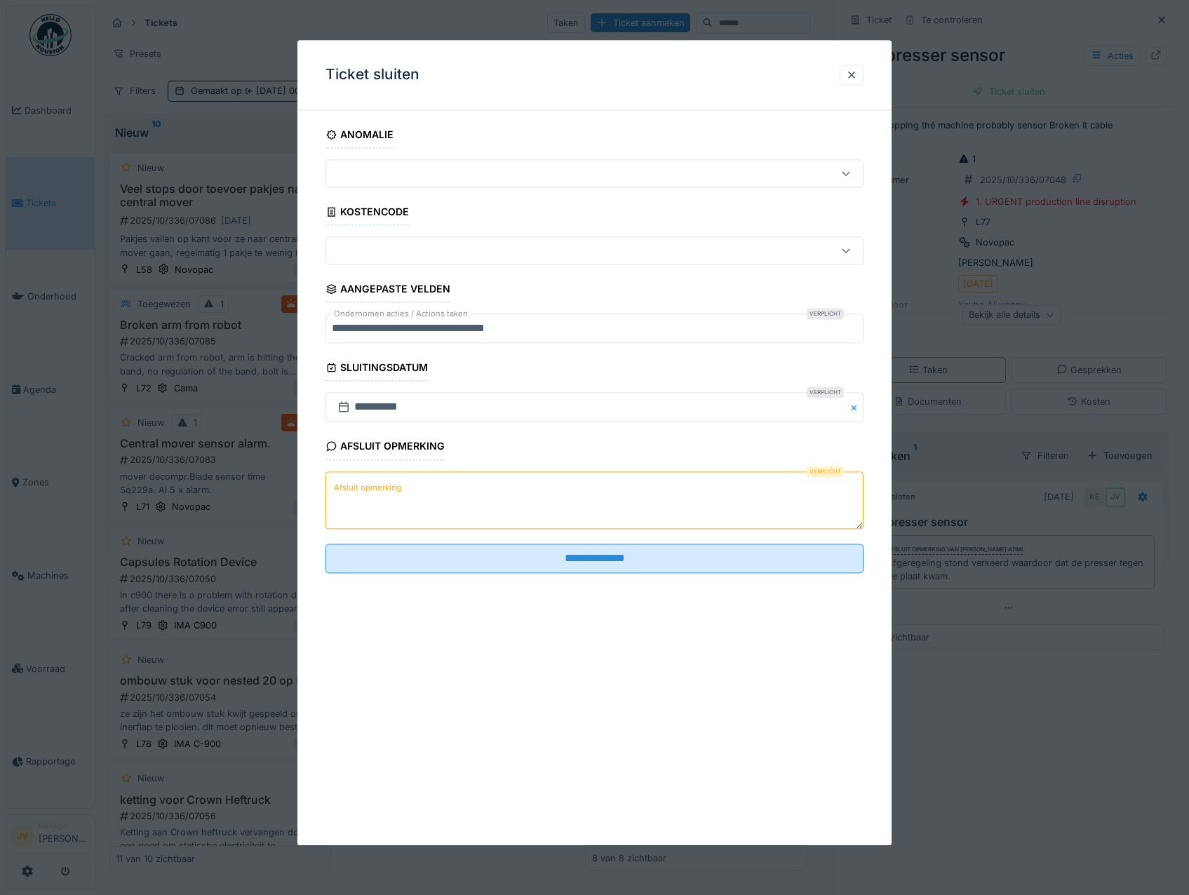
click at [345, 478] on textarea "Afsluit opmerking" at bounding box center [594, 500] width 539 height 58
paste textarea "**********"
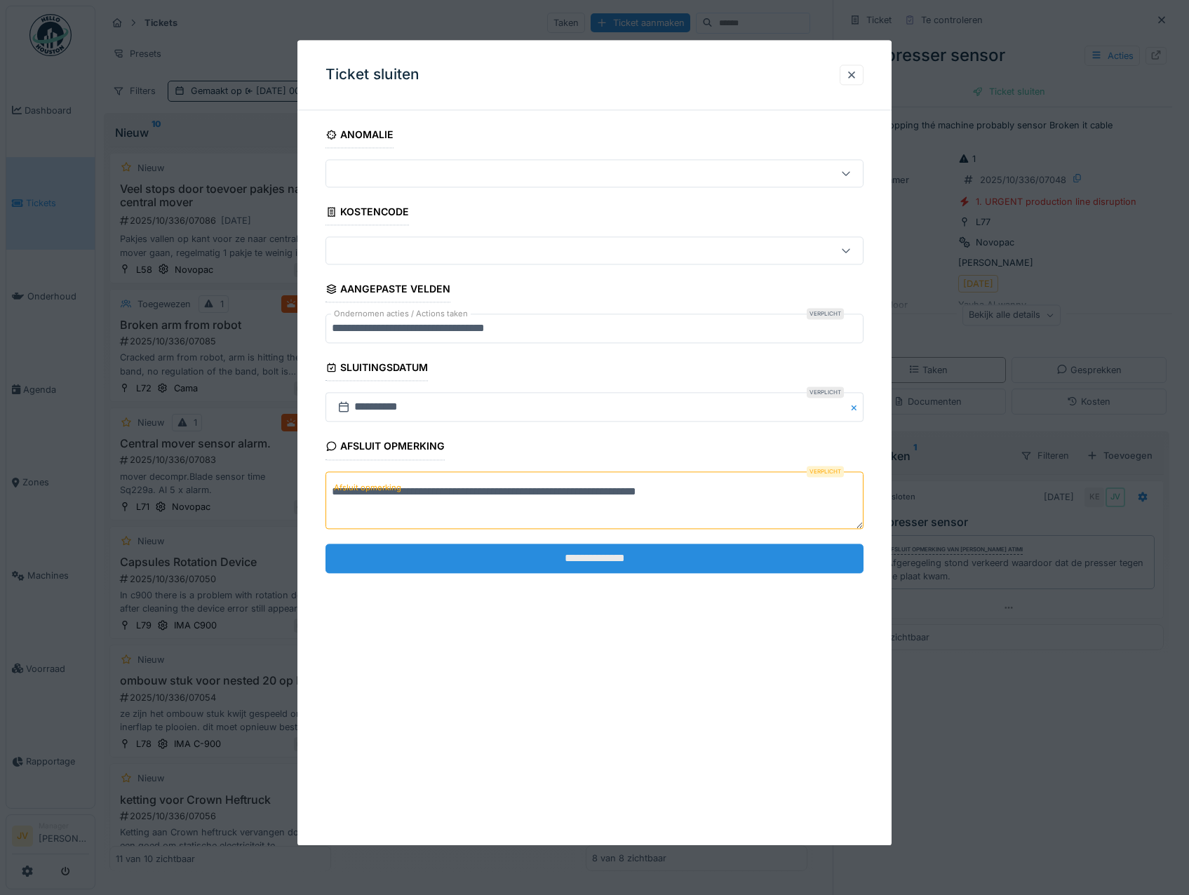
type textarea "**********"
click at [553, 549] on input "**********" at bounding box center [594, 558] width 539 height 29
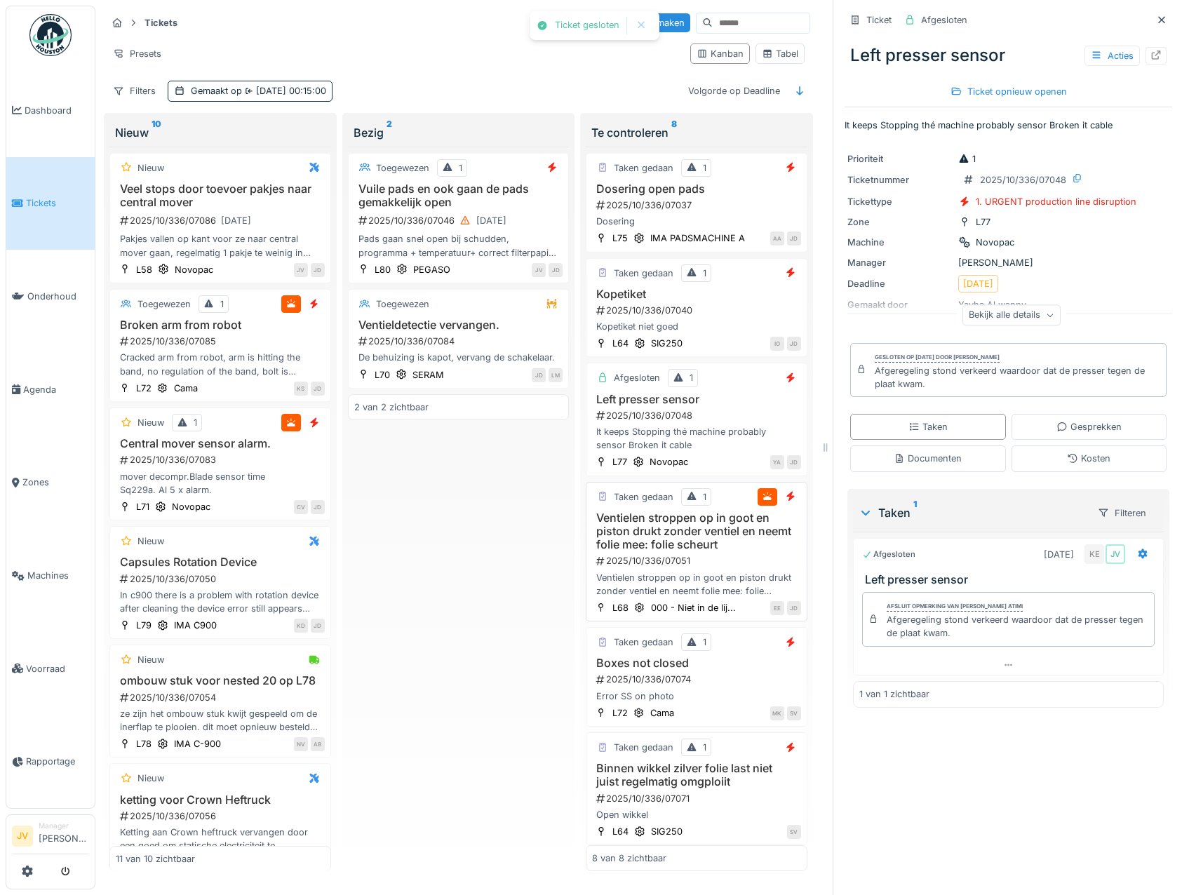
click at [756, 548] on h3 "Ventielen stroppen op in goot en piston drukt zonder ventiel en neemt folie mee…" at bounding box center [696, 531] width 209 height 41
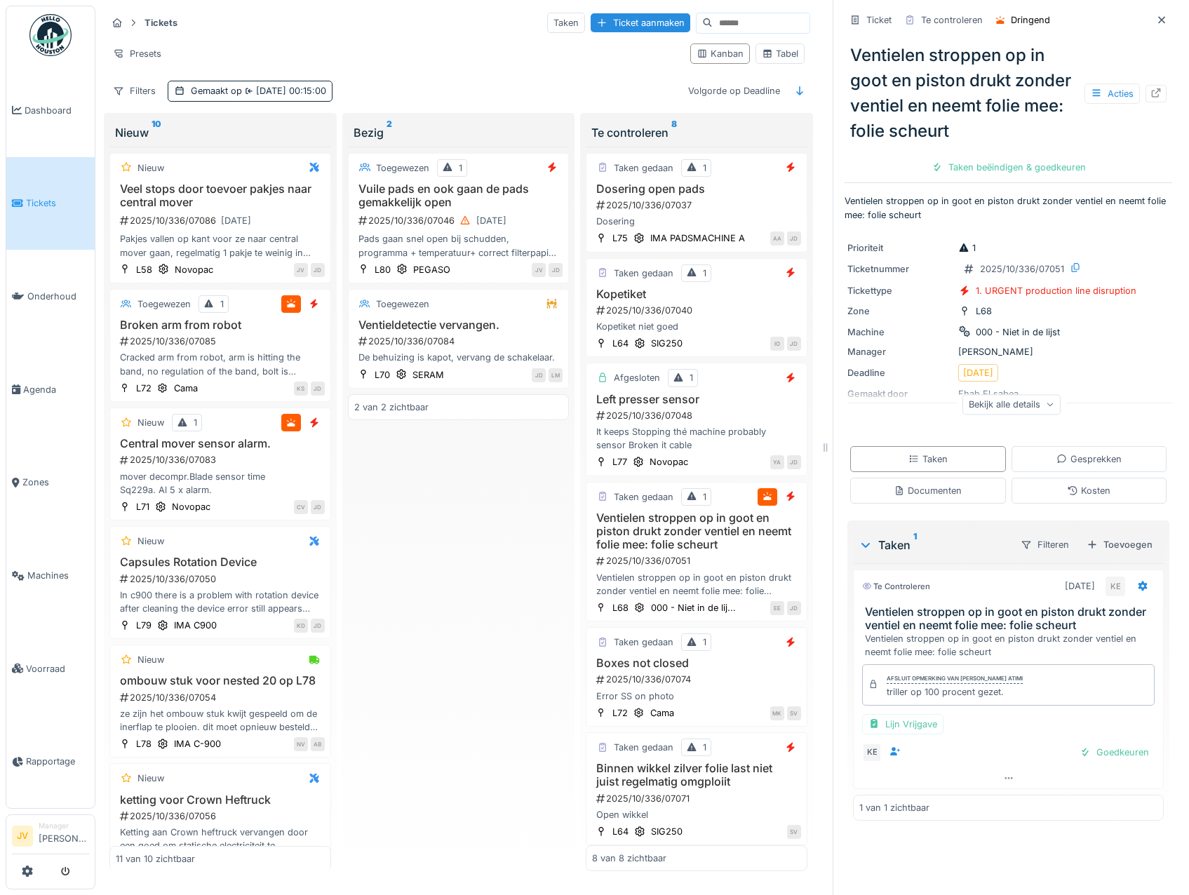
drag, startPoint x: 874, startPoint y: 694, endPoint x: 988, endPoint y: 699, distance: 113.8
click at [988, 699] on div "Afsluit opmerking van Karim El atimi triller op 100 procent gezet." at bounding box center [1008, 684] width 292 height 41
drag, startPoint x: 988, startPoint y: 699, endPoint x: 915, endPoint y: 691, distance: 72.7
click at [915, 691] on div "triller op 100 procent gezet." at bounding box center [955, 691] width 136 height 13
drag, startPoint x: 873, startPoint y: 694, endPoint x: 1002, endPoint y: 694, distance: 128.4
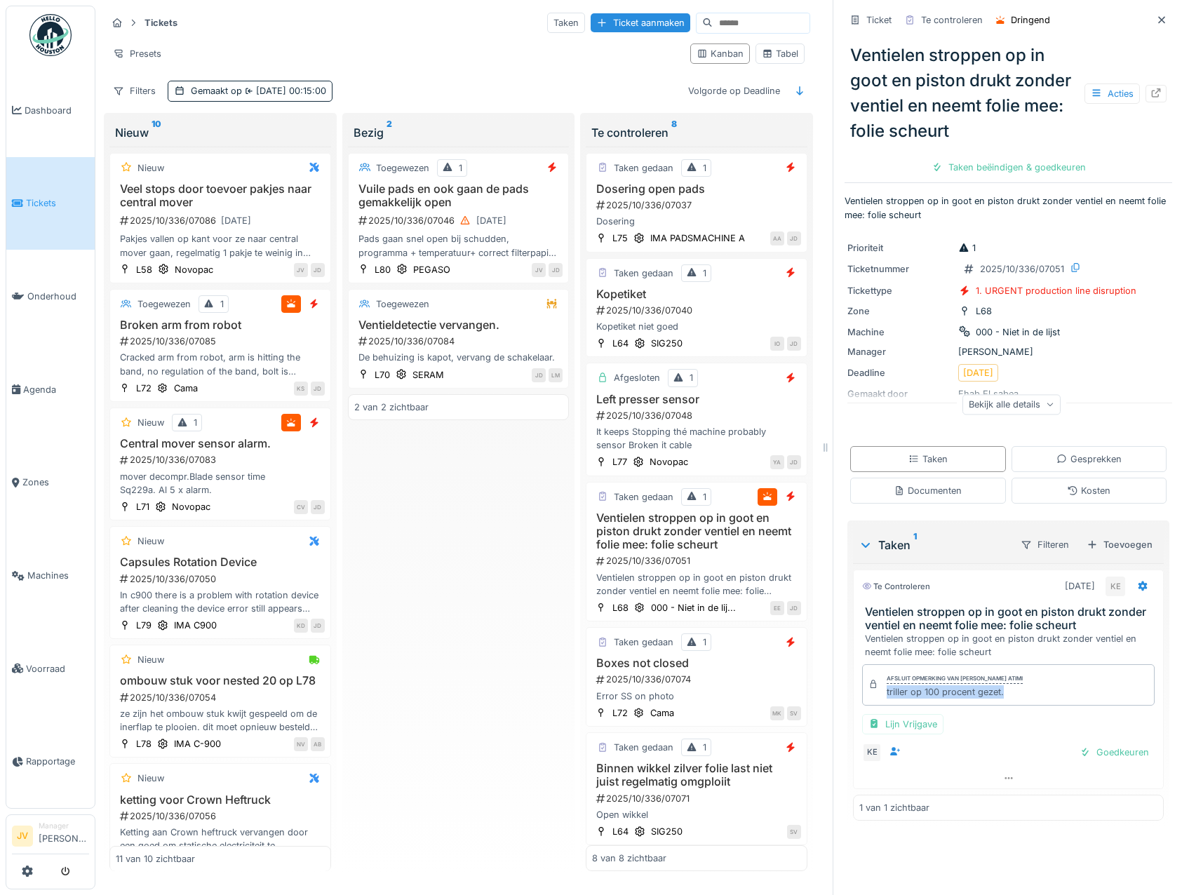
click at [1002, 694] on div "Afsluit opmerking van Karim El atimi triller op 100 procent gezet." at bounding box center [1008, 684] width 292 height 41
drag, startPoint x: 1002, startPoint y: 694, endPoint x: 953, endPoint y: 695, distance: 48.4
copy div "triller op 100 procent gezet."
click at [1092, 747] on div "Goedkeuren" at bounding box center [1114, 752] width 81 height 19
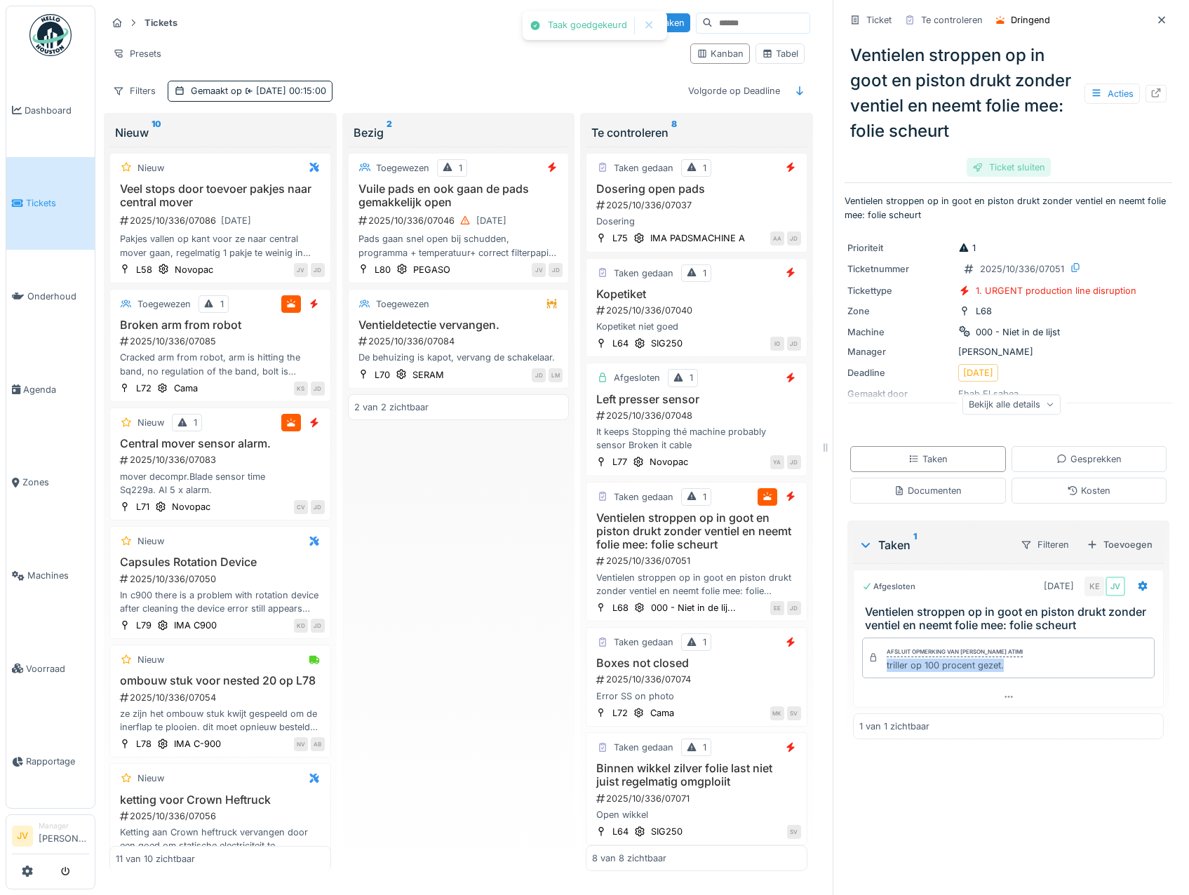
click at [974, 169] on div "Ticket sluiten" at bounding box center [1008, 167] width 84 height 19
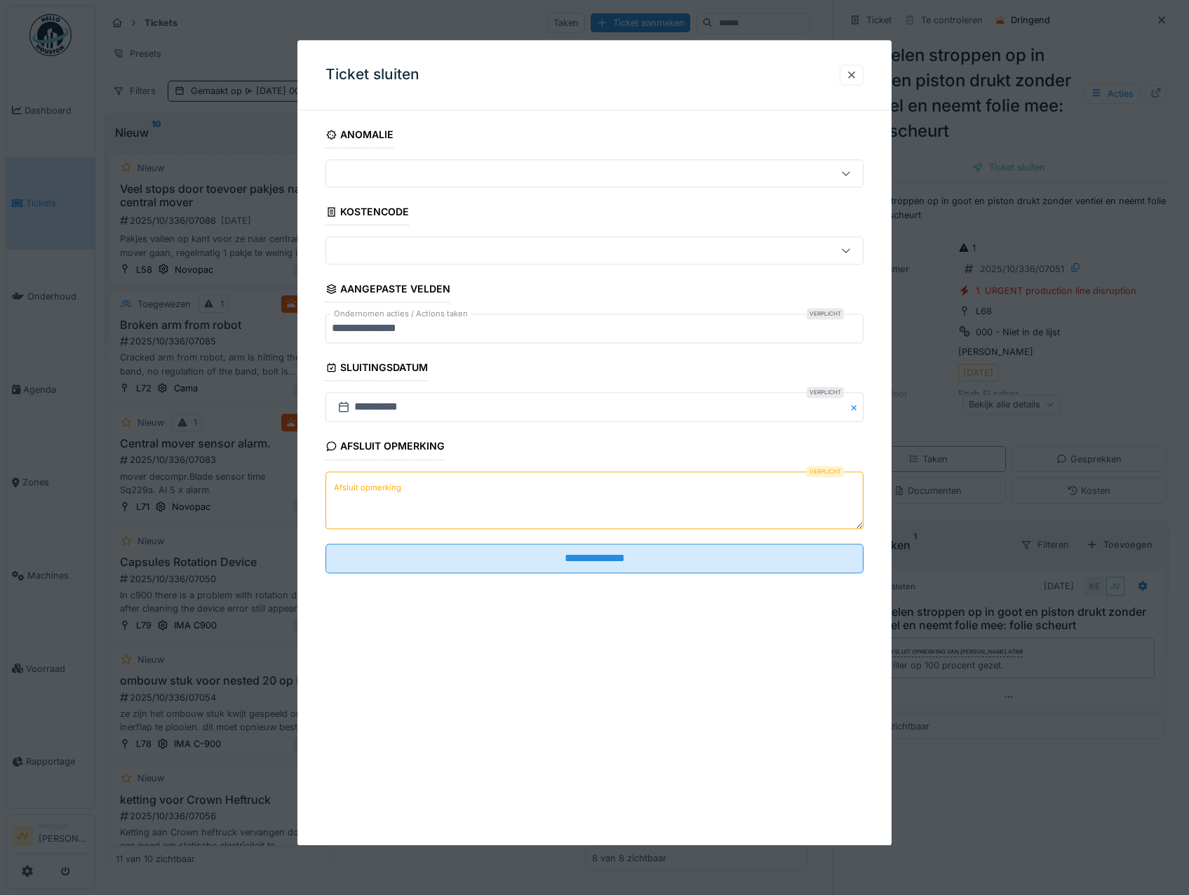
click at [335, 483] on label "Afsluit opmerking" at bounding box center [367, 488] width 73 height 18
click at [335, 483] on textarea "Afsluit opmerking" at bounding box center [594, 500] width 539 height 58
drag, startPoint x: 335, startPoint y: 483, endPoint x: 332, endPoint y: 476, distance: 7.6
click at [332, 476] on textarea "Afsluit opmerking" at bounding box center [594, 500] width 539 height 58
paste textarea "**********"
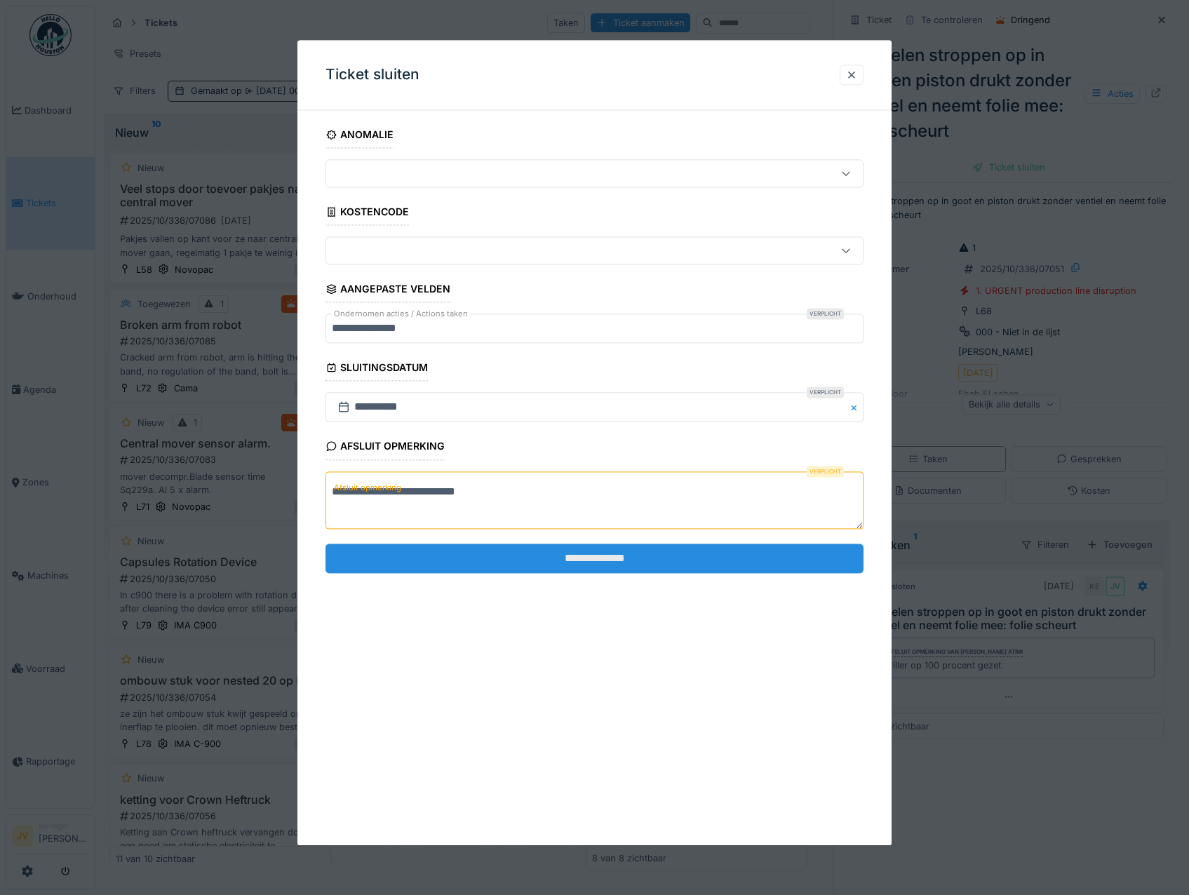
type textarea "**********"
click at [572, 553] on input "**********" at bounding box center [594, 558] width 539 height 29
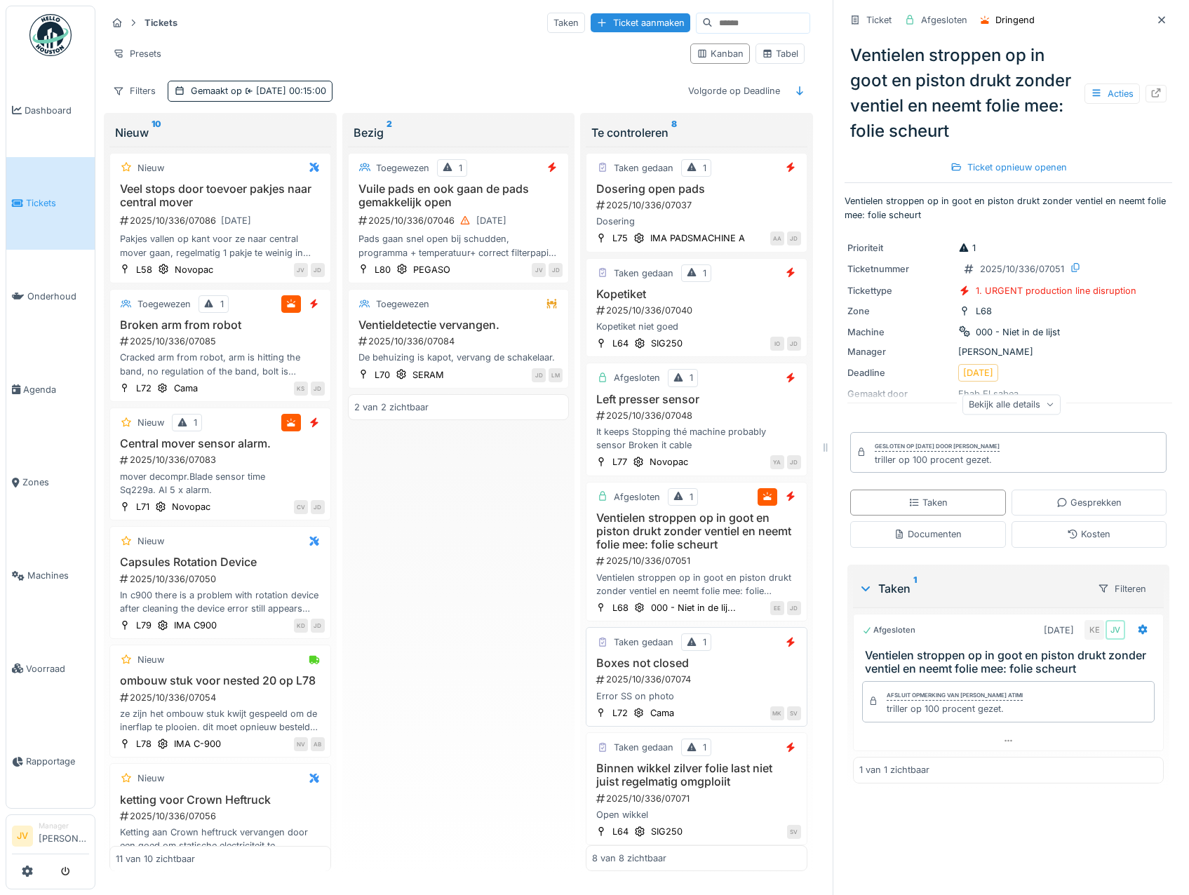
click at [732, 673] on div "2025/10/336/07074" at bounding box center [698, 679] width 206 height 13
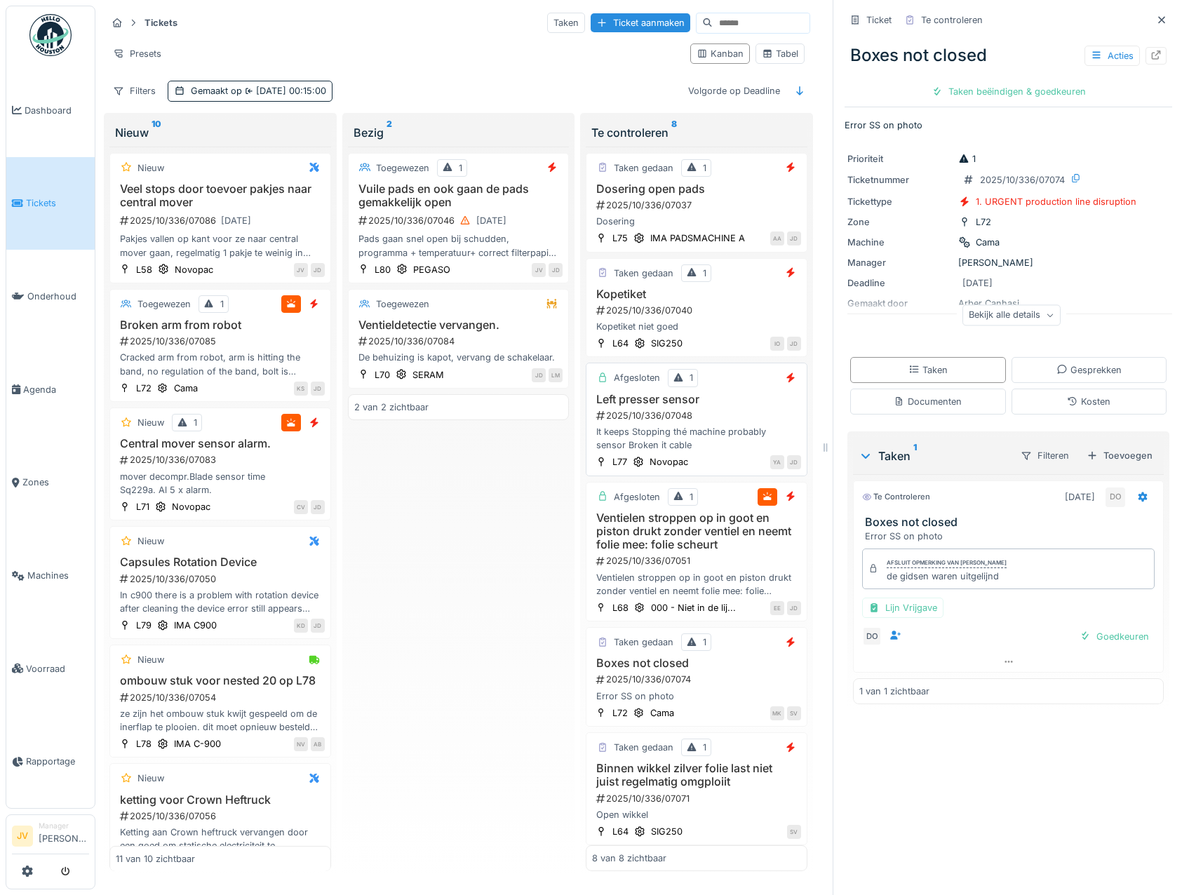
click at [710, 422] on div "2025/10/336/07048" at bounding box center [698, 415] width 206 height 13
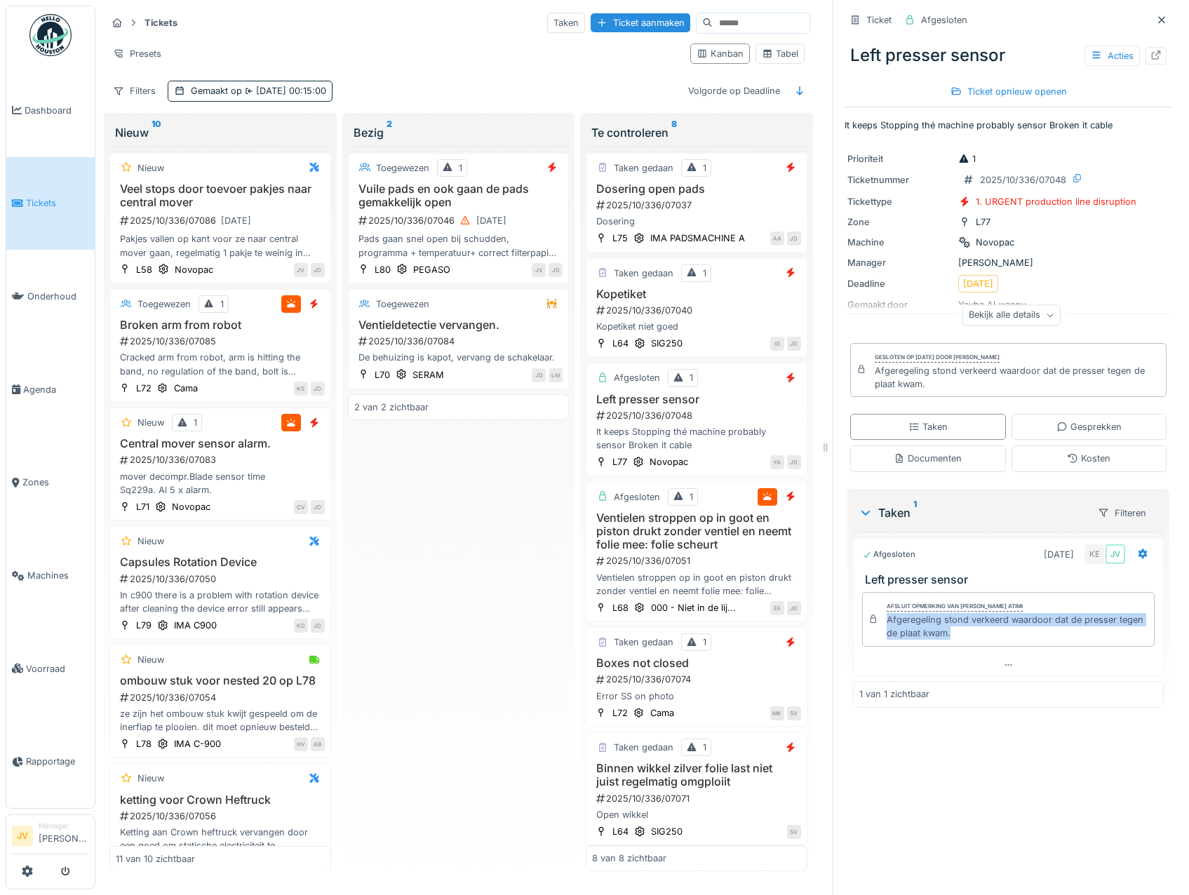
drag, startPoint x: 872, startPoint y: 620, endPoint x: 970, endPoint y: 647, distance: 101.7
click at [970, 647] on div "Afsluit opmerking van Karim El atimi Afgeregeling stond verkeerd waardoor dat d…" at bounding box center [1008, 619] width 292 height 55
drag, startPoint x: 970, startPoint y: 647, endPoint x: 924, endPoint y: 633, distance: 47.5
copy div "Afgeregeling stond verkeerd waardoor dat de presser tegen de plaat kwam."
click at [1144, 190] on div "Prioriteit 1 Ticketnummer 2025/10/336/07048 Tickettype 1. URGENT production lin…" at bounding box center [1008, 242] width 328 height 196
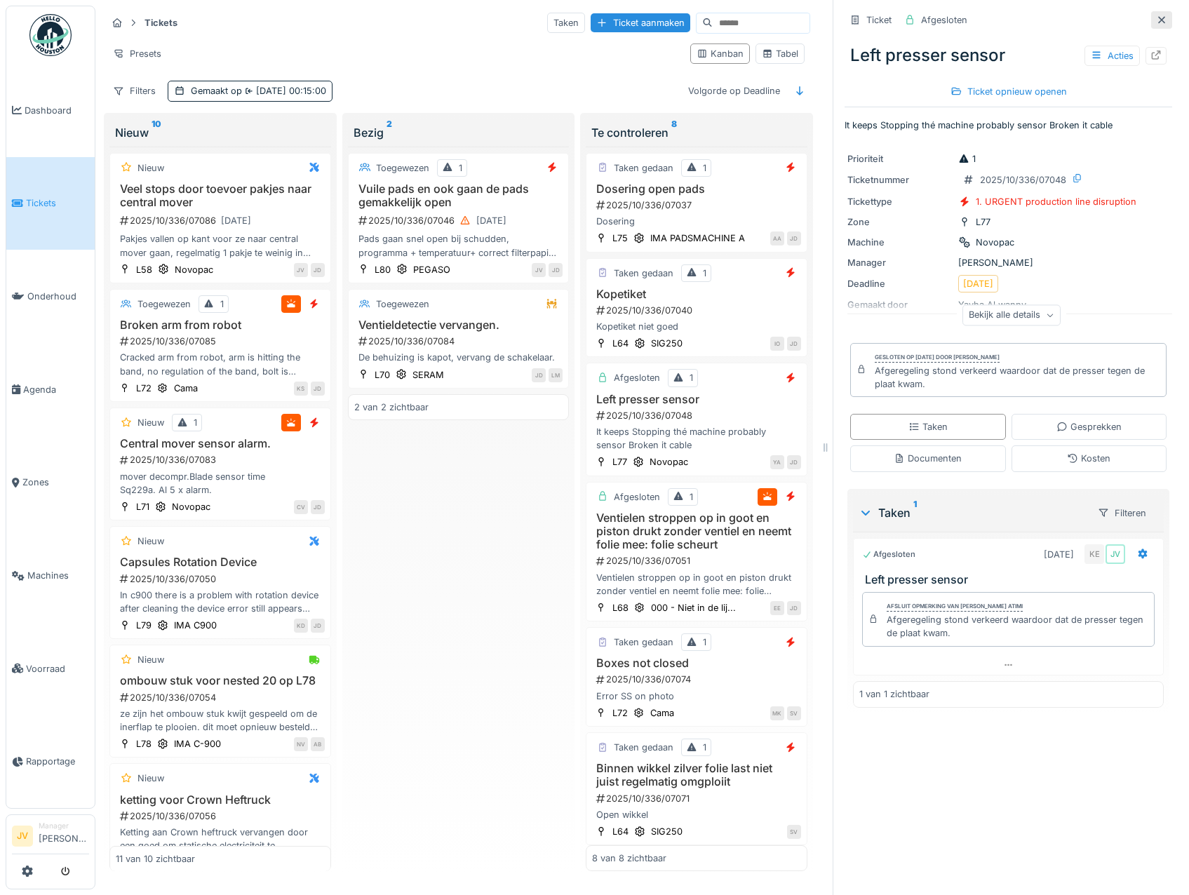
click at [1156, 15] on icon at bounding box center [1161, 19] width 11 height 9
